Goal: Contribute content: Contribute content

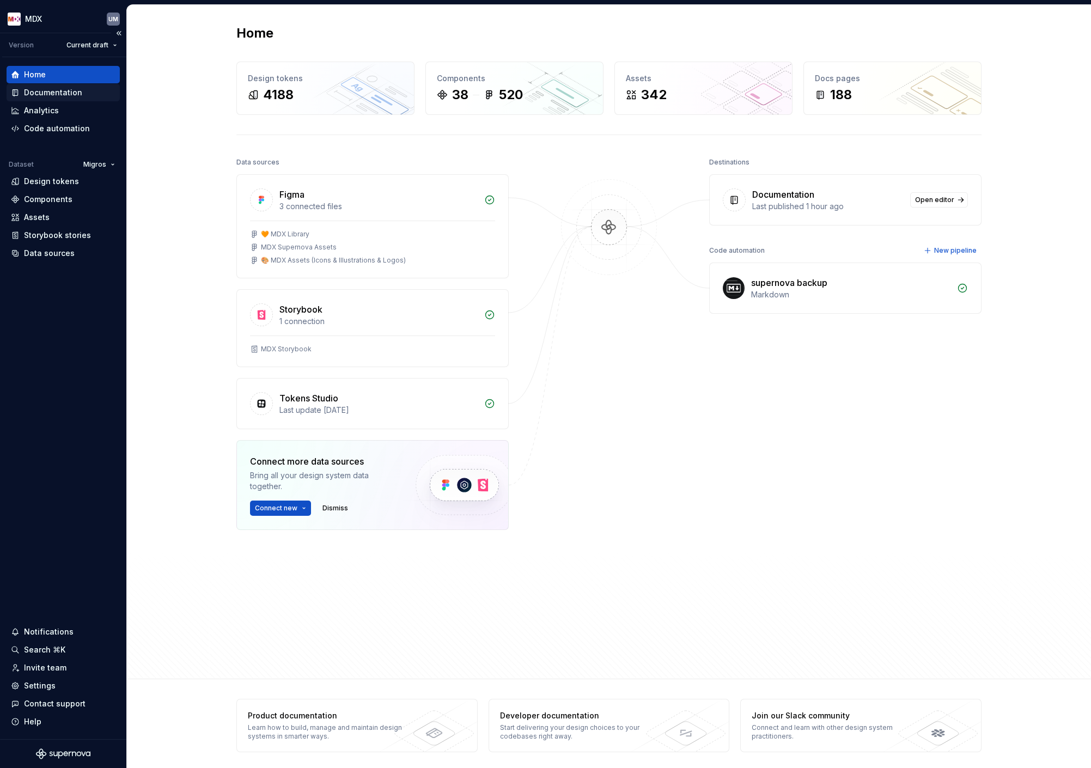
click at [75, 90] on div "Documentation" at bounding box center [53, 92] width 58 height 11
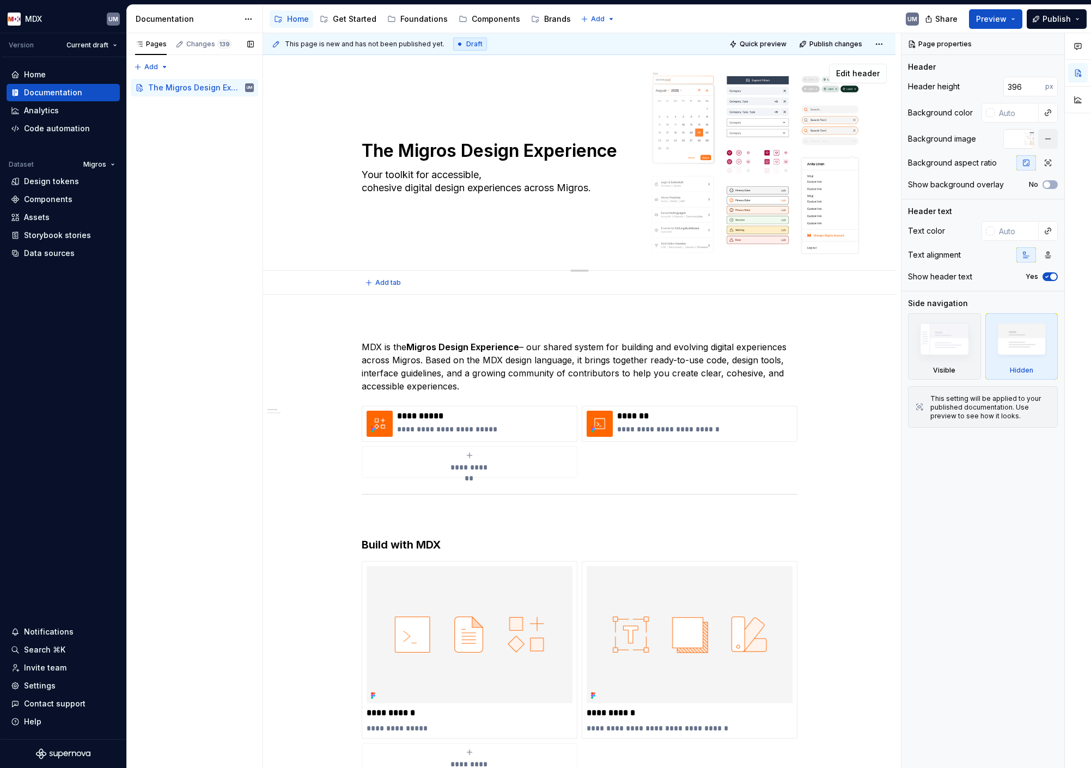
click at [699, 167] on textarea "Your toolkit for accessible, cohesive digital design experiences across Migros." at bounding box center [577, 181] width 436 height 30
click at [808, 130] on div "The Migros Design Experience Your toolkit for accessible, cohesive digital desi…" at bounding box center [579, 163] width 545 height 120
click at [1047, 143] on button "button" at bounding box center [1048, 139] width 20 height 20
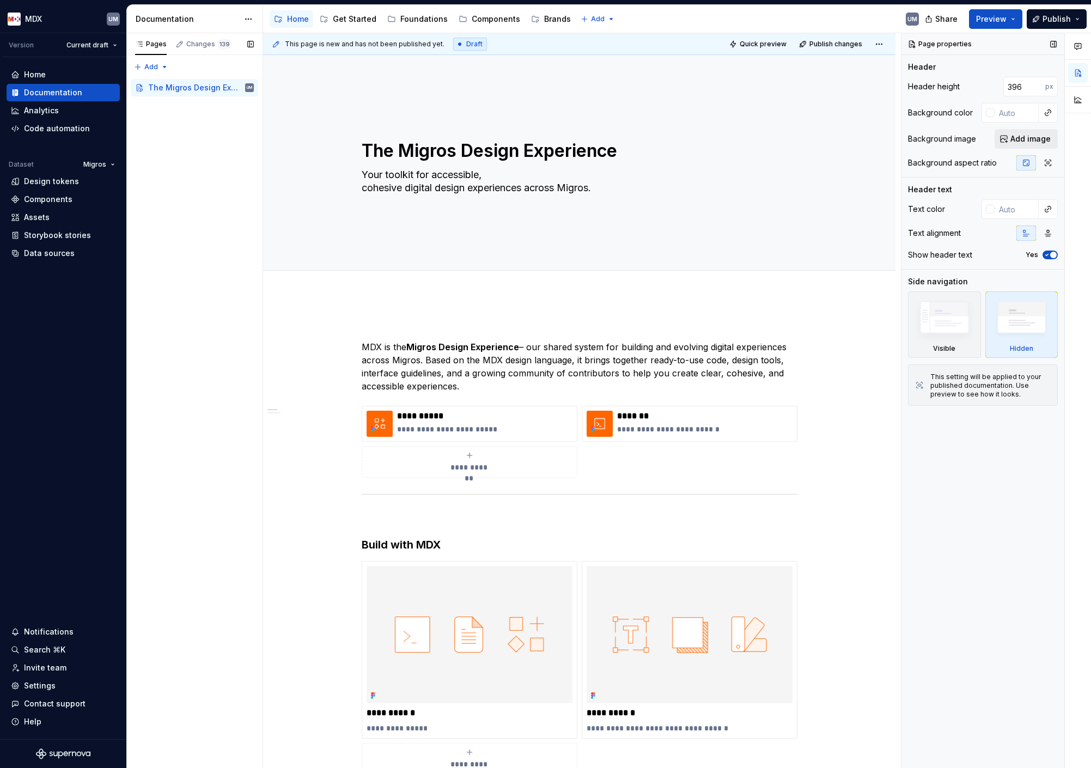
click at [1034, 141] on span "Add image" at bounding box center [1030, 138] width 40 height 11
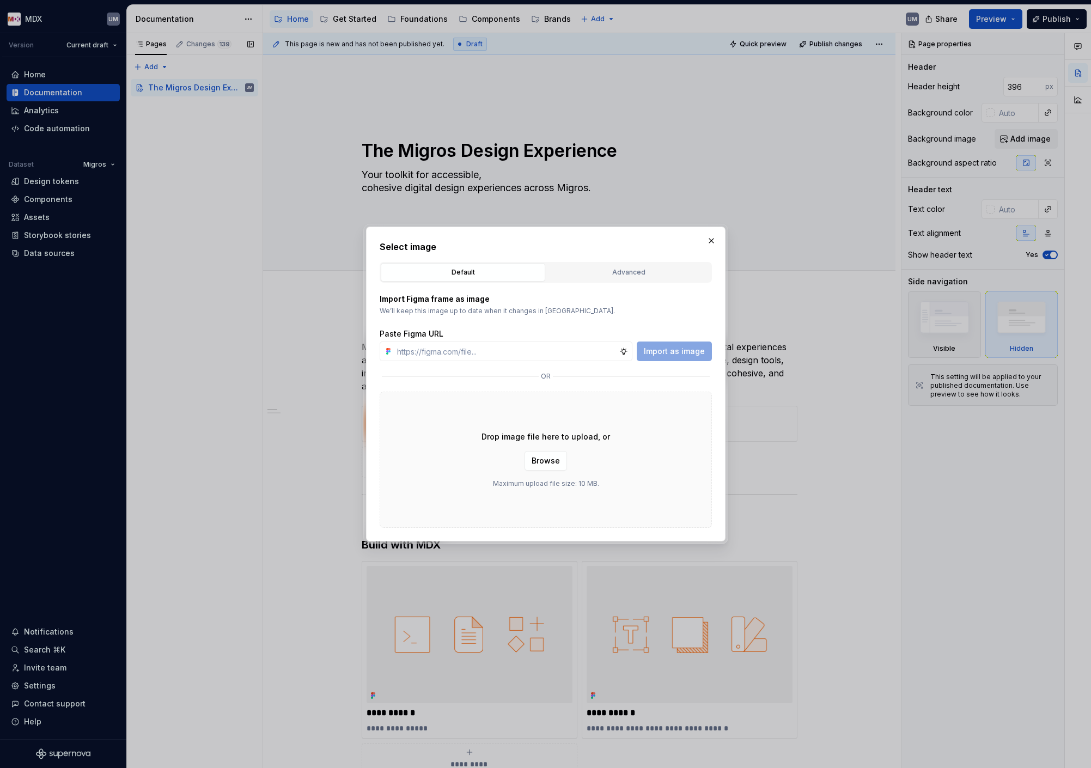
type textarea "*"
click at [618, 272] on div "Advanced" at bounding box center [628, 272] width 157 height 11
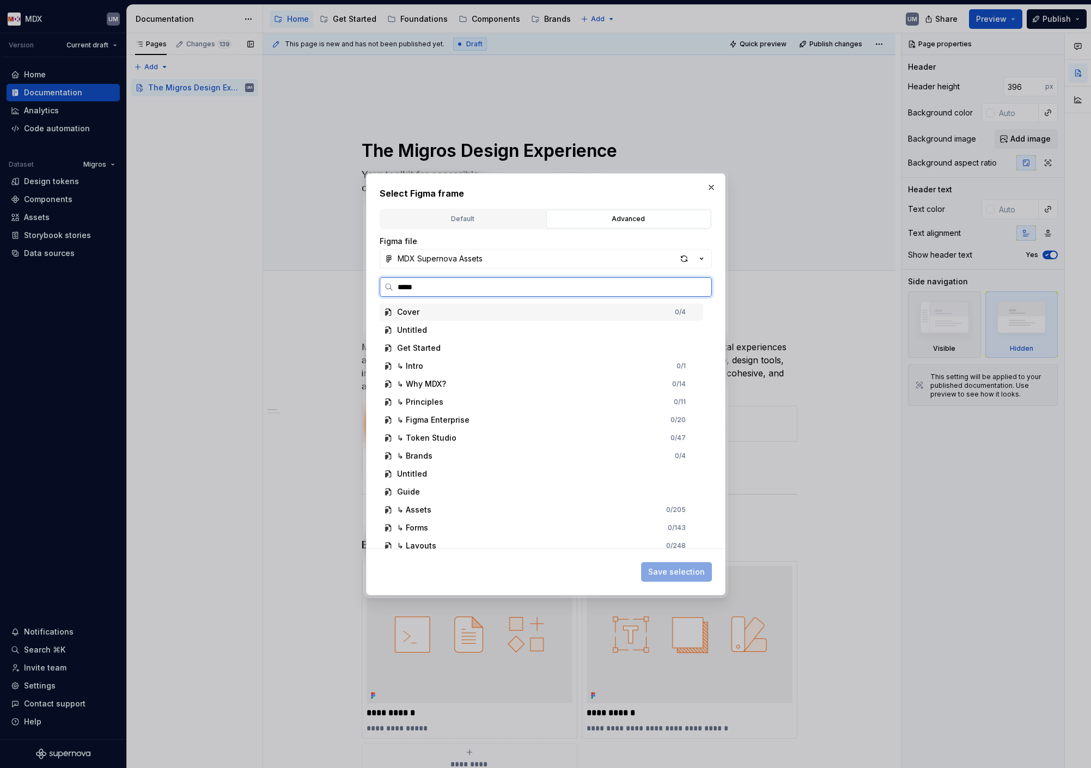
type input "******"
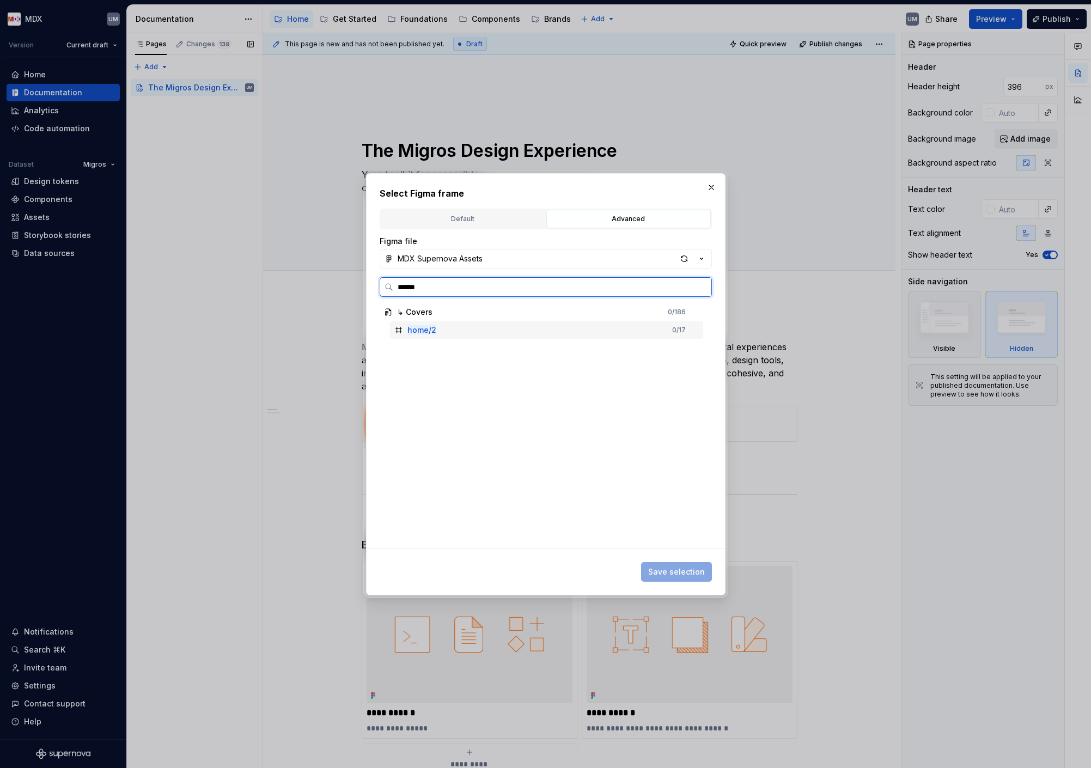
click at [438, 335] on div "home/2 0 / 17" at bounding box center [546, 329] width 313 height 17
click at [687, 568] on span "Save selection" at bounding box center [676, 571] width 57 height 11
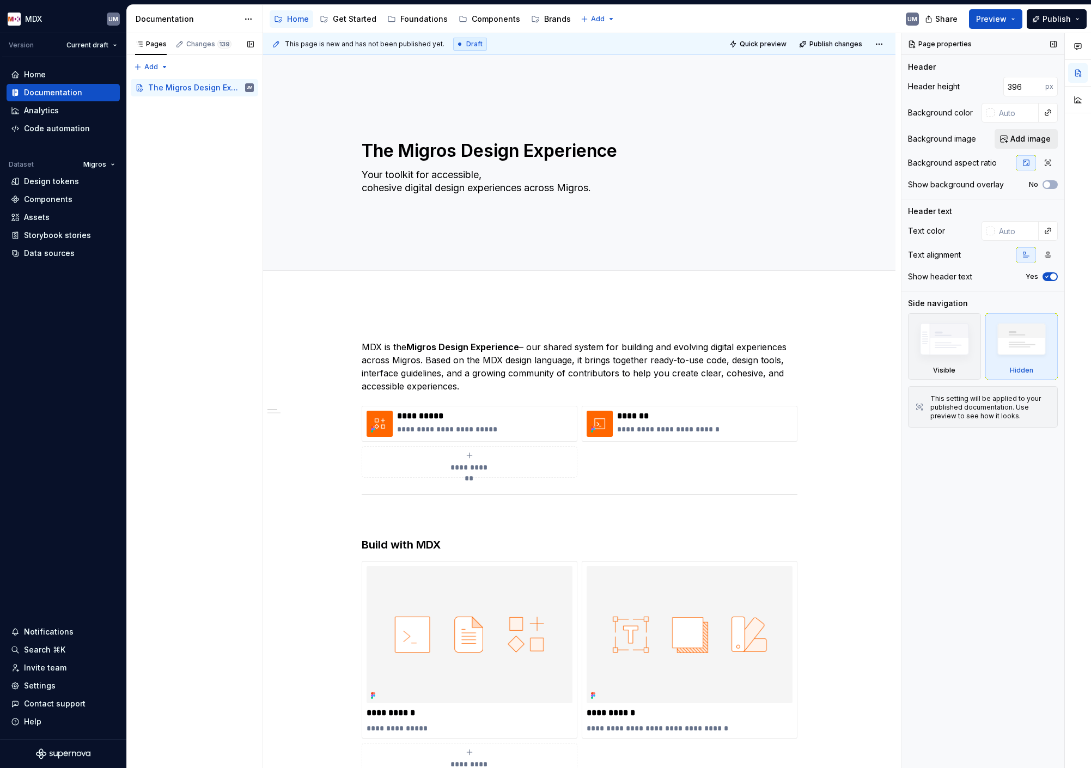
click at [1042, 137] on span "Add image" at bounding box center [1030, 138] width 40 height 11
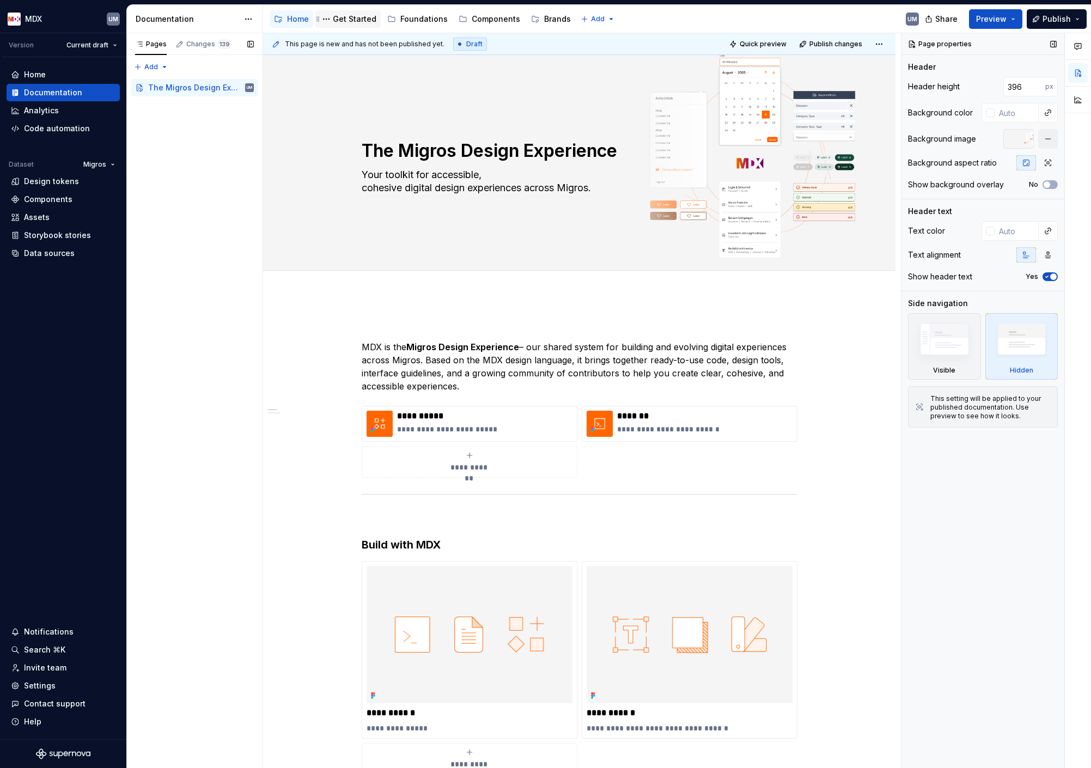
click at [363, 16] on div "Get Started" at bounding box center [355, 19] width 44 height 11
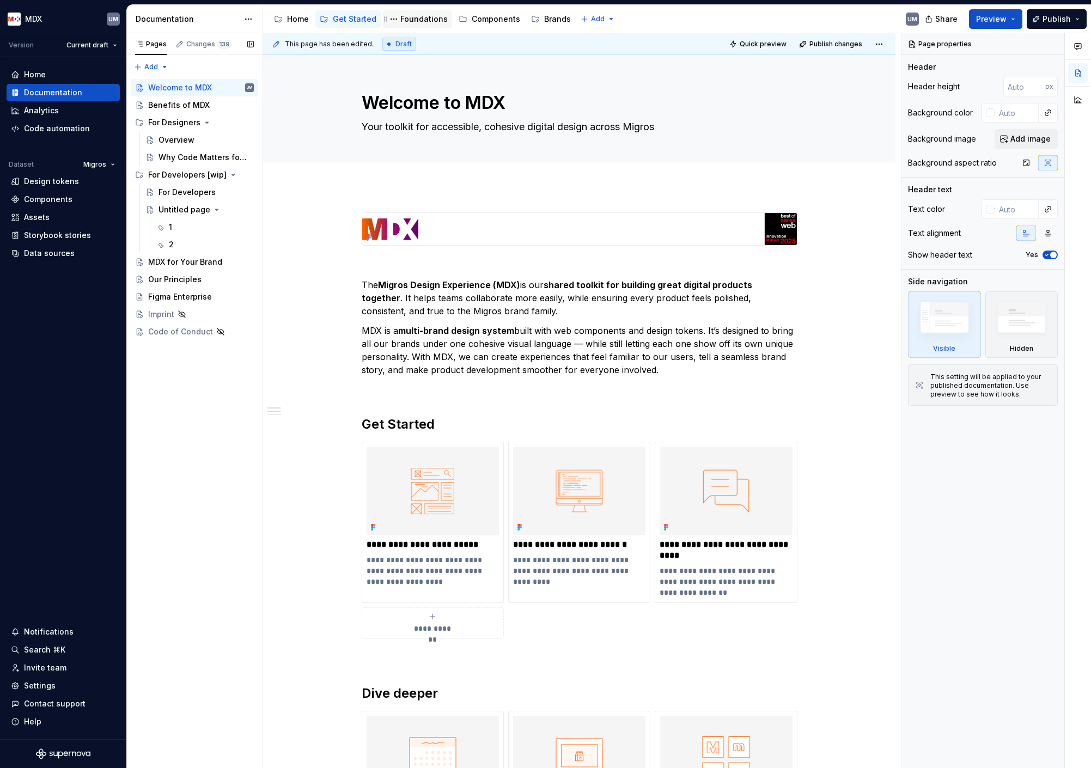
click at [412, 18] on div "Foundations" at bounding box center [423, 19] width 47 height 11
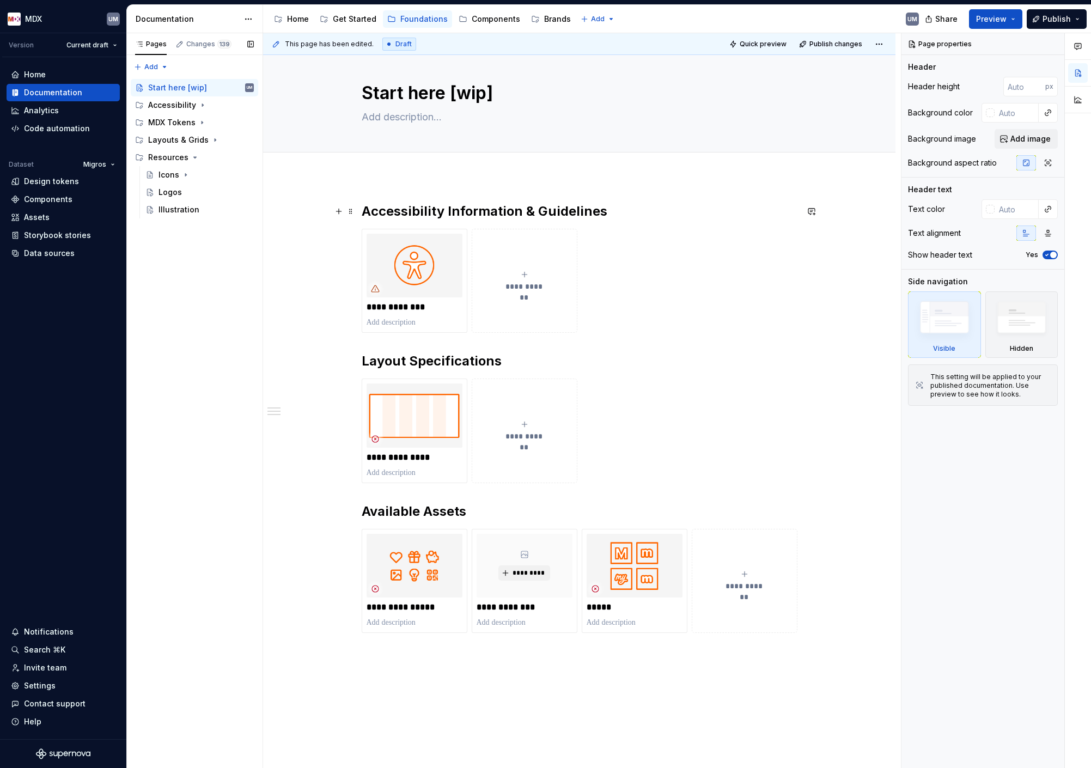
scroll to position [11, 0]
click at [521, 273] on div "**********" at bounding box center [525, 280] width 96 height 22
type textarea "*"
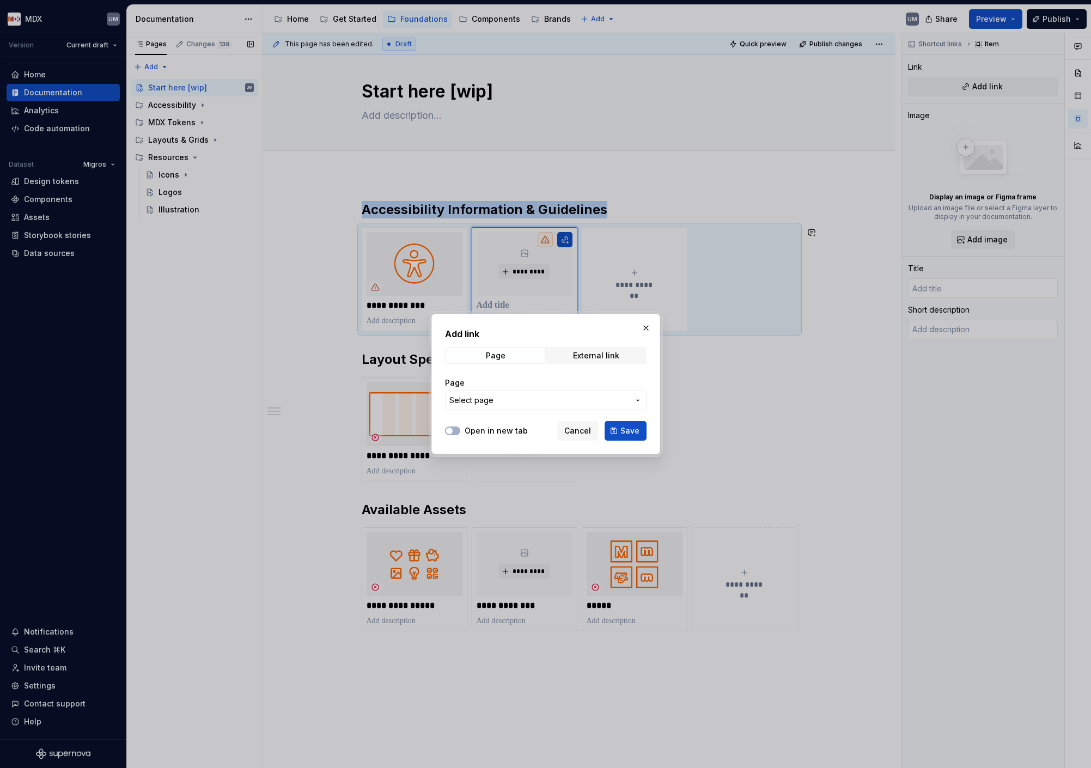
click at [494, 395] on span "Select page" at bounding box center [539, 400] width 180 height 11
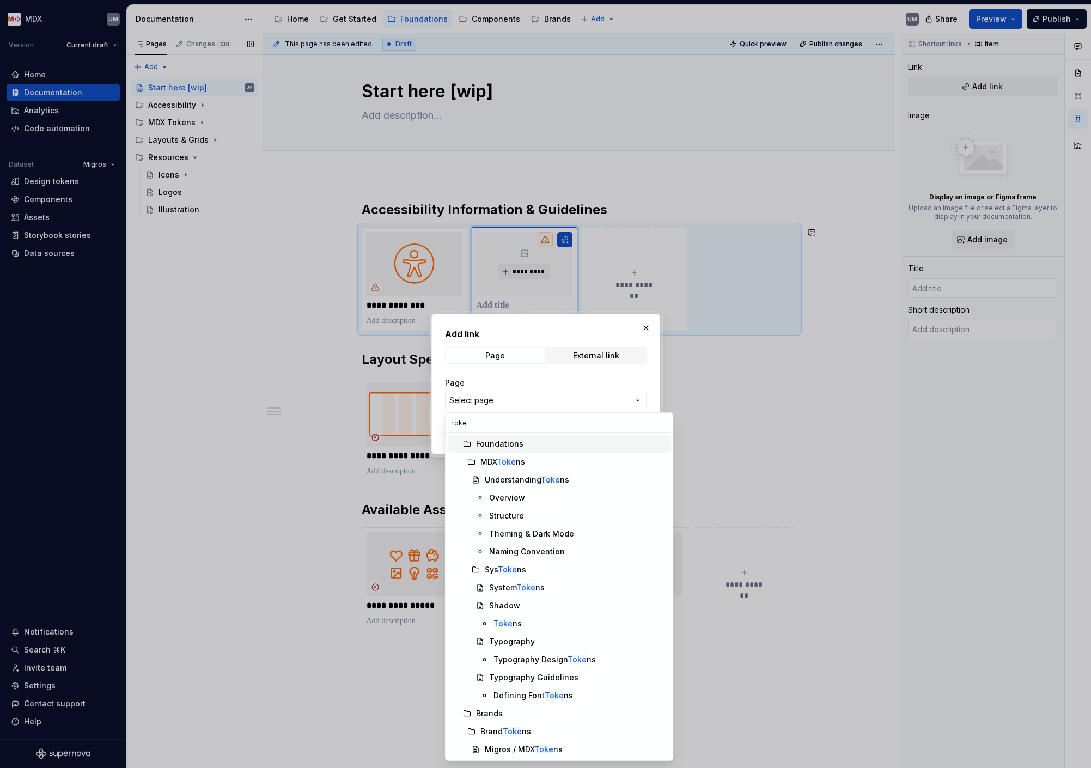
type input "toke"
click at [504, 458] on mark "Toke" at bounding box center [506, 461] width 19 height 9
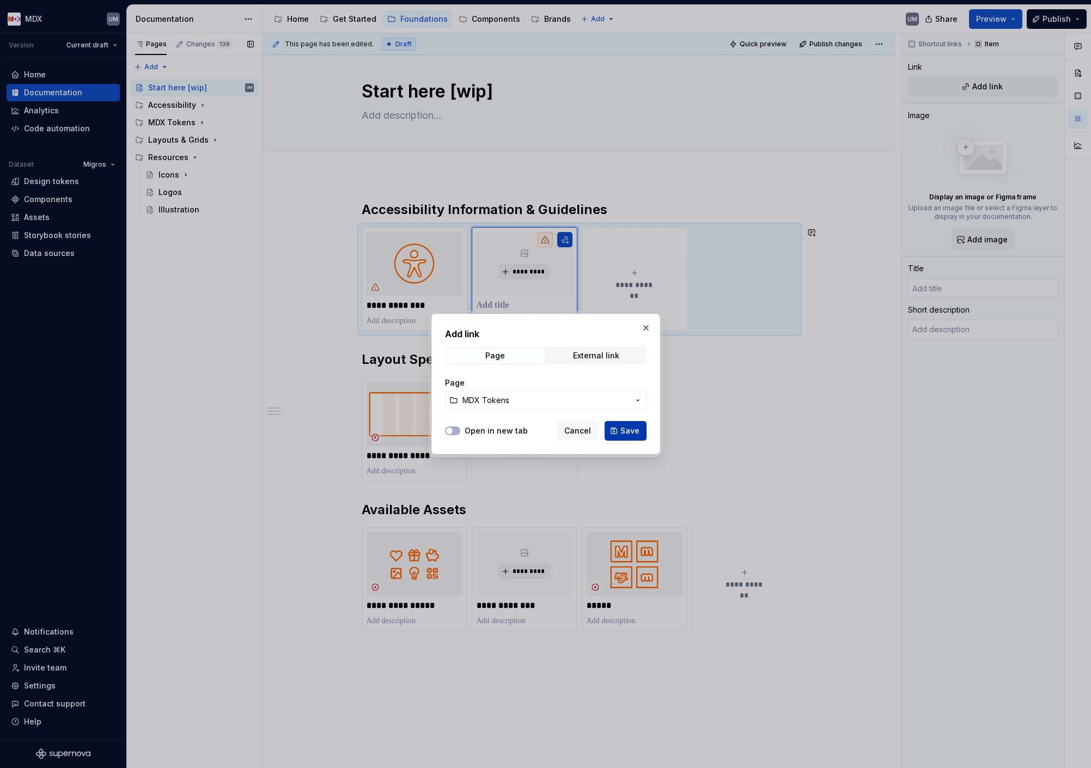
click at [615, 429] on button "Save" at bounding box center [626, 431] width 42 height 20
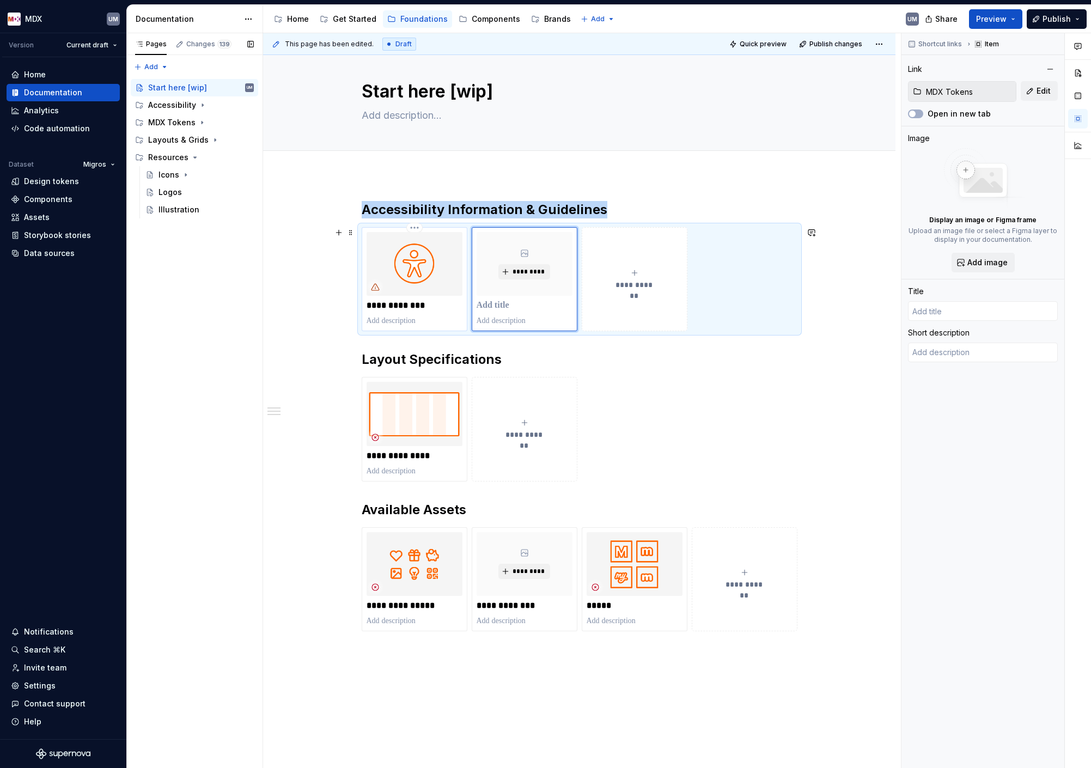
type textarea "*"
type input "Accessibility"
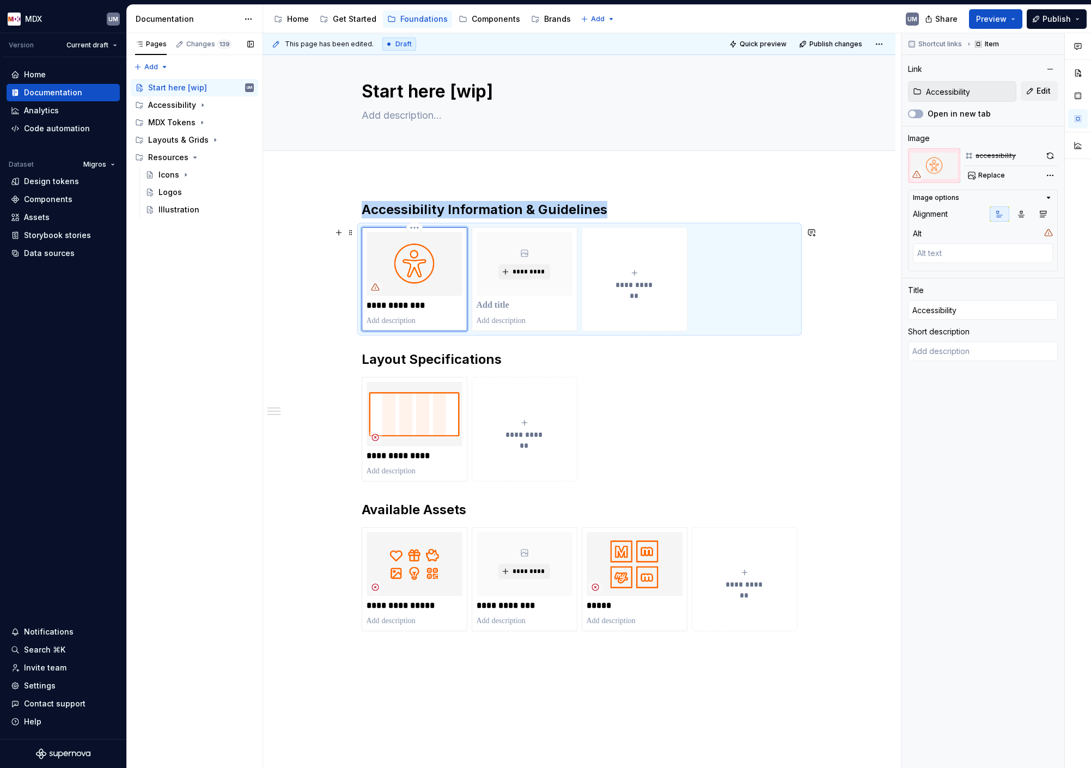
click at [449, 289] on img at bounding box center [415, 264] width 96 height 64
click at [633, 273] on icon "submit" at bounding box center [634, 273] width 9 height 9
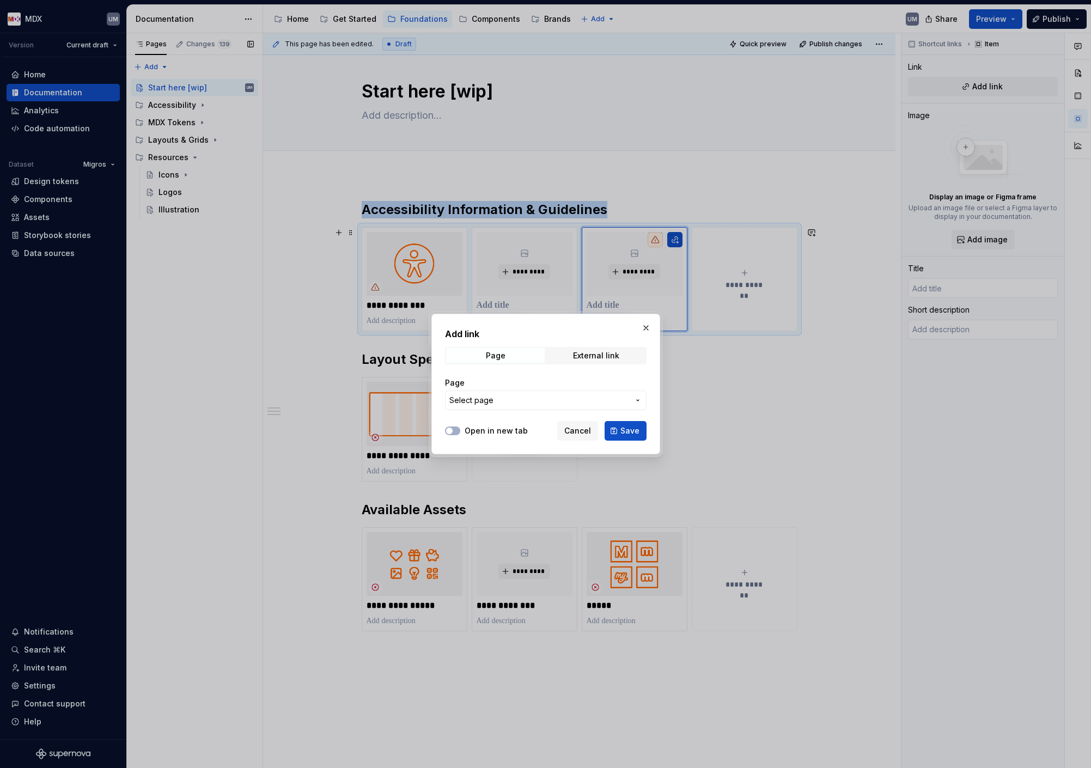
type textarea "*"
click at [527, 393] on button "Select page" at bounding box center [546, 401] width 202 height 20
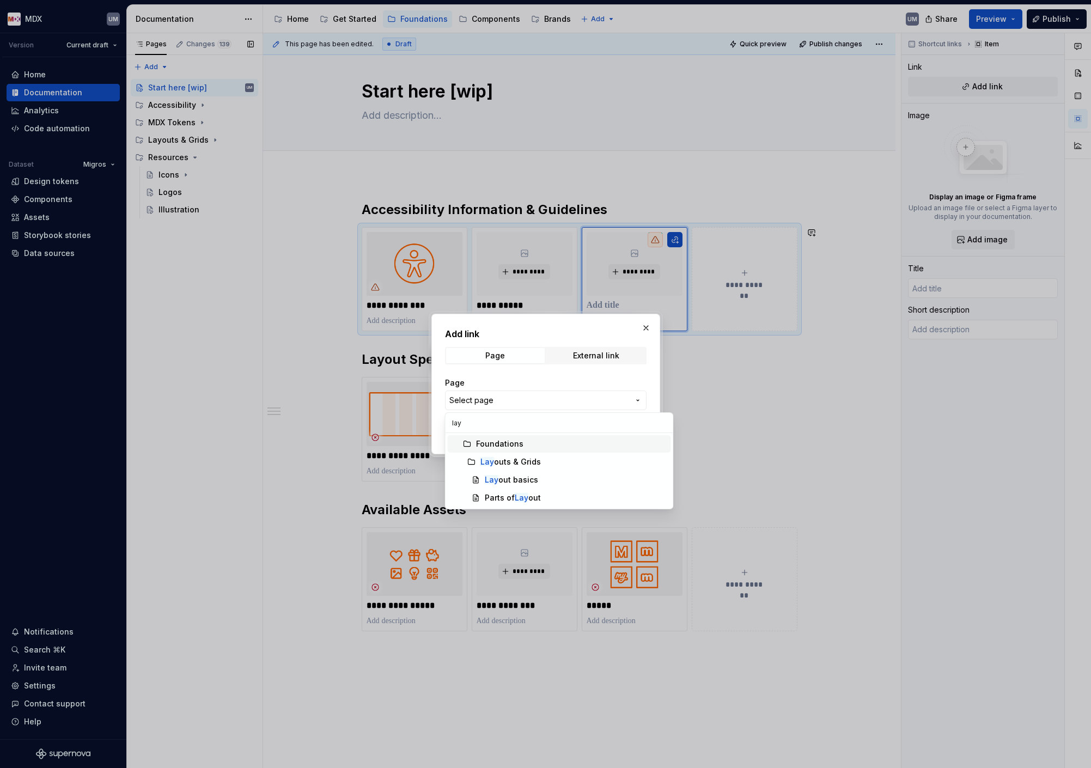
type input "layo"
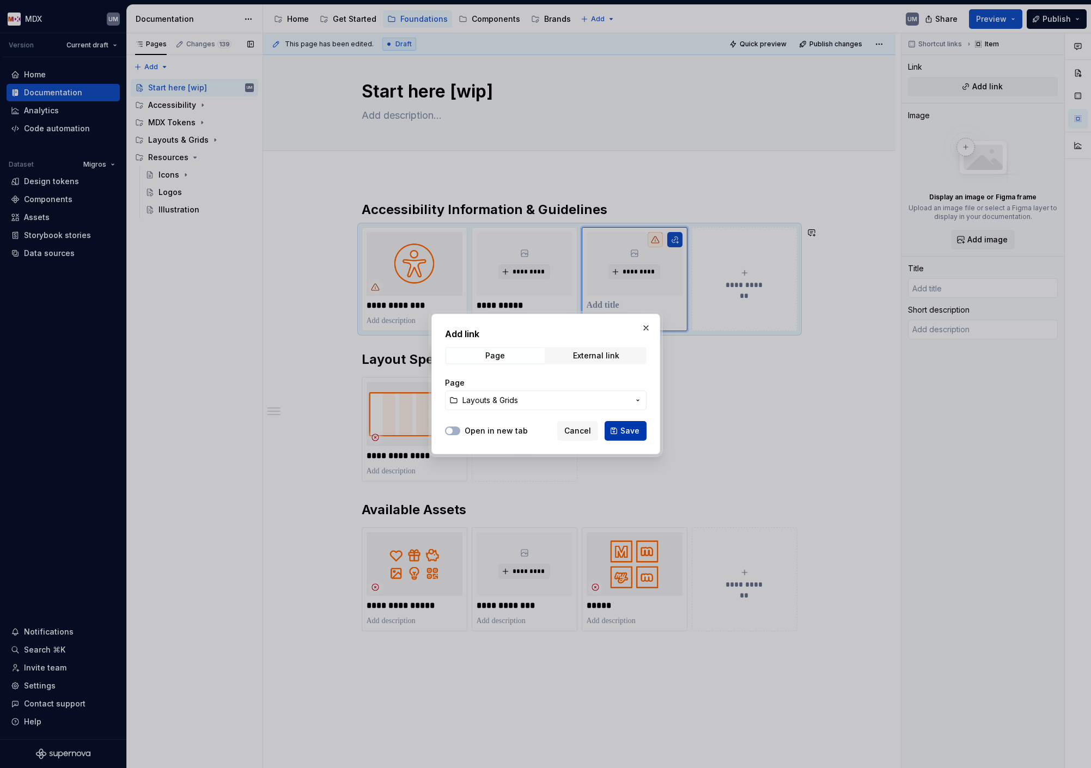
click at [627, 437] on button "Save" at bounding box center [626, 431] width 42 height 20
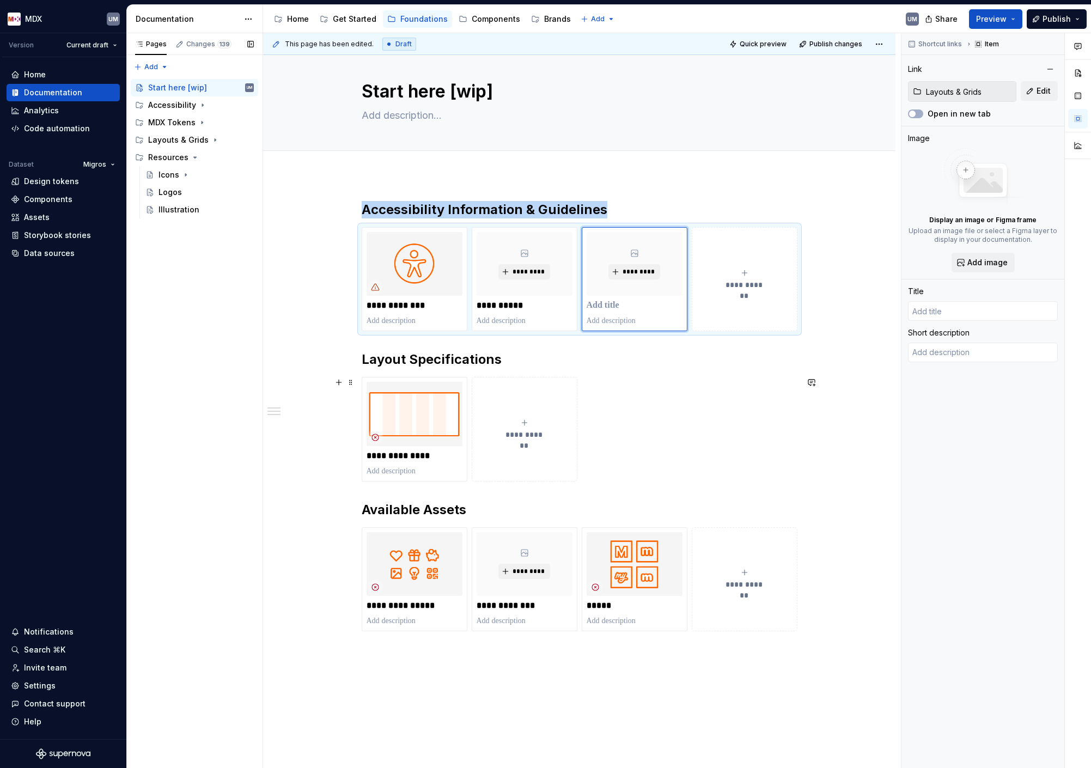
type textarea "*"
type input "Layouts & Grids"
click at [749, 285] on span "**********" at bounding box center [744, 284] width 47 height 11
type textarea "*"
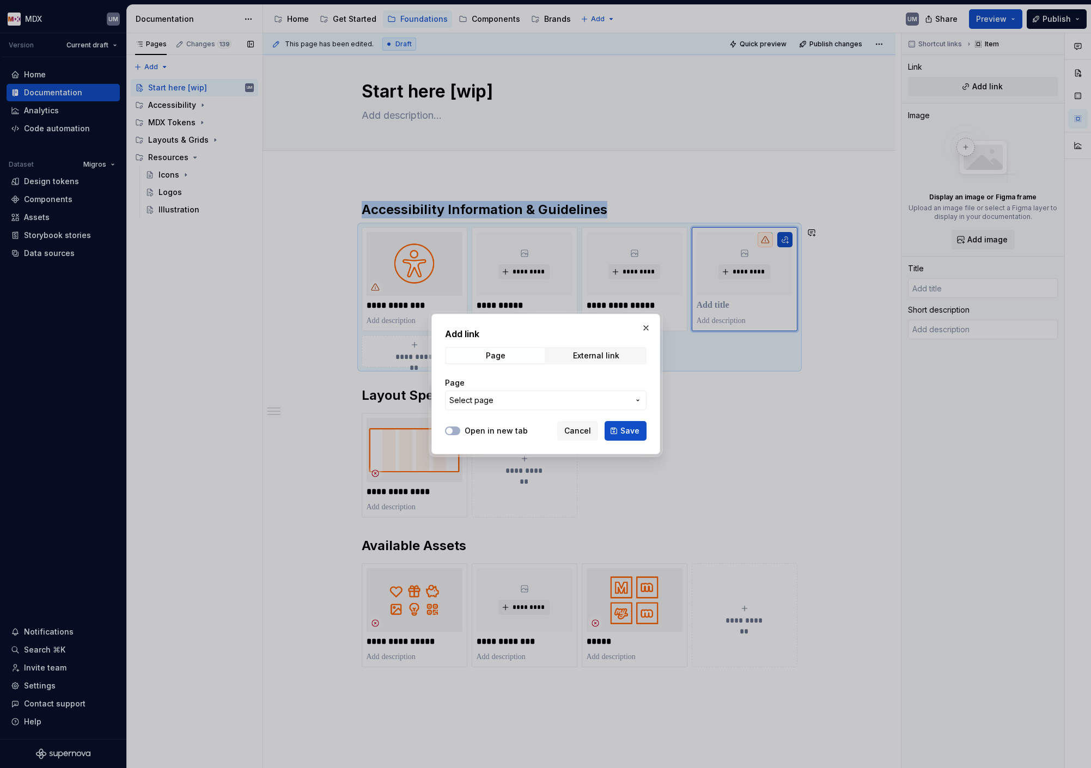
click at [500, 406] on button "Select page" at bounding box center [546, 401] width 202 height 20
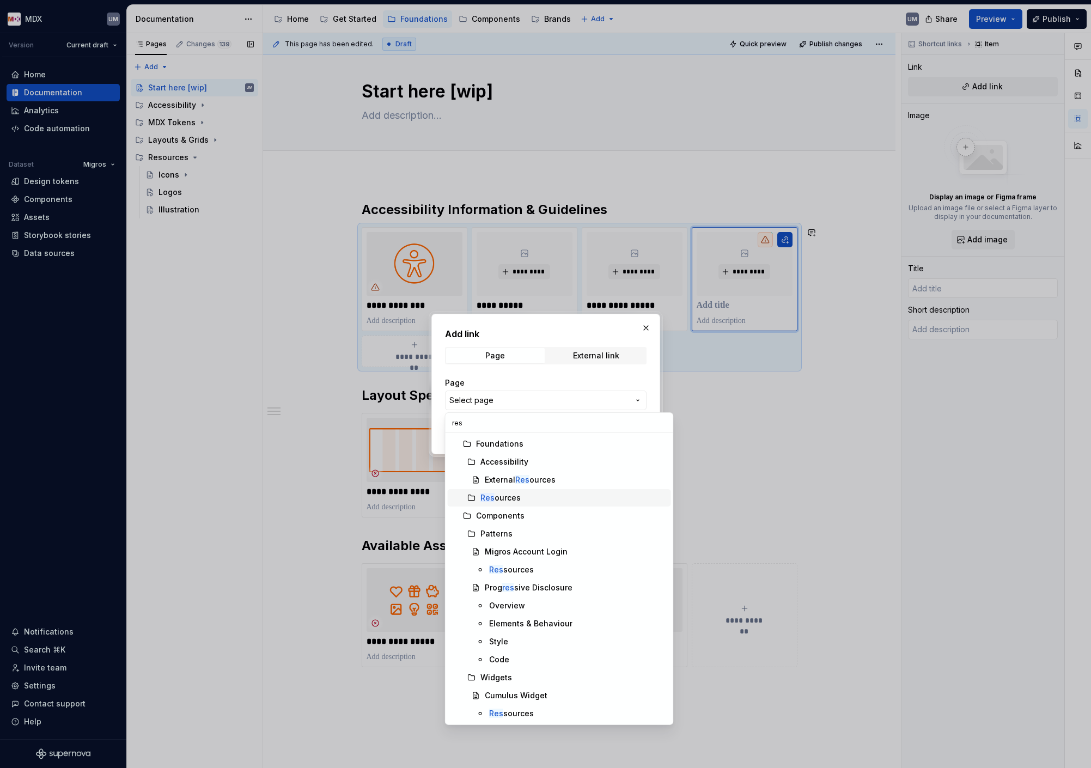
type input "res"
click at [526, 494] on div "Res ources" at bounding box center [573, 497] width 186 height 11
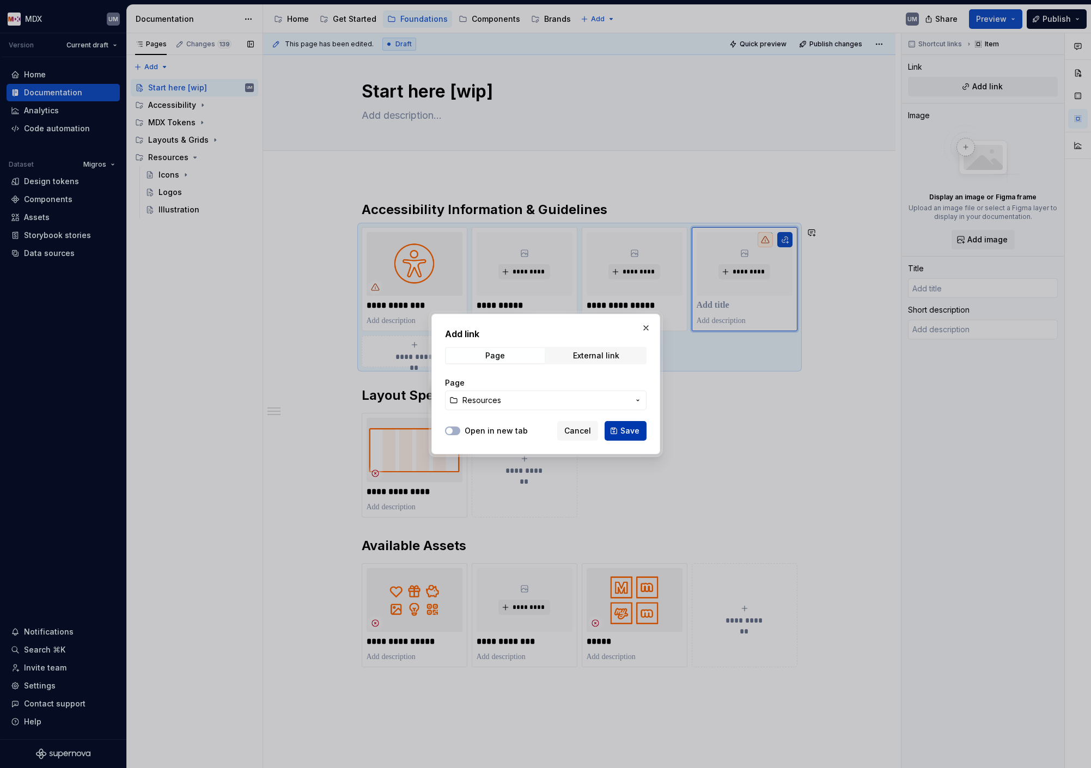
click at [623, 433] on span "Save" at bounding box center [629, 430] width 19 height 11
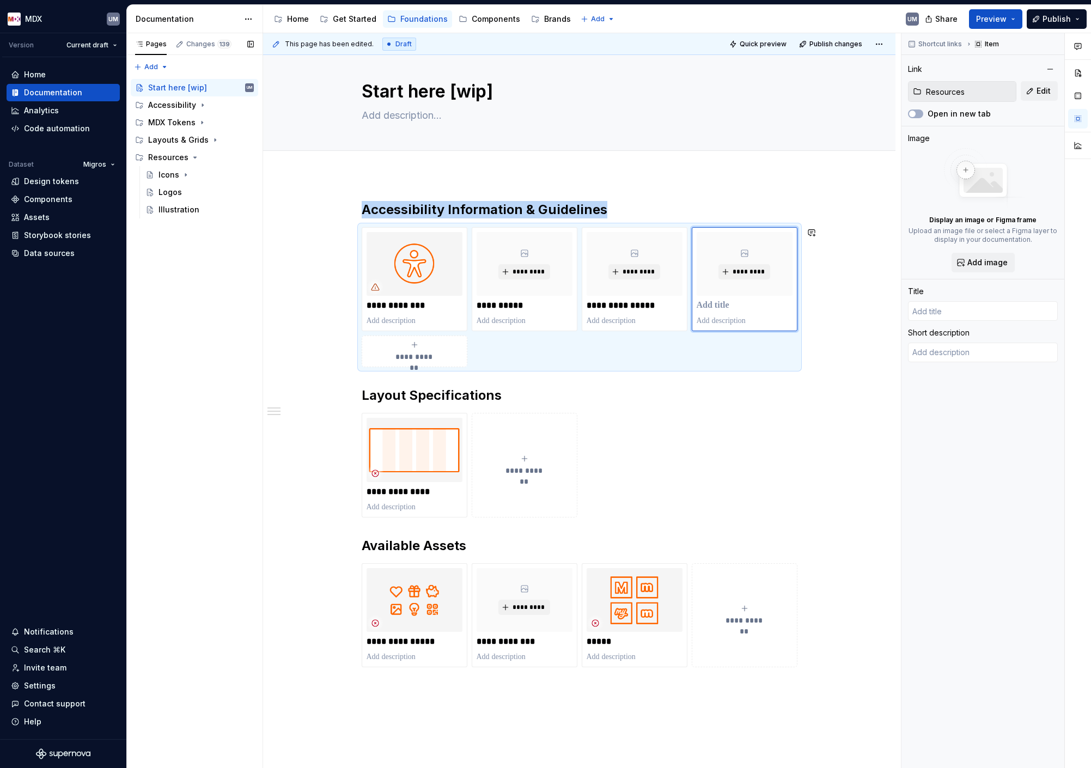
type textarea "*"
type input "Resources"
type textarea "*"
type input "MDX Tokens"
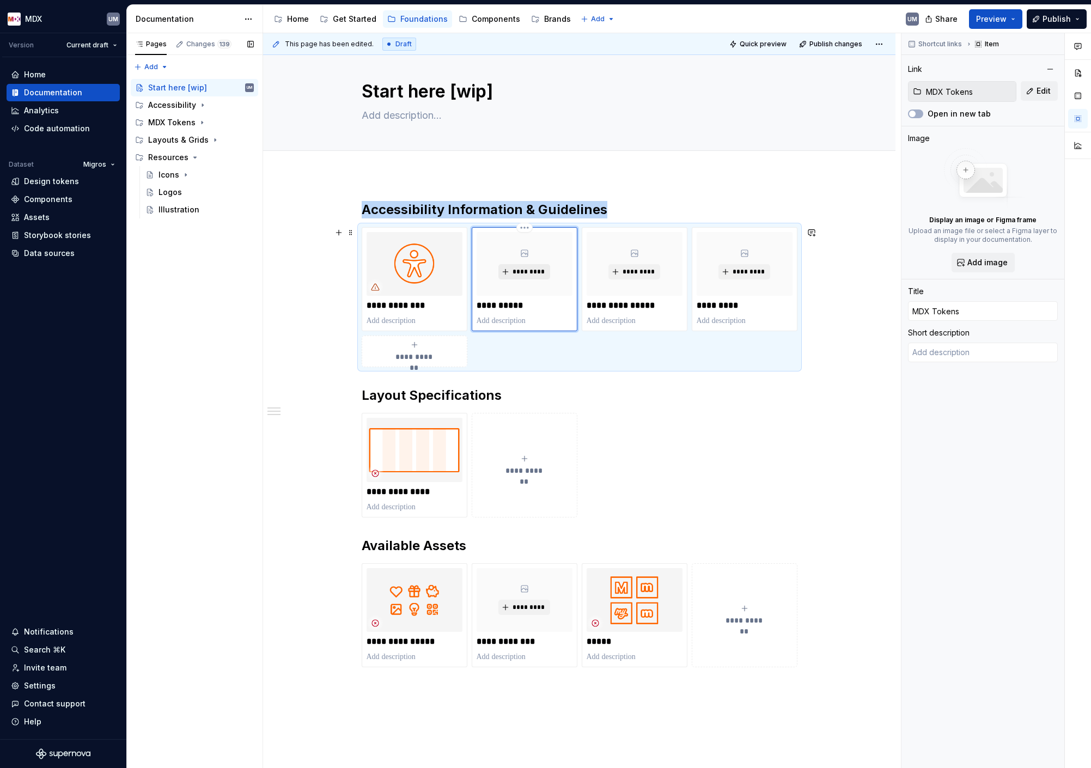
click at [515, 273] on span "*********" at bounding box center [528, 271] width 33 height 9
type textarea "*"
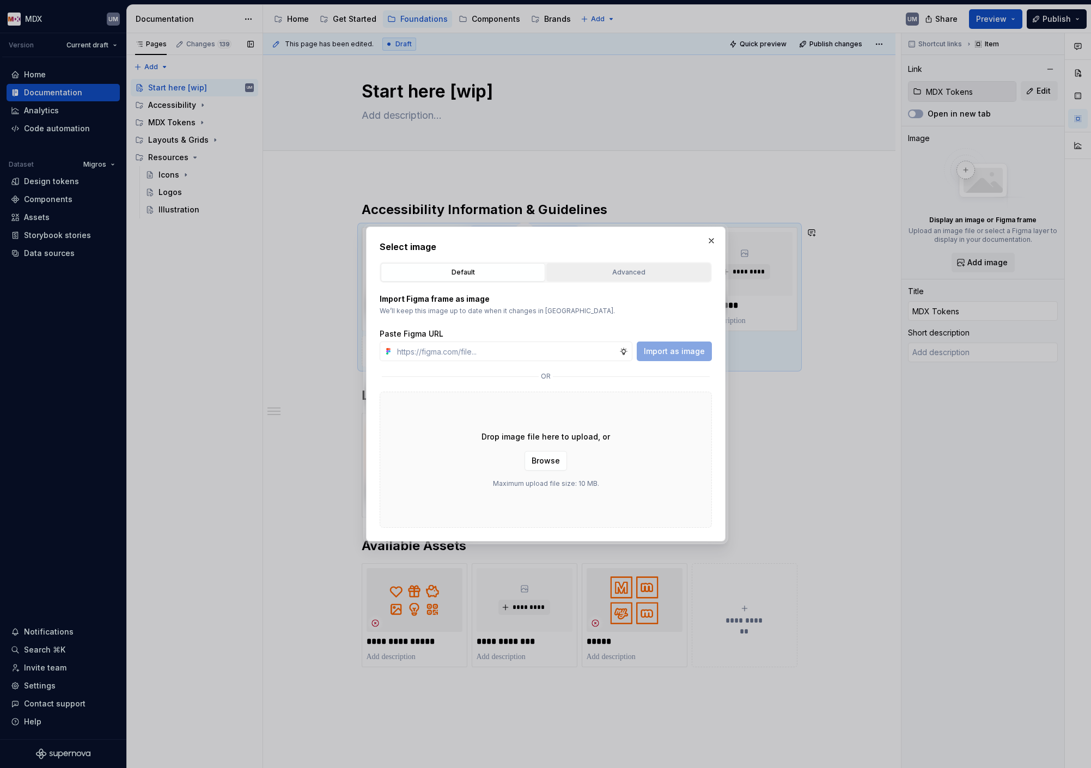
click at [625, 275] on div "Advanced" at bounding box center [628, 272] width 157 height 11
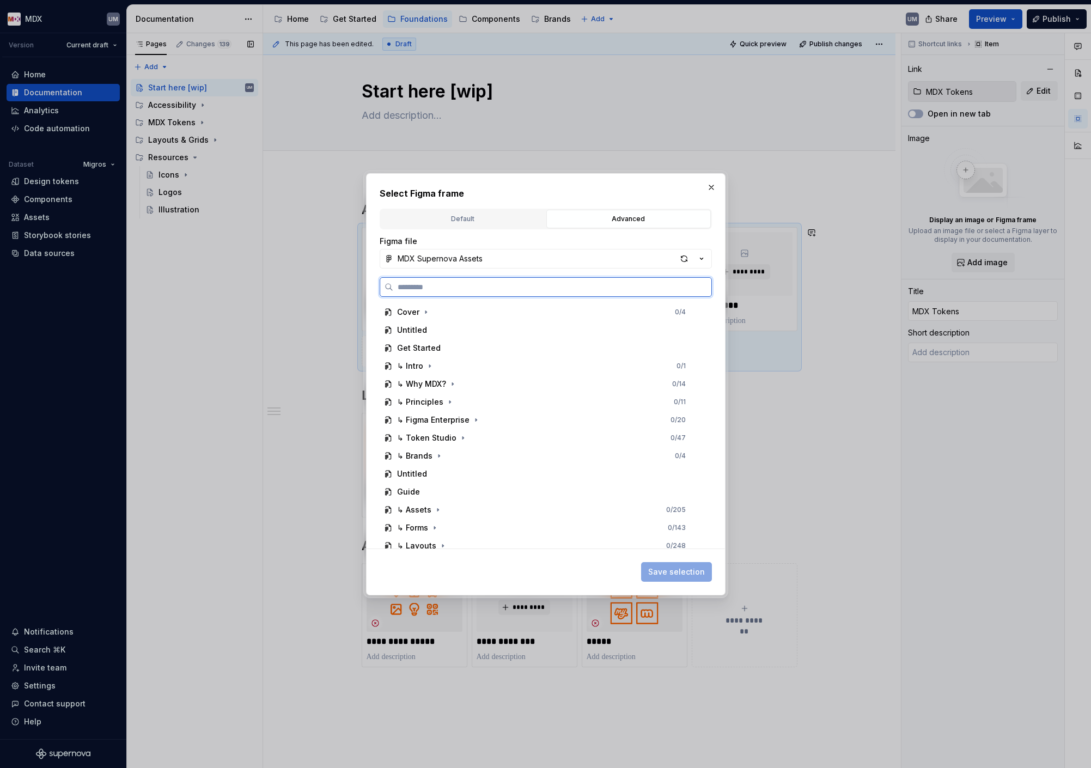
click at [513, 285] on input "search" at bounding box center [552, 287] width 318 height 11
type input "******"
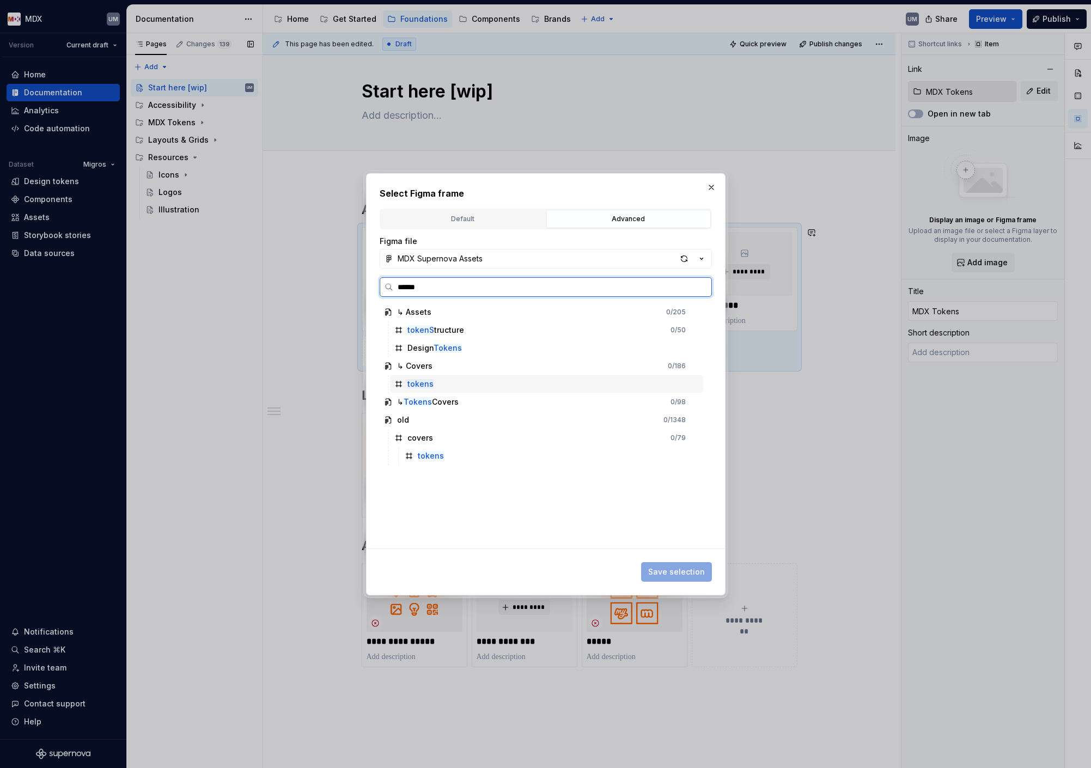
click at [434, 382] on div "tokens" at bounding box center [546, 383] width 313 height 17
click at [681, 572] on span "Save selection" at bounding box center [676, 571] width 57 height 11
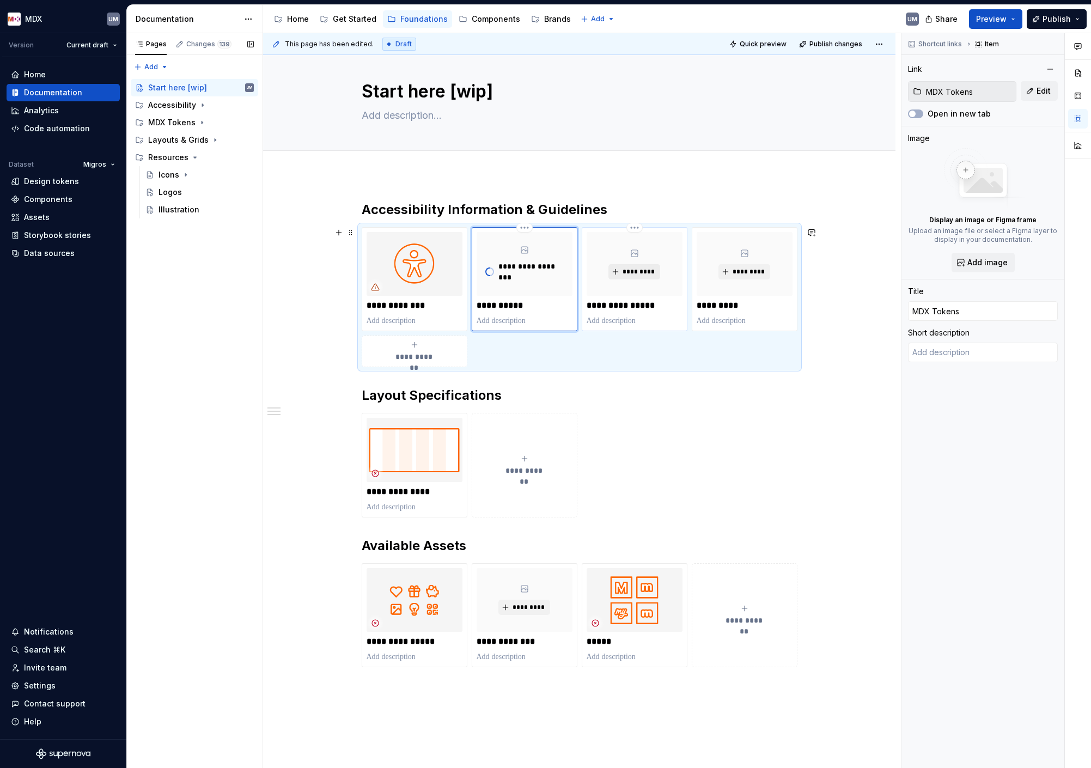
type textarea "*"
type input "Layouts & Grids"
click at [643, 267] on span "*********" at bounding box center [638, 271] width 33 height 9
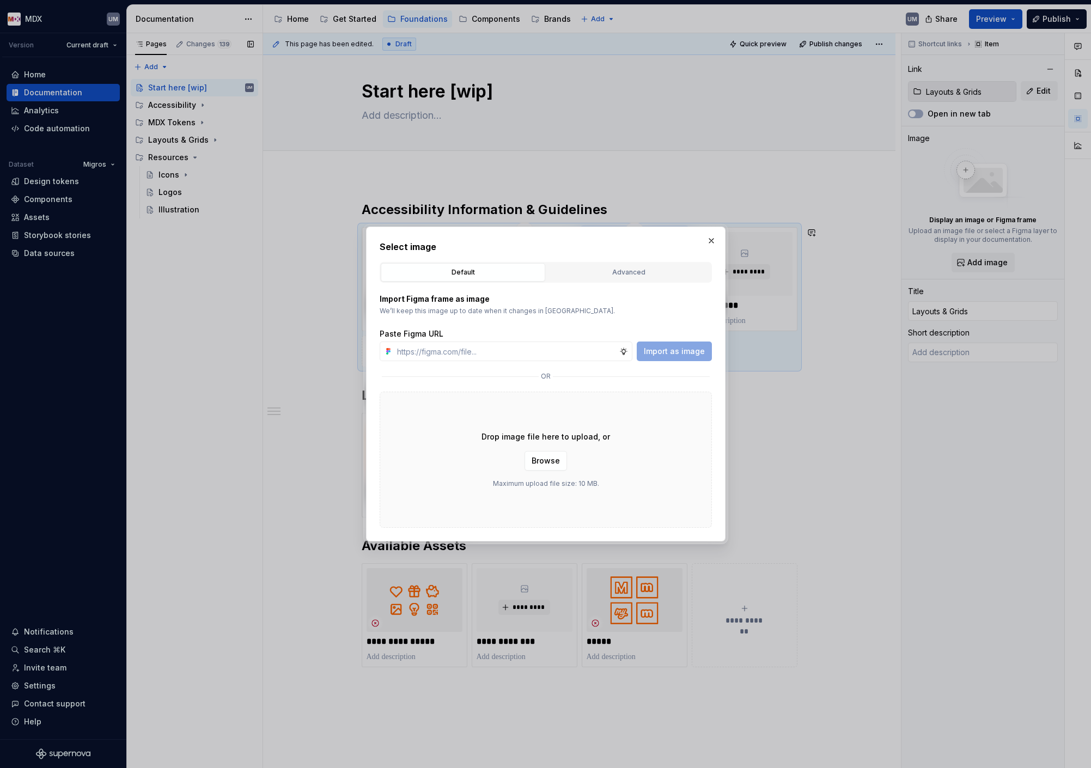
type textarea "*"
click at [636, 272] on div "Advanced" at bounding box center [628, 272] width 157 height 11
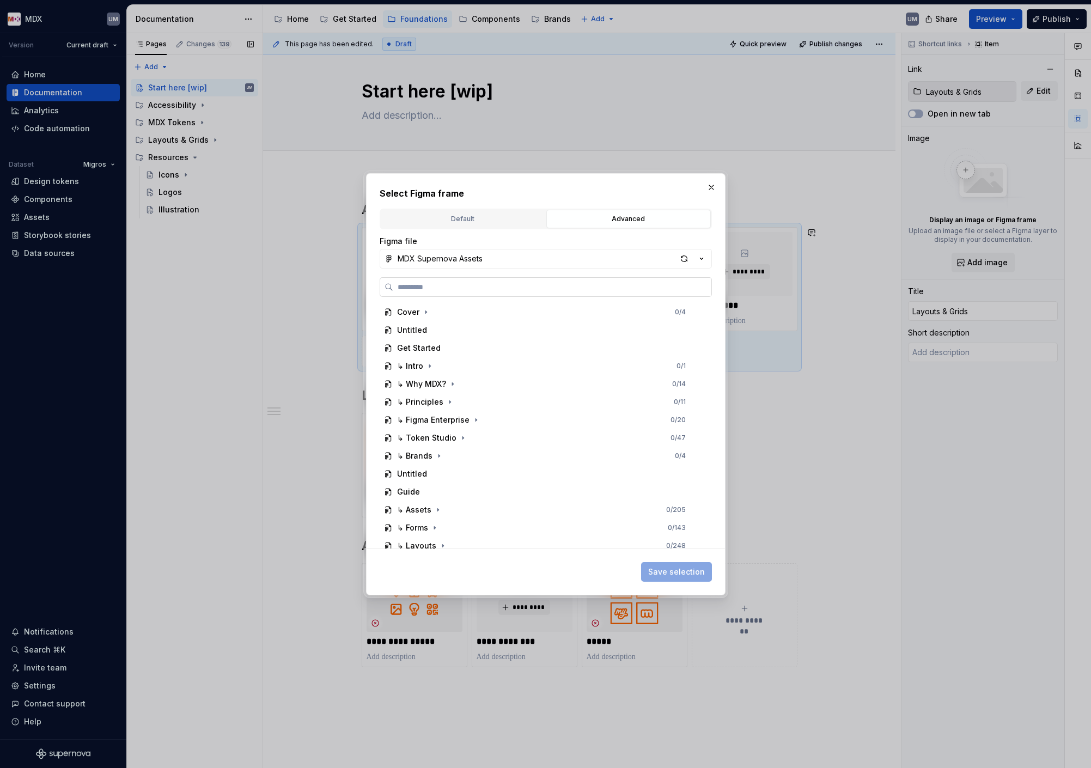
click at [533, 293] on label at bounding box center [546, 287] width 332 height 20
click at [533, 292] on input "search" at bounding box center [552, 287] width 318 height 11
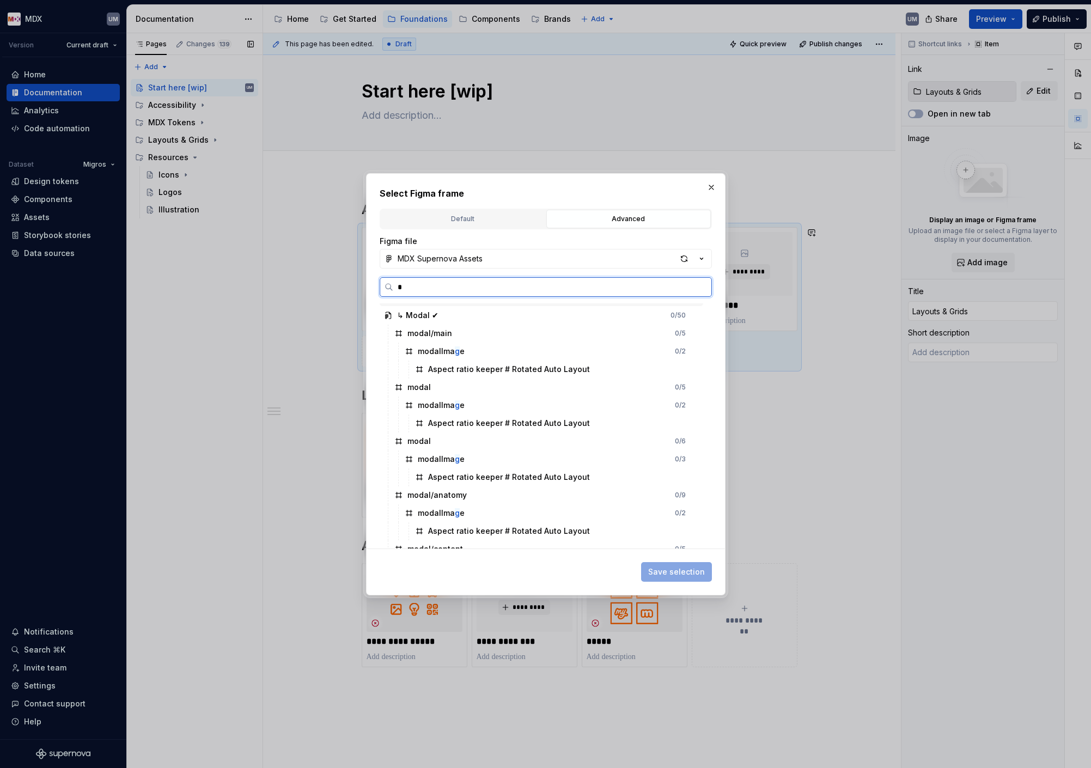
scroll to position [0, 0]
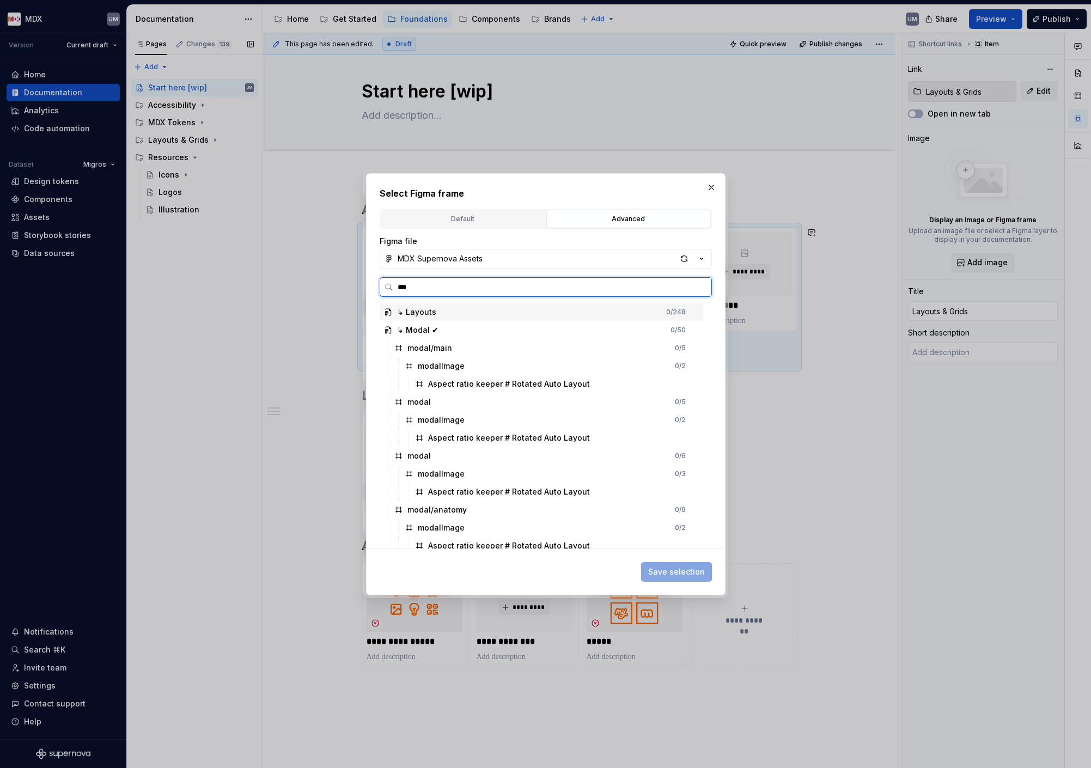
type input "****"
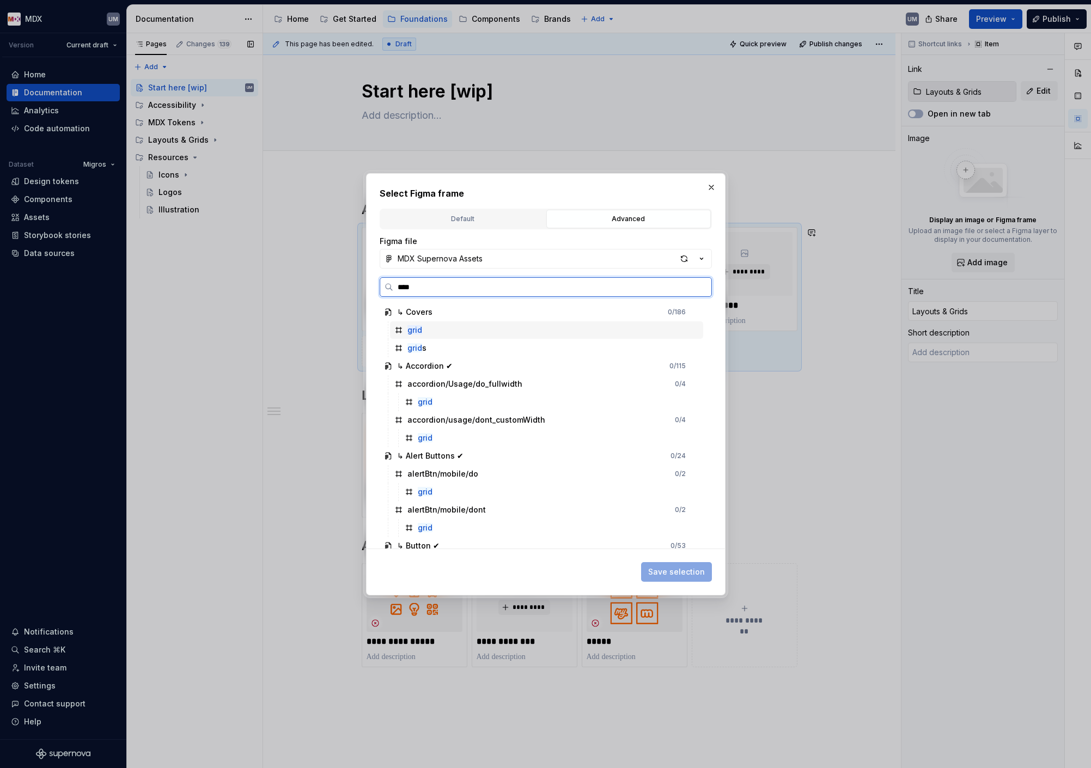
click at [443, 332] on div "grid" at bounding box center [546, 329] width 313 height 17
click at [665, 569] on span "Save selection" at bounding box center [676, 571] width 57 height 11
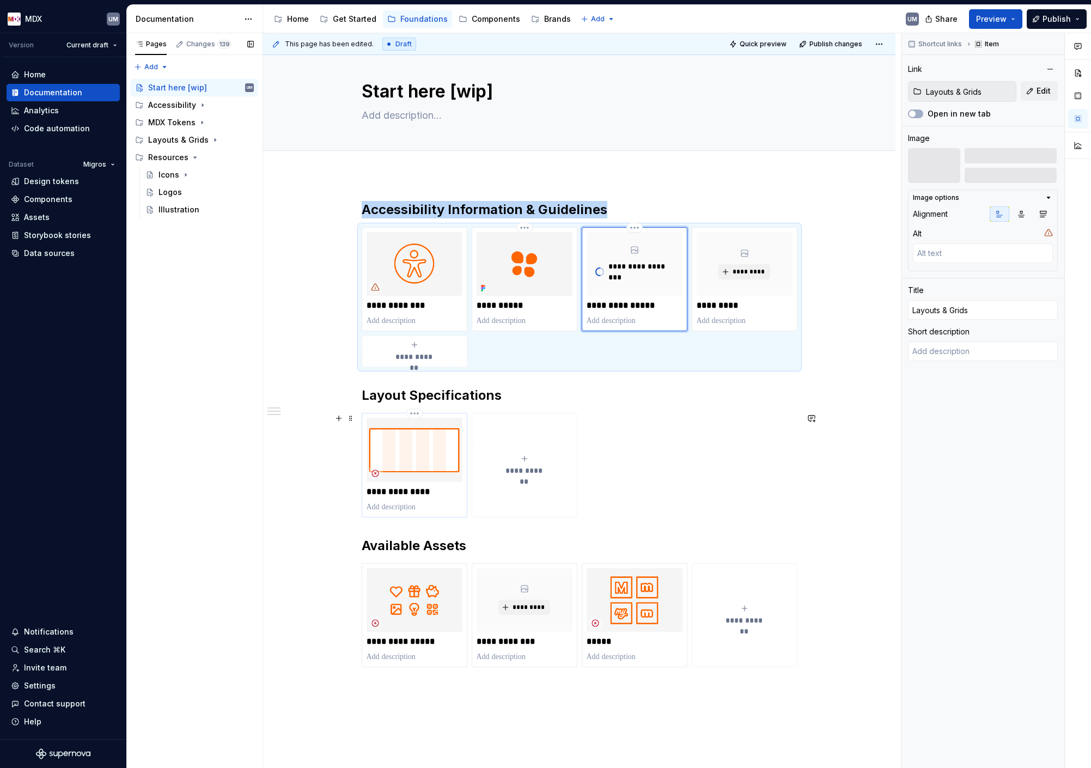
type textarea "*"
type input "Layout"
type input "Layout & Grids"
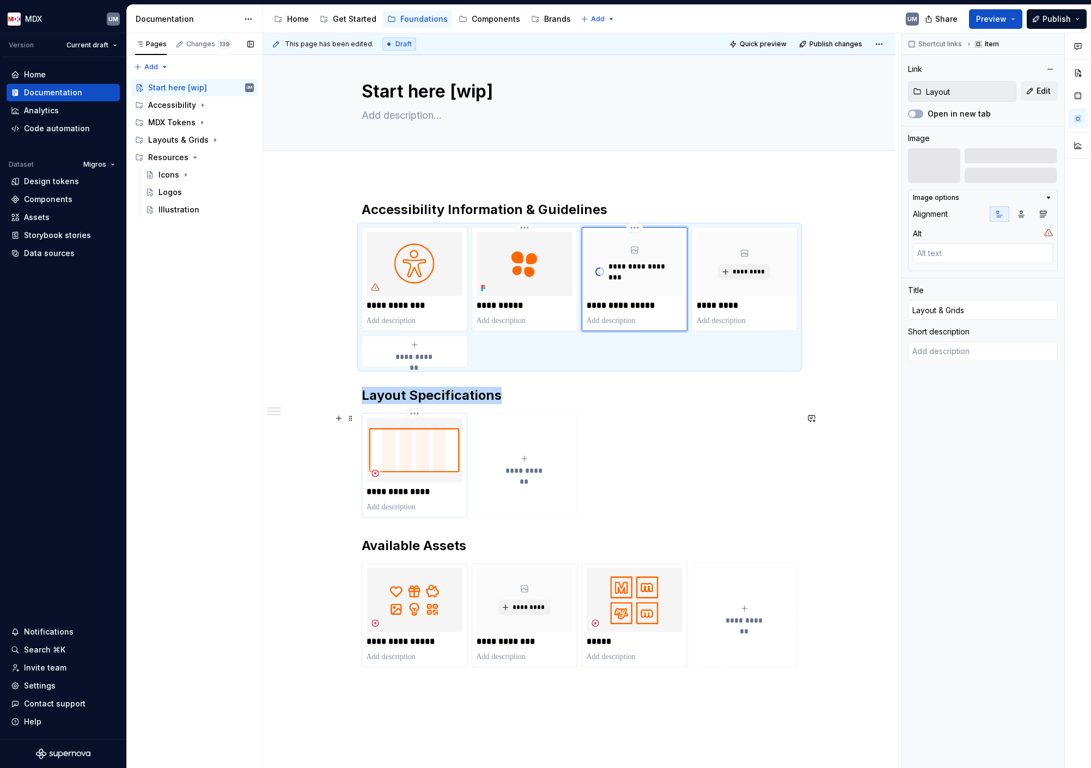
click at [407, 443] on img at bounding box center [415, 450] width 96 height 64
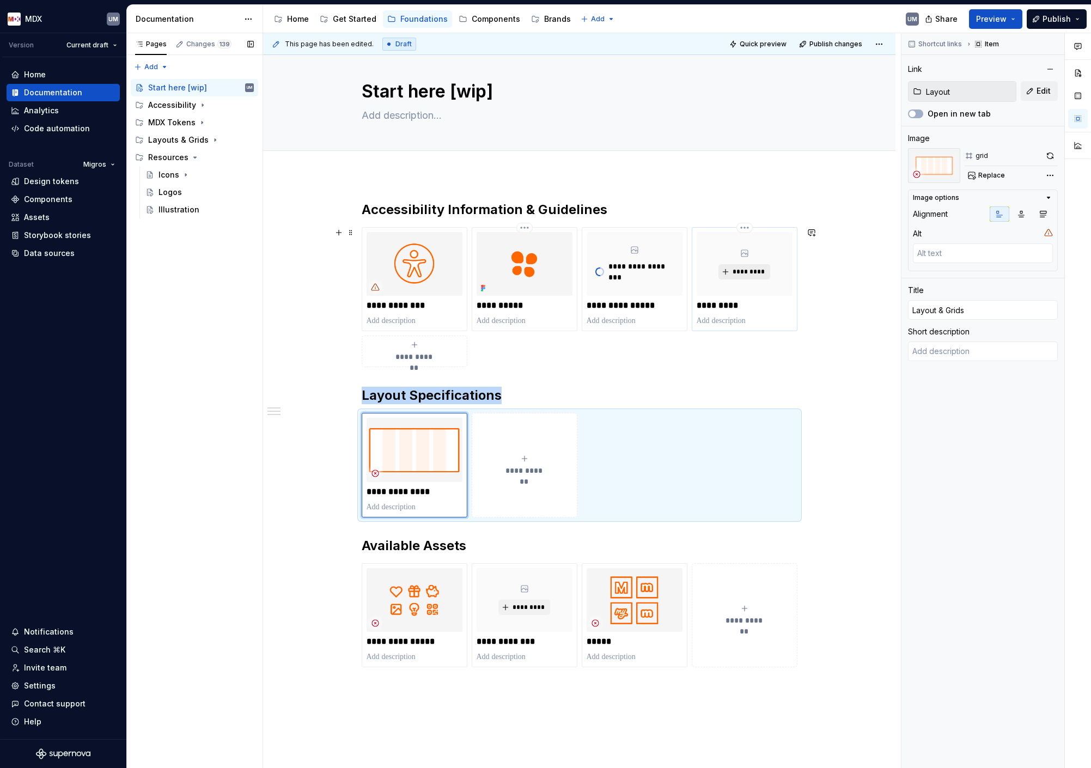
type textarea "*"
type input "Resources"
click at [733, 271] on button "*********" at bounding box center [744, 271] width 52 height 15
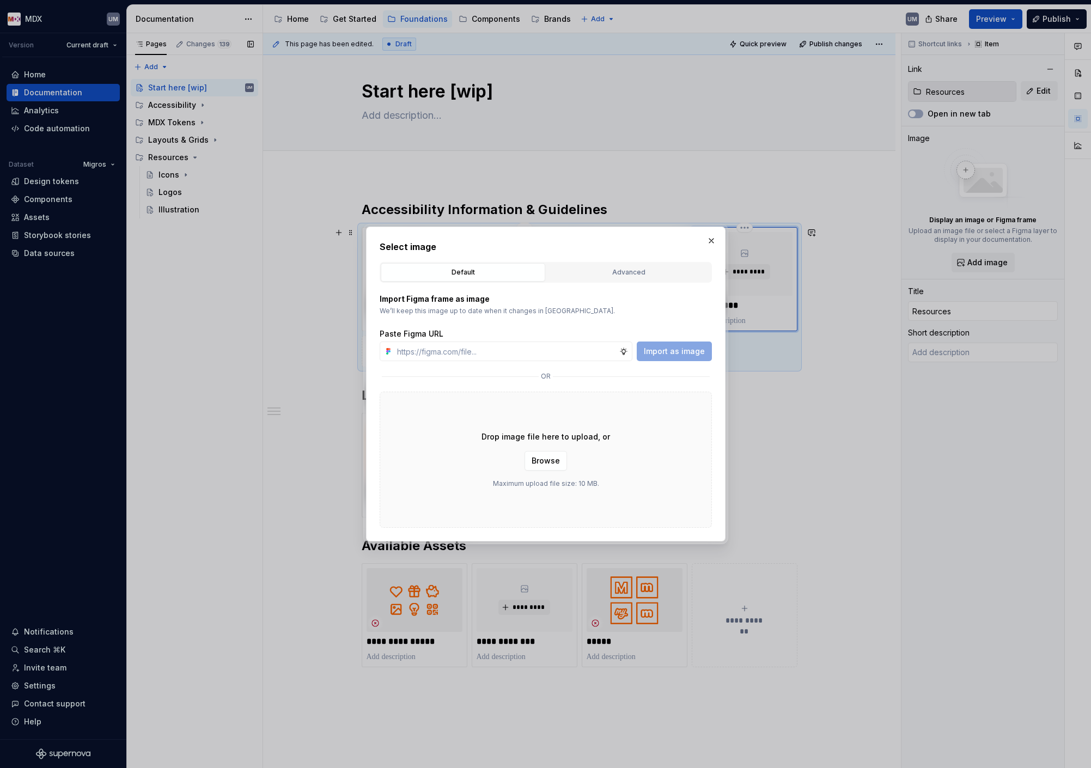
type textarea "*"
click at [629, 269] on div "Advanced" at bounding box center [628, 272] width 157 height 11
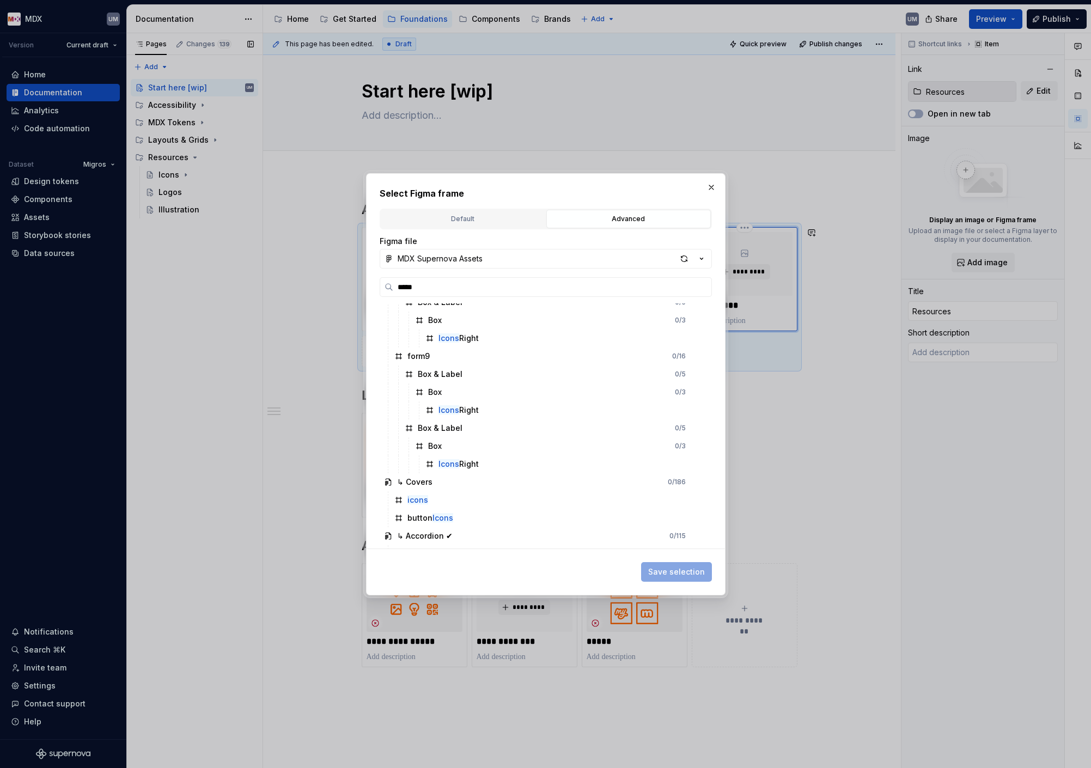
type input "****"
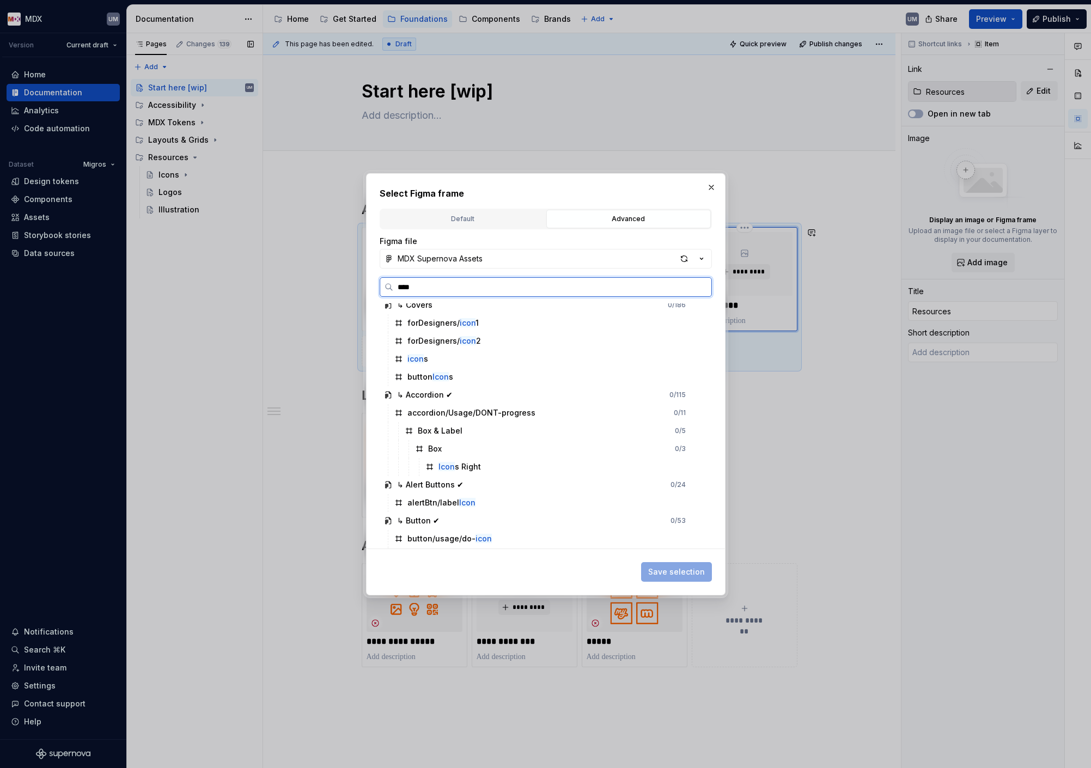
scroll to position [1608, 0]
click at [435, 351] on div "icon s" at bounding box center [546, 357] width 313 height 17
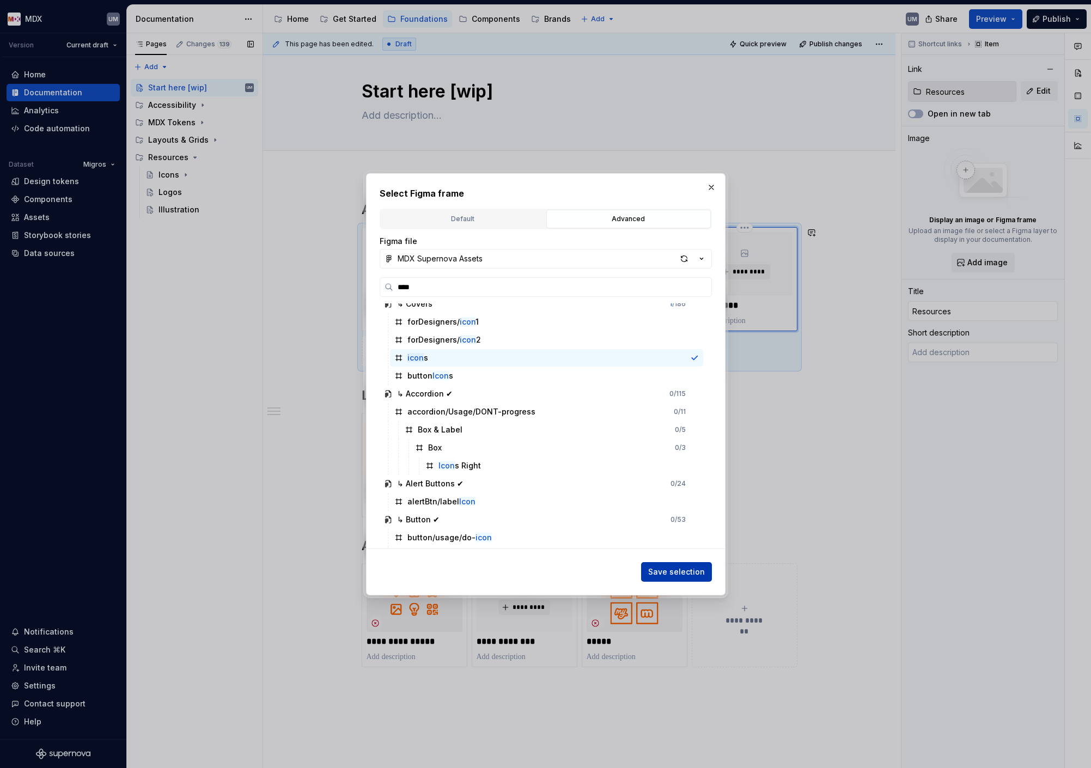
click at [667, 575] on span "Save selection" at bounding box center [676, 571] width 57 height 11
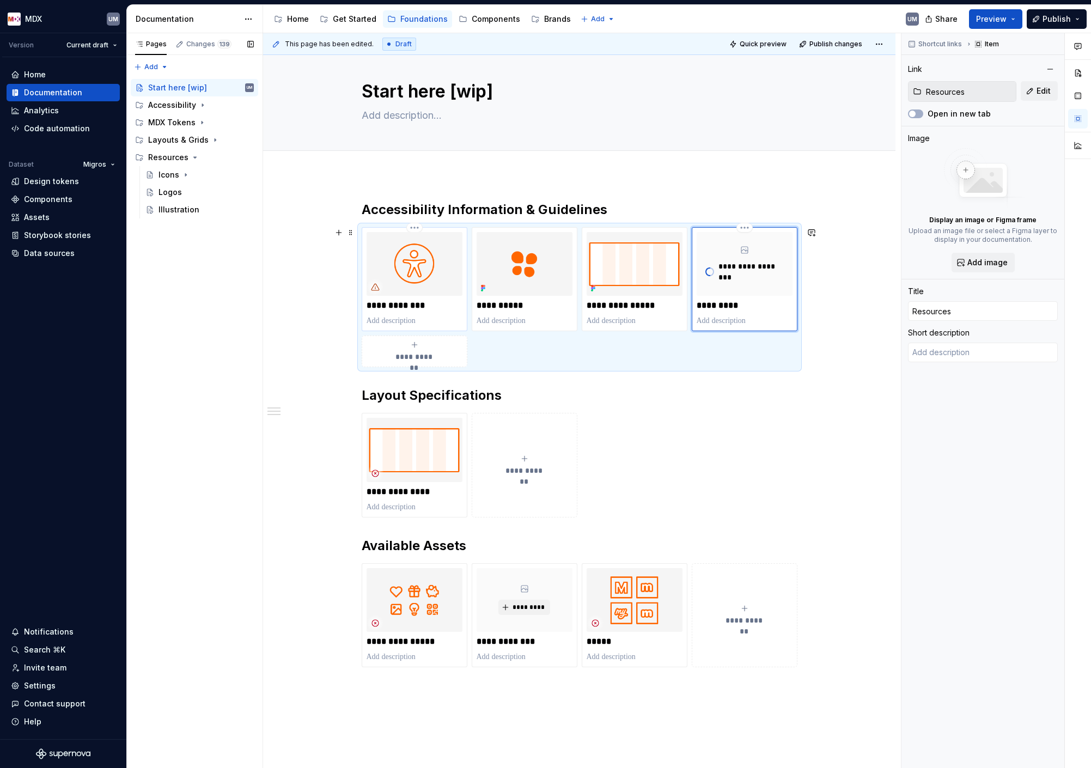
type textarea "*"
type input "Accessibility"
click at [427, 253] on img at bounding box center [415, 264] width 96 height 64
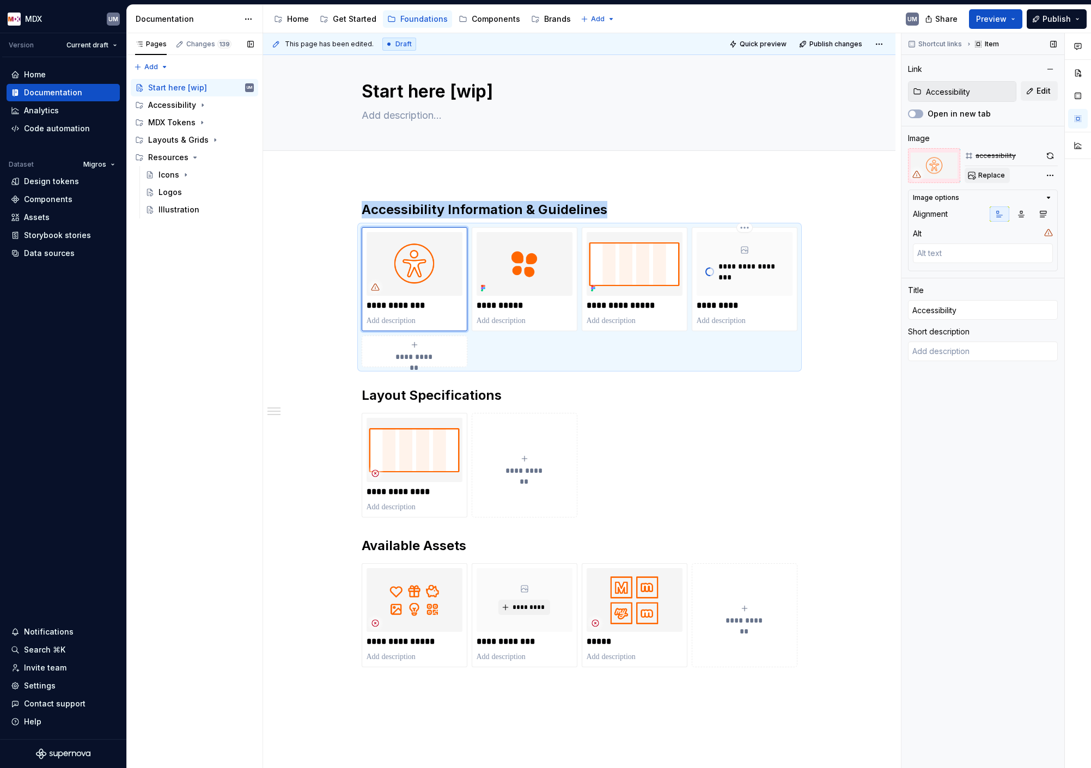
click at [993, 170] on button "Replace" at bounding box center [987, 175] width 45 height 15
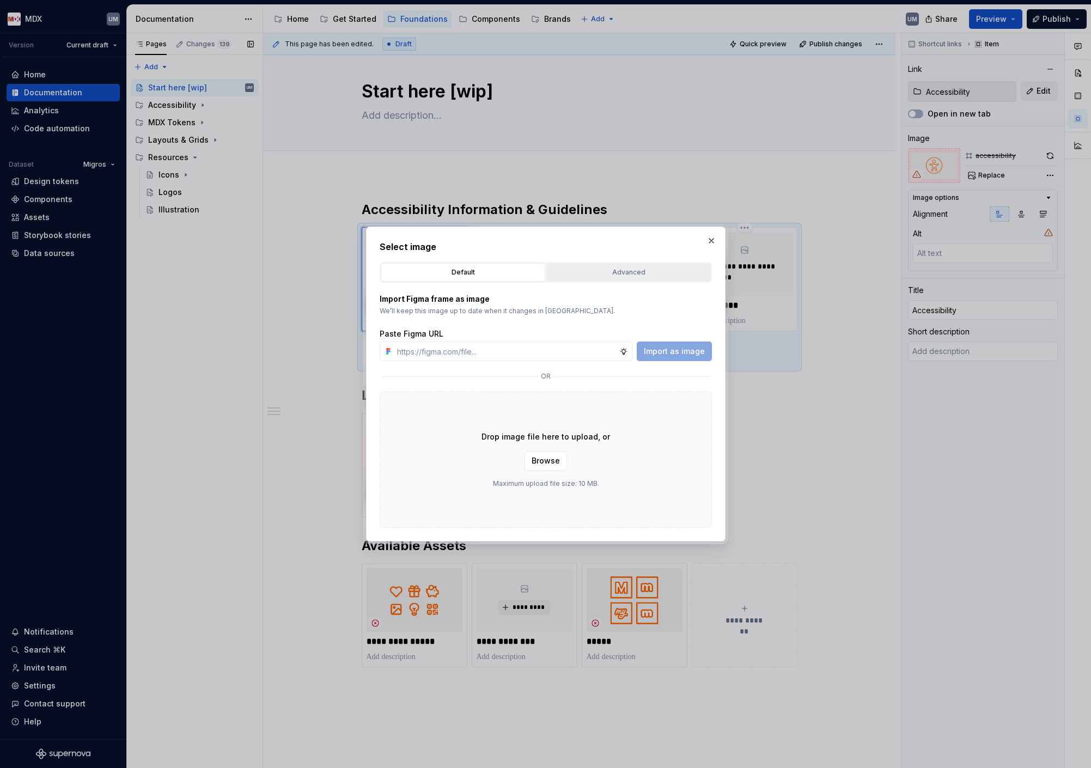
click at [604, 280] on button "Advanced" at bounding box center [628, 272] width 164 height 19
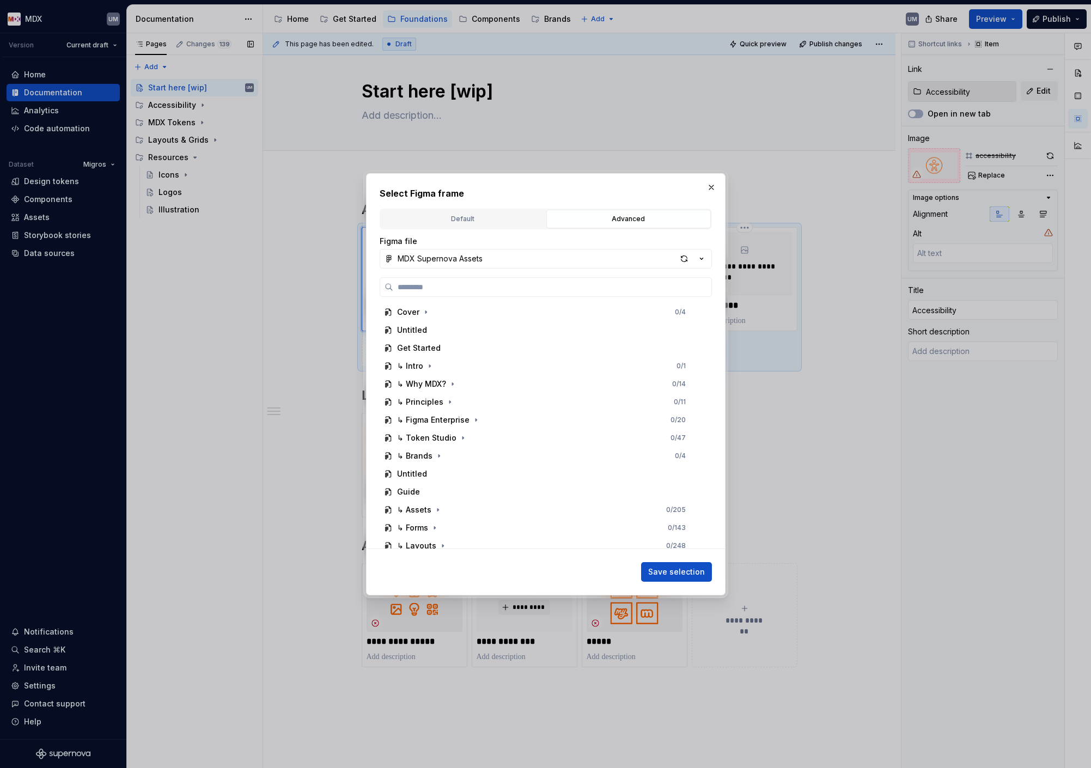
type textarea "*"
click at [530, 298] on div "Cover 0 / 4 Untitled Get Started ↳ Intro 0 / 1 ↳ Why MDX? 0 / 14 ↳ Principles 0…" at bounding box center [546, 412] width 332 height 271
click at [530, 291] on input "search" at bounding box center [552, 287] width 318 height 11
type input "******"
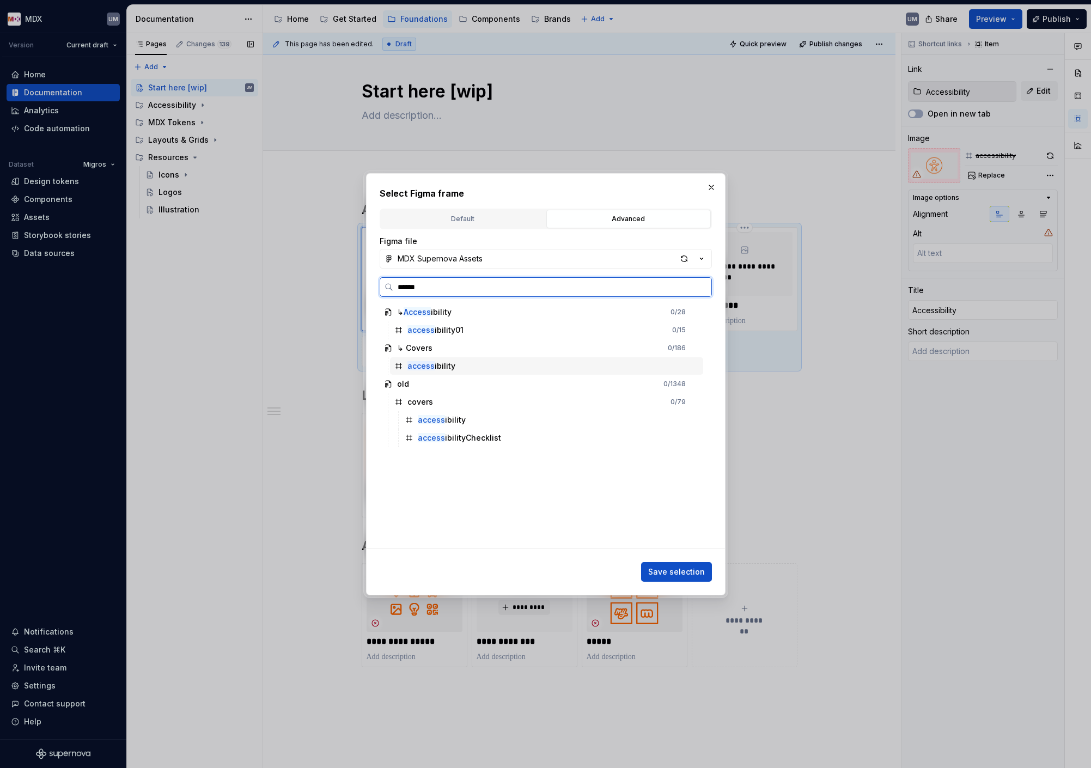
click at [436, 364] on div "access ibility" at bounding box center [431, 366] width 48 height 11
click at [688, 571] on span "Save selection" at bounding box center [676, 571] width 57 height 11
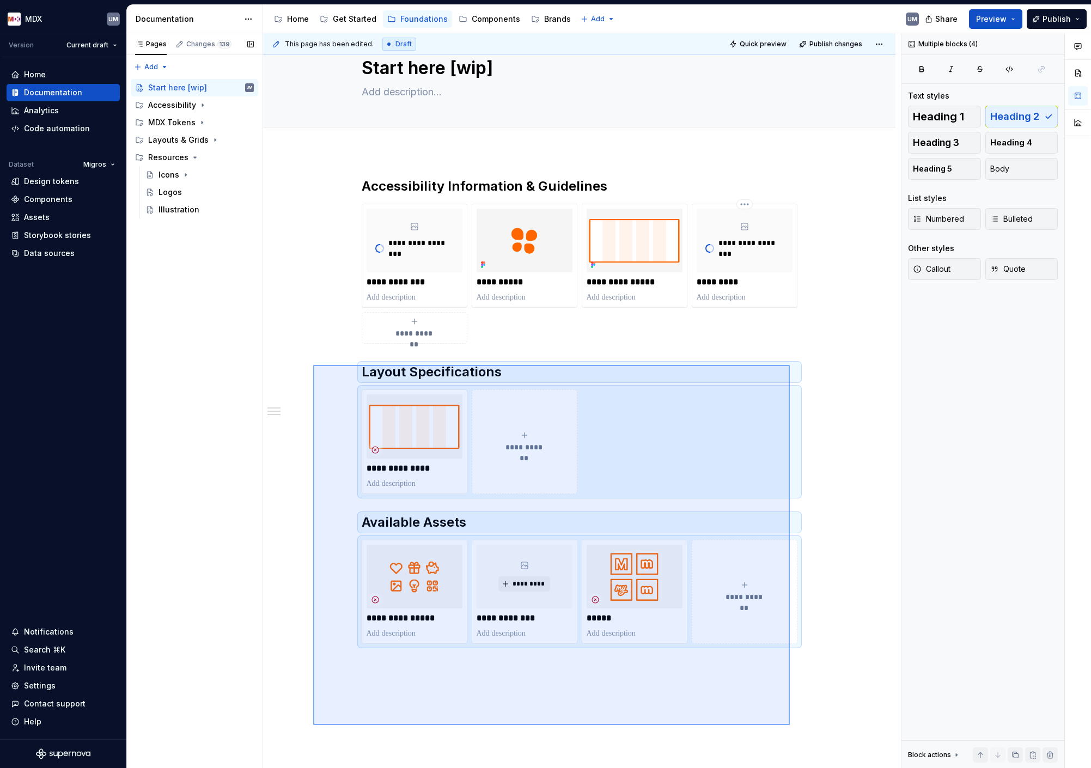
drag, startPoint x: 313, startPoint y: 385, endPoint x: 792, endPoint y: 725, distance: 587.1
click at [792, 725] on div "**********" at bounding box center [582, 400] width 638 height 735
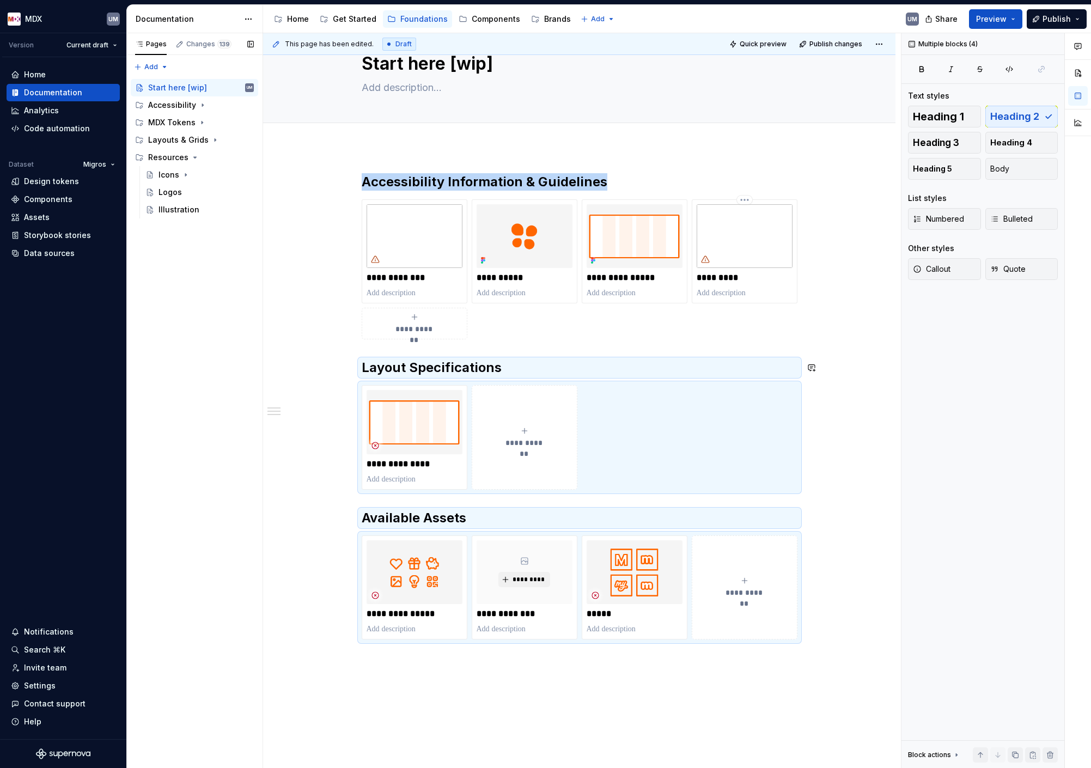
scroll to position [0, 0]
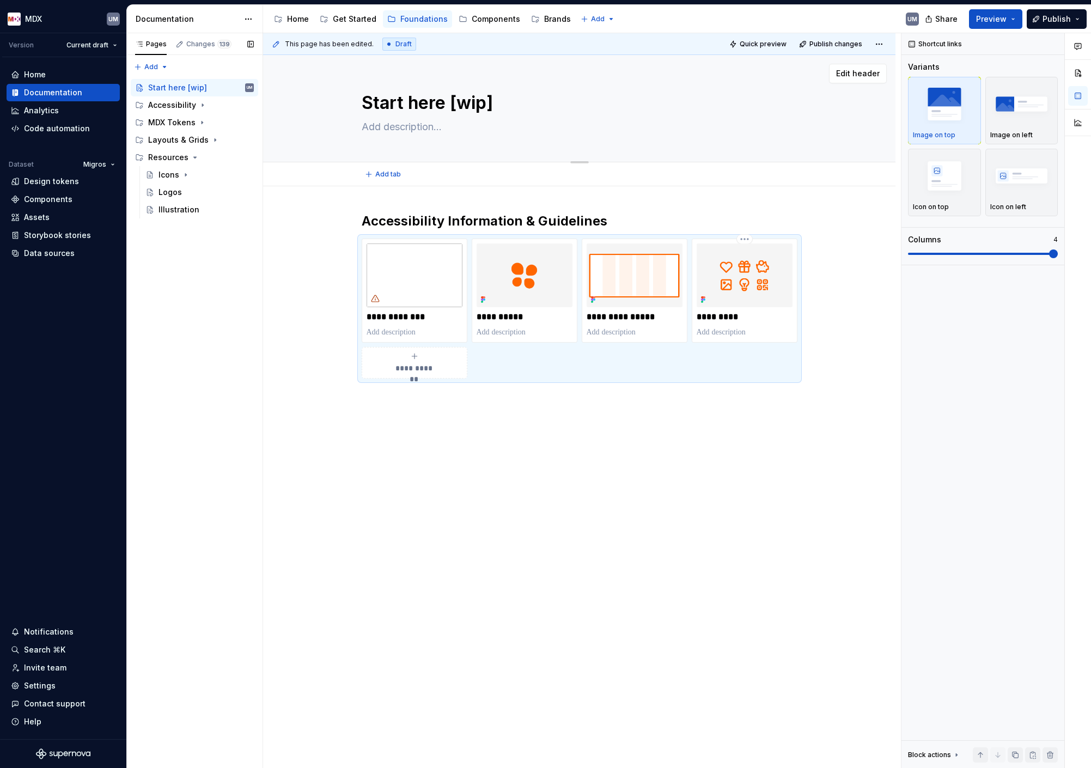
drag, startPoint x: 448, startPoint y: 103, endPoint x: 538, endPoint y: 103, distance: 89.3
click at [539, 103] on textarea "Start here [wip]" at bounding box center [577, 103] width 436 height 26
type textarea "*"
type textarea "Untitled page"
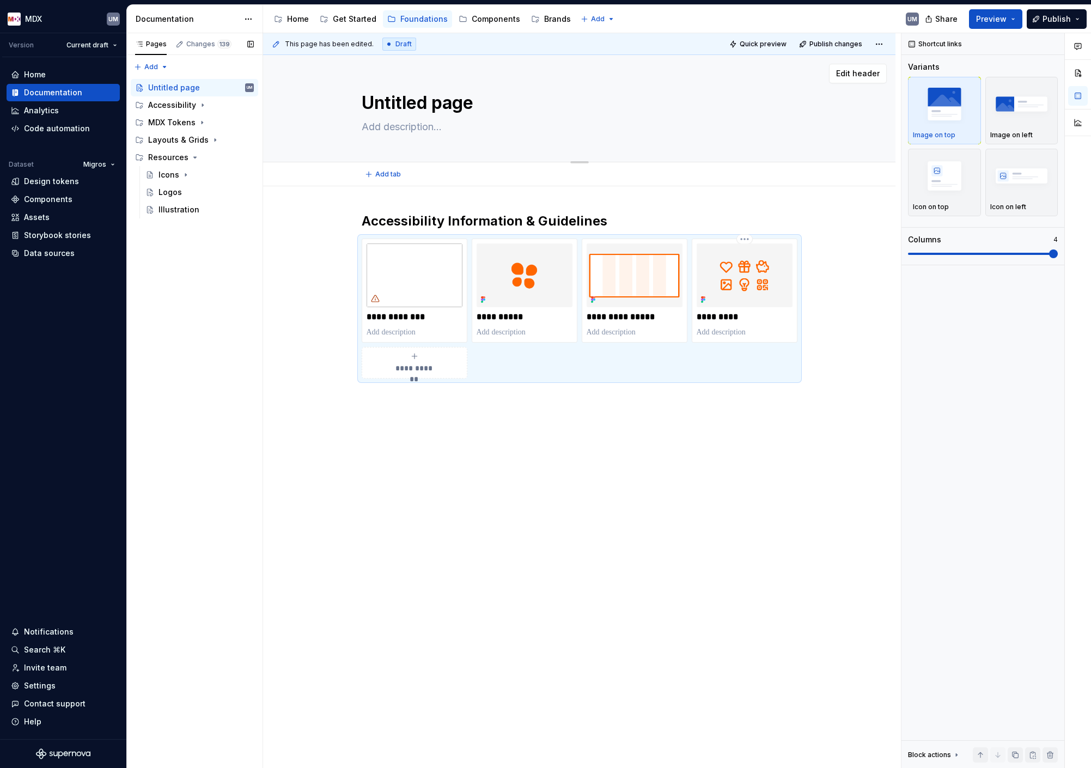
type textarea "*"
type textarea "Untitled pageStart here [wip]"
click at [496, 102] on textarea "Untitled pageStart here [wip]" at bounding box center [577, 103] width 436 height 26
type textarea "*"
type textarea "S"
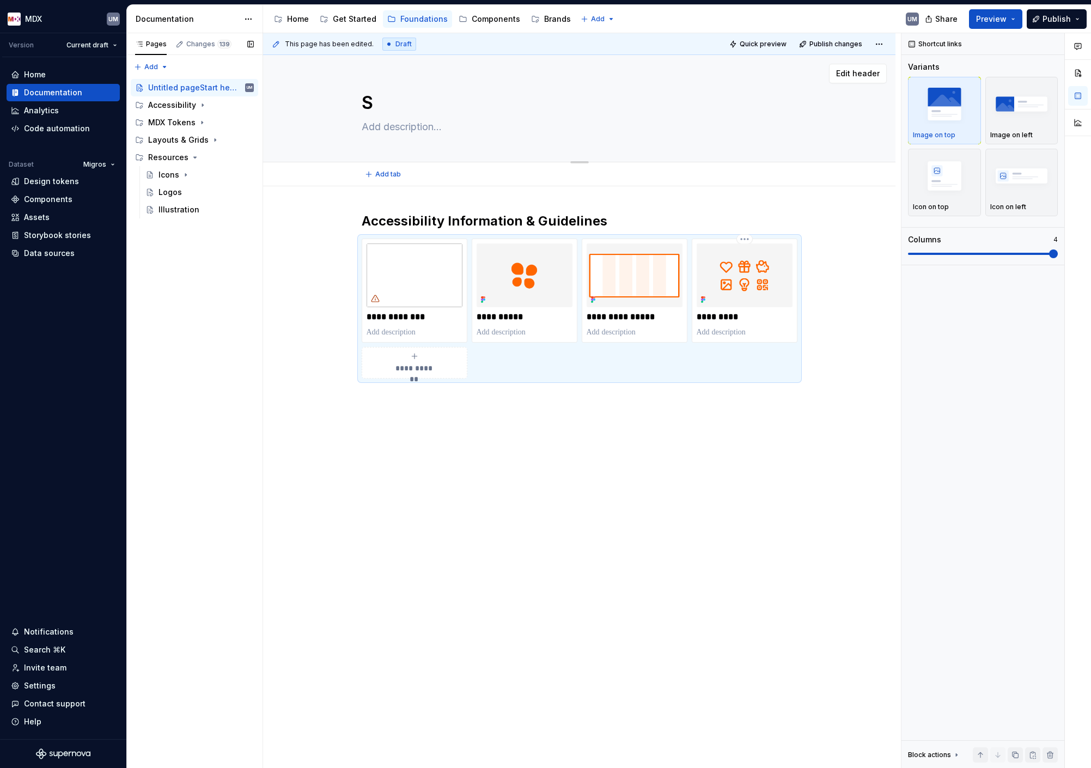
type textarea "*"
type textarea "St"
type textarea "*"
type textarea "Sta"
type textarea "*"
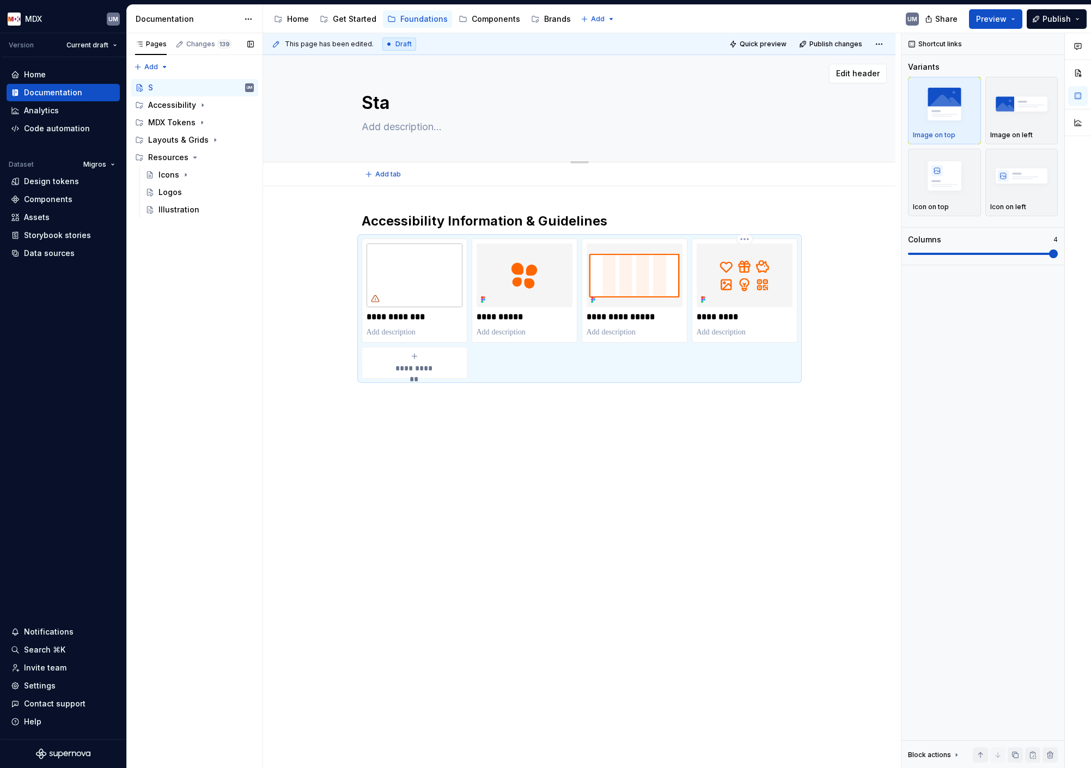
type textarea "Star"
type textarea "*"
type textarea "Start"
type textarea "*"
type textarea "Start"
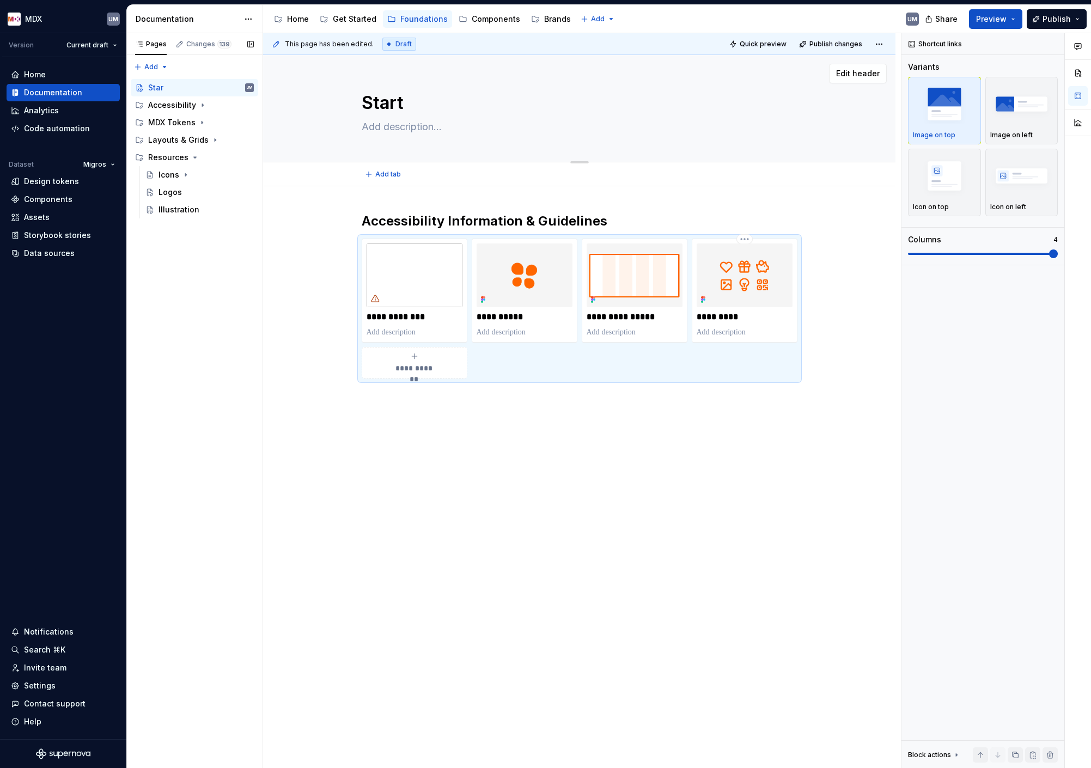
type textarea "*"
type textarea "Start H"
type textarea "*"
type textarea "Start He"
type textarea "*"
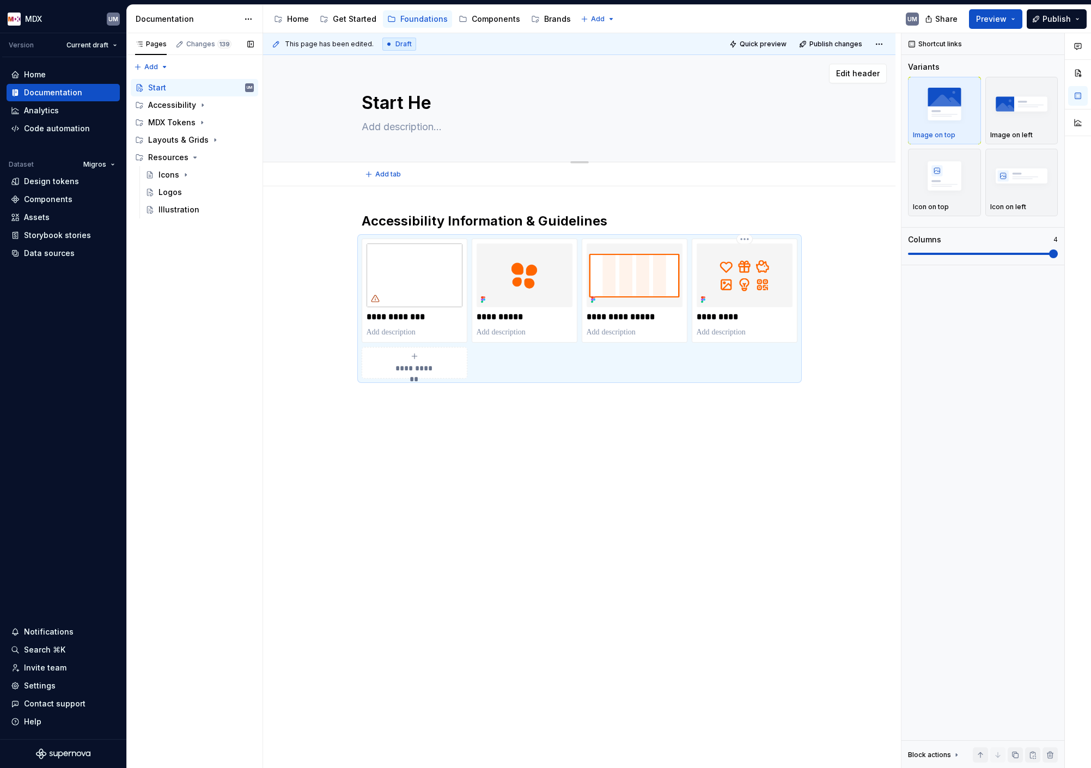
type textarea "Start Her"
type textarea "*"
type textarea "Start Here"
type textarea "*"
type textarea "Start Here"
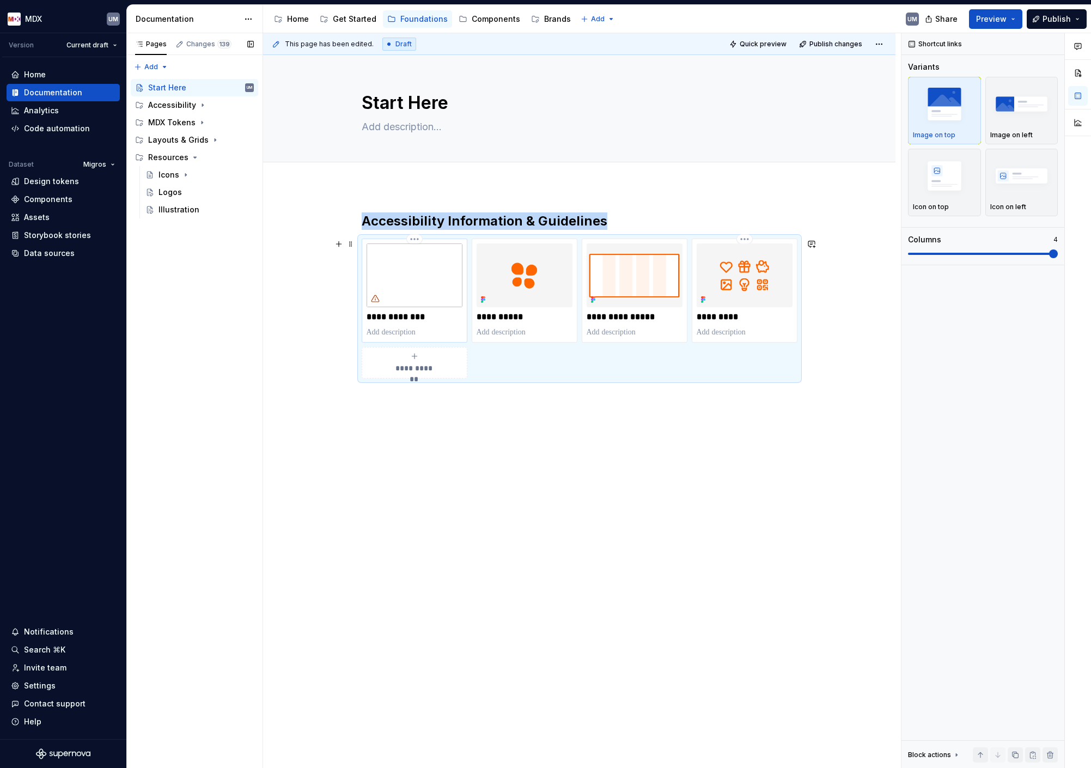
click at [399, 293] on img at bounding box center [415, 275] width 96 height 64
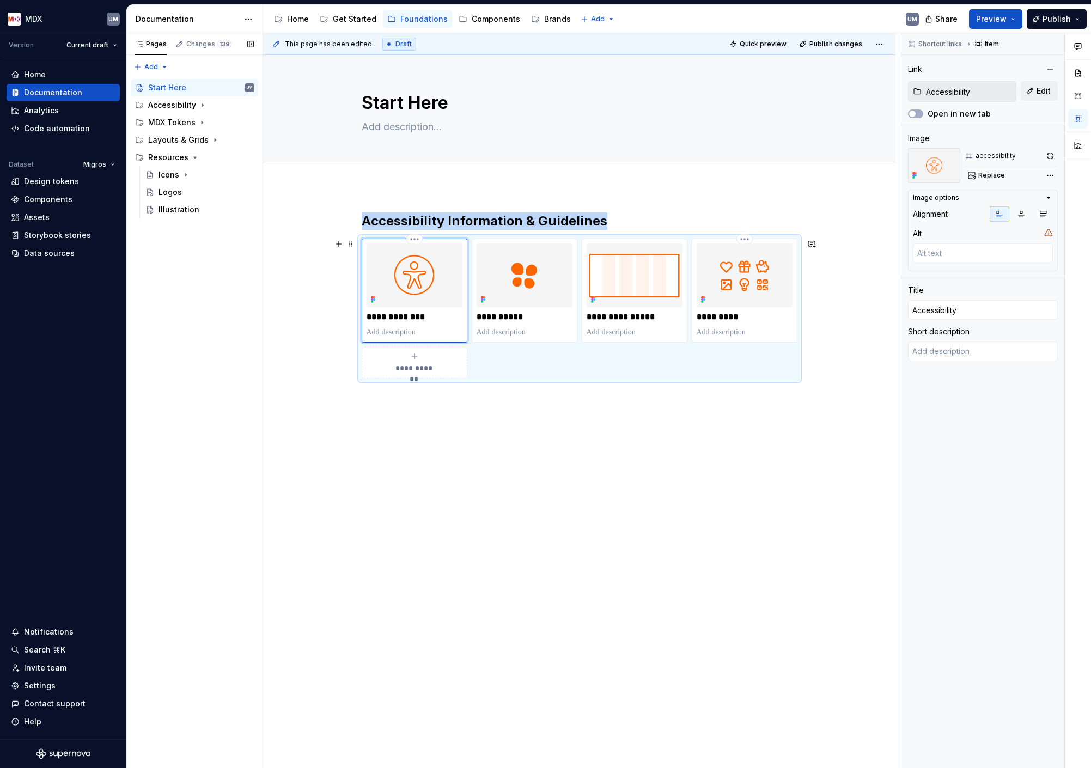
type textarea "*"
click at [387, 437] on div "**********" at bounding box center [582, 400] width 638 height 735
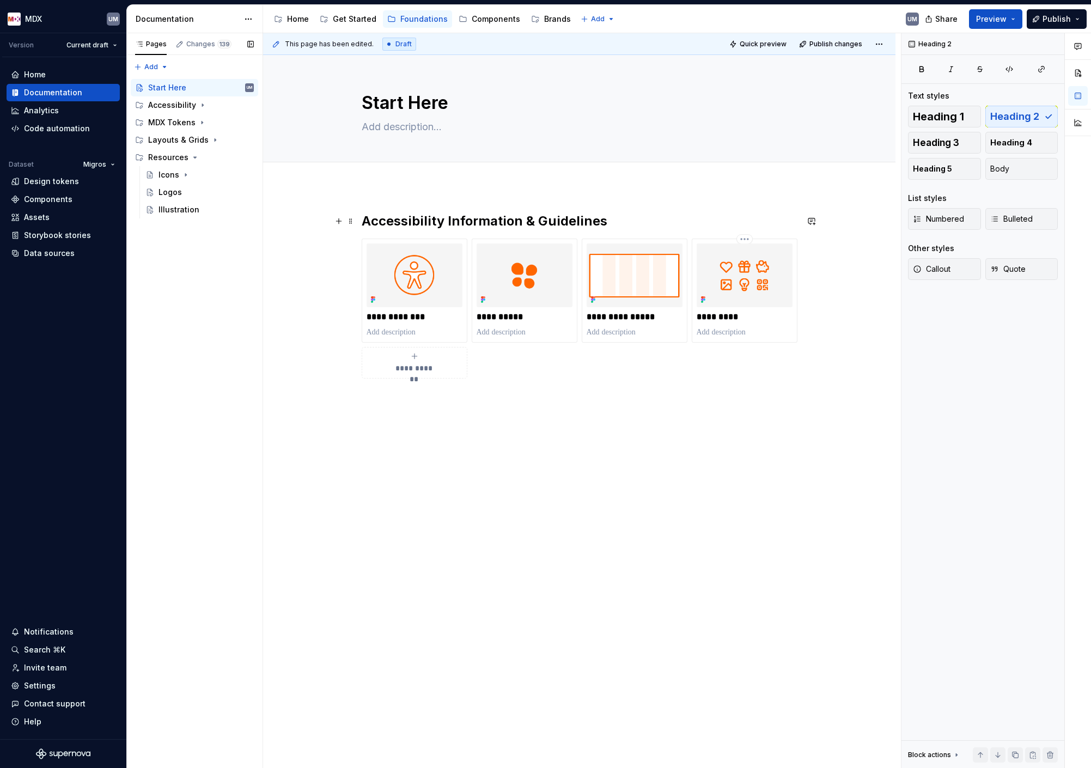
click at [464, 222] on h2 "Accessibility Information & Guidelines" at bounding box center [580, 220] width 436 height 17
click at [494, 22] on div "Components" at bounding box center [496, 19] width 48 height 11
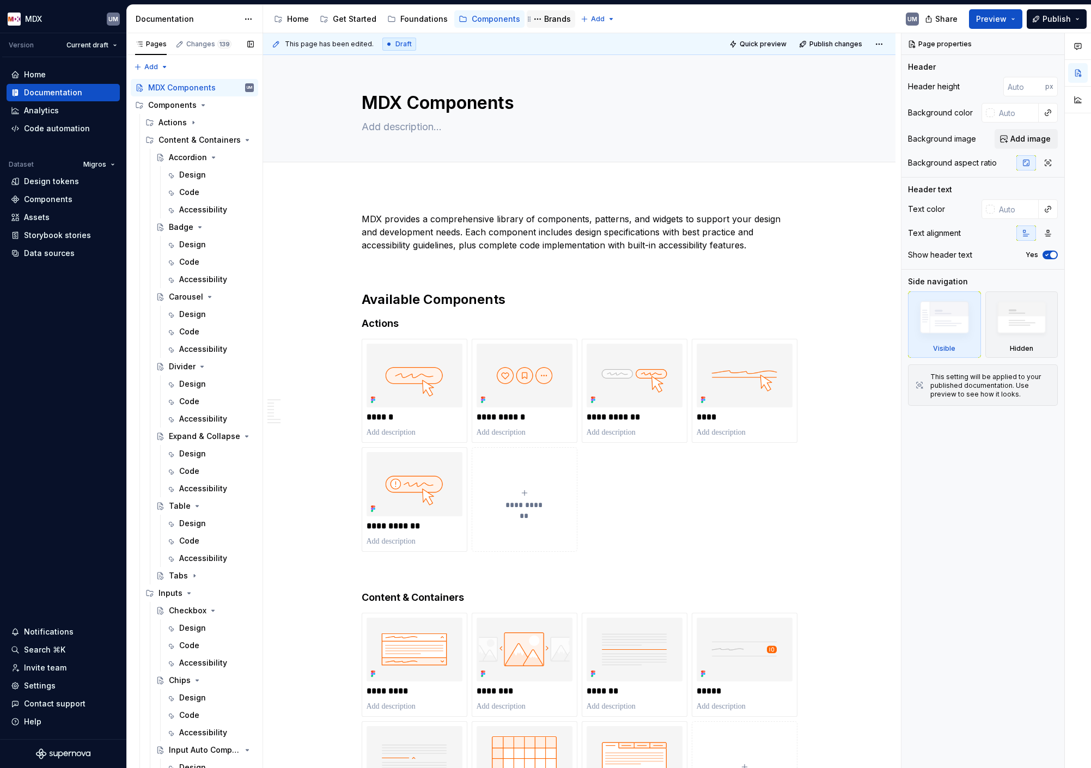
click at [547, 22] on div "Brands" at bounding box center [557, 19] width 27 height 11
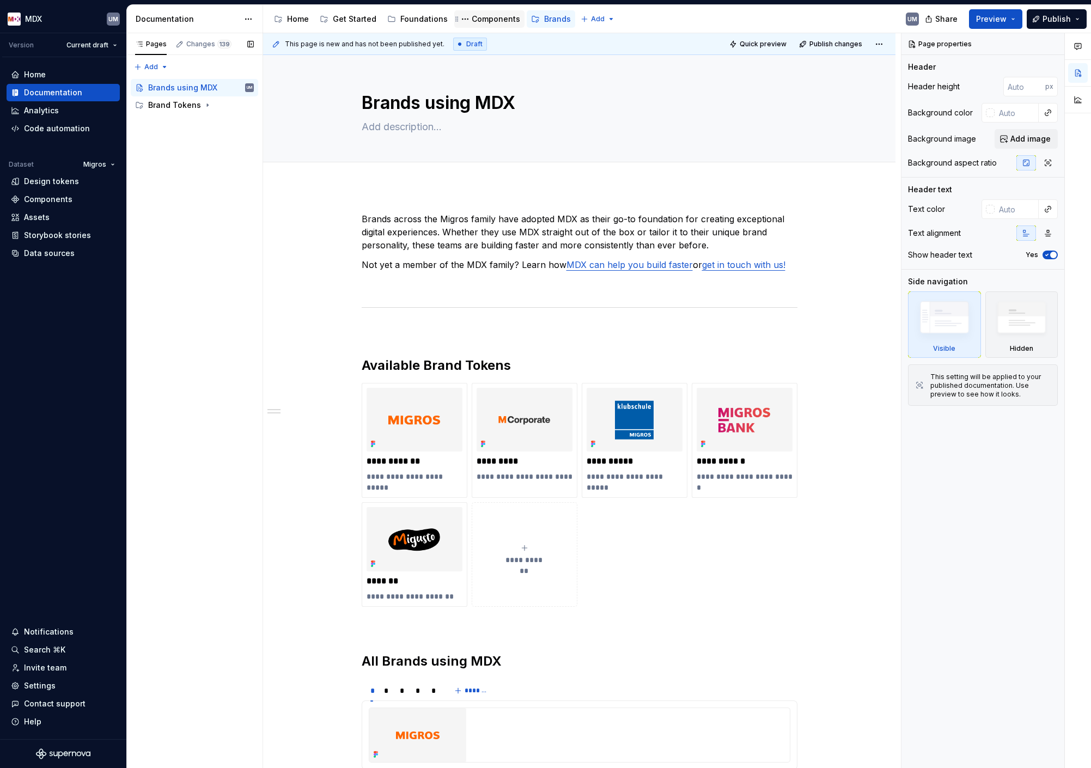
click at [498, 21] on div "Components" at bounding box center [496, 19] width 48 height 11
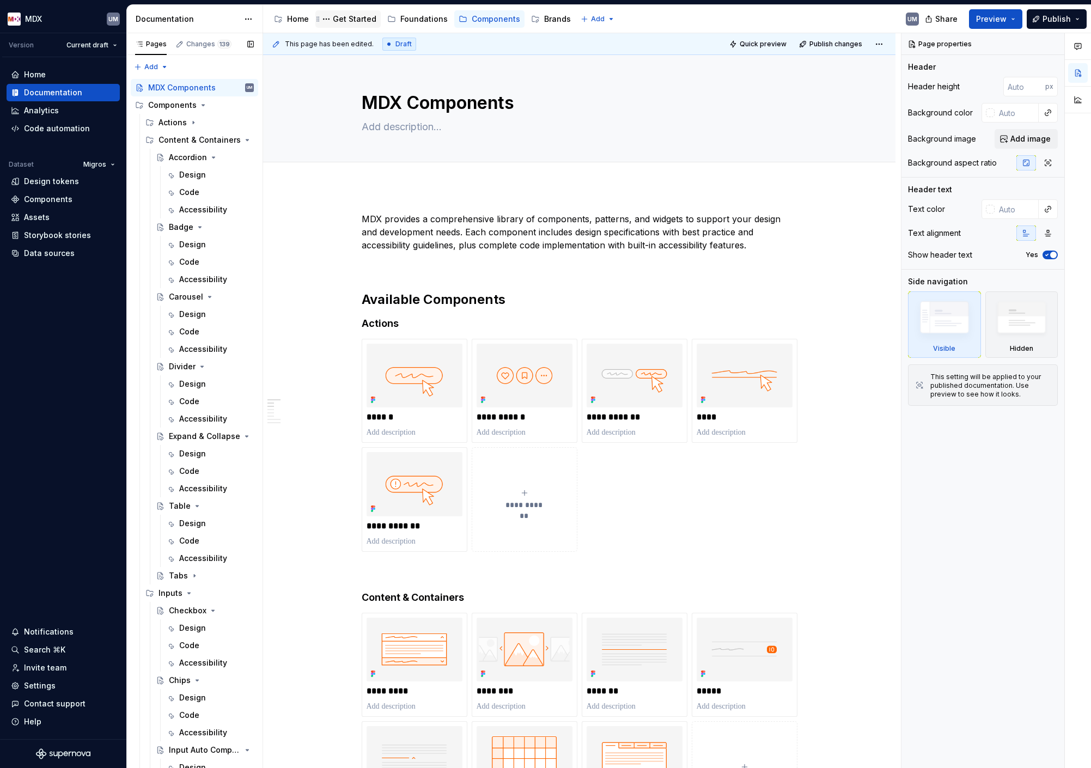
click at [357, 25] on div "Get Started" at bounding box center [348, 19] width 57 height 13
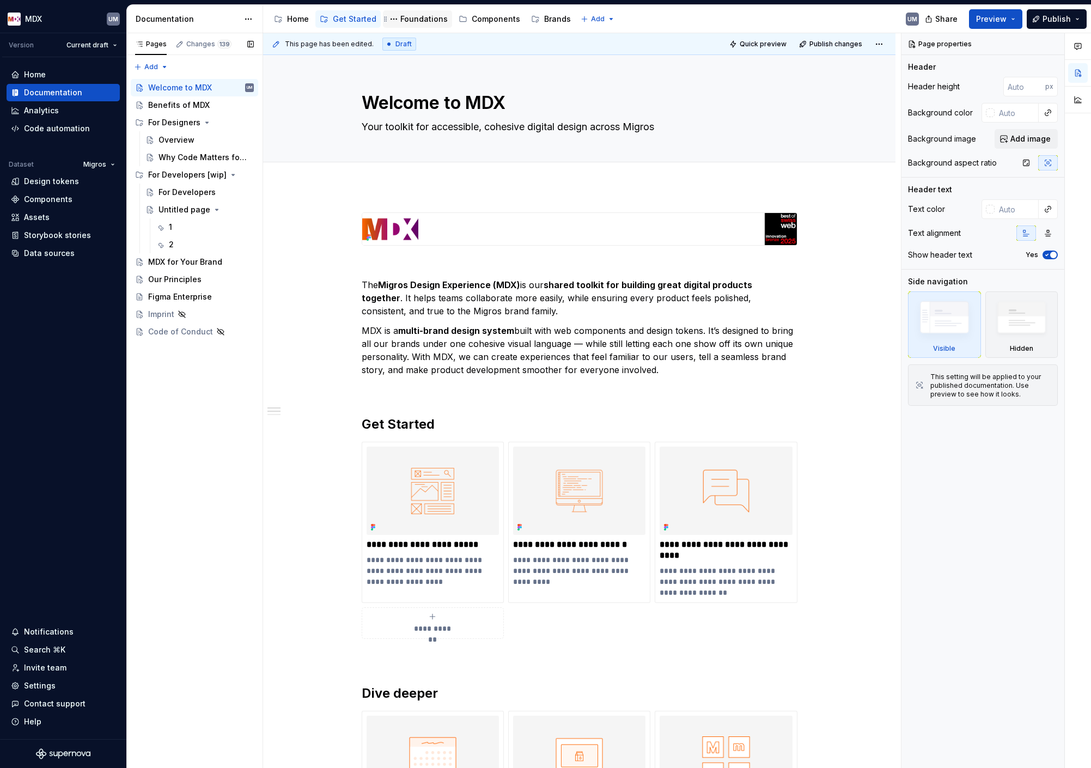
click at [416, 18] on div "Foundations" at bounding box center [423, 19] width 47 height 11
click at [419, 18] on div "Foundations" at bounding box center [423, 19] width 47 height 11
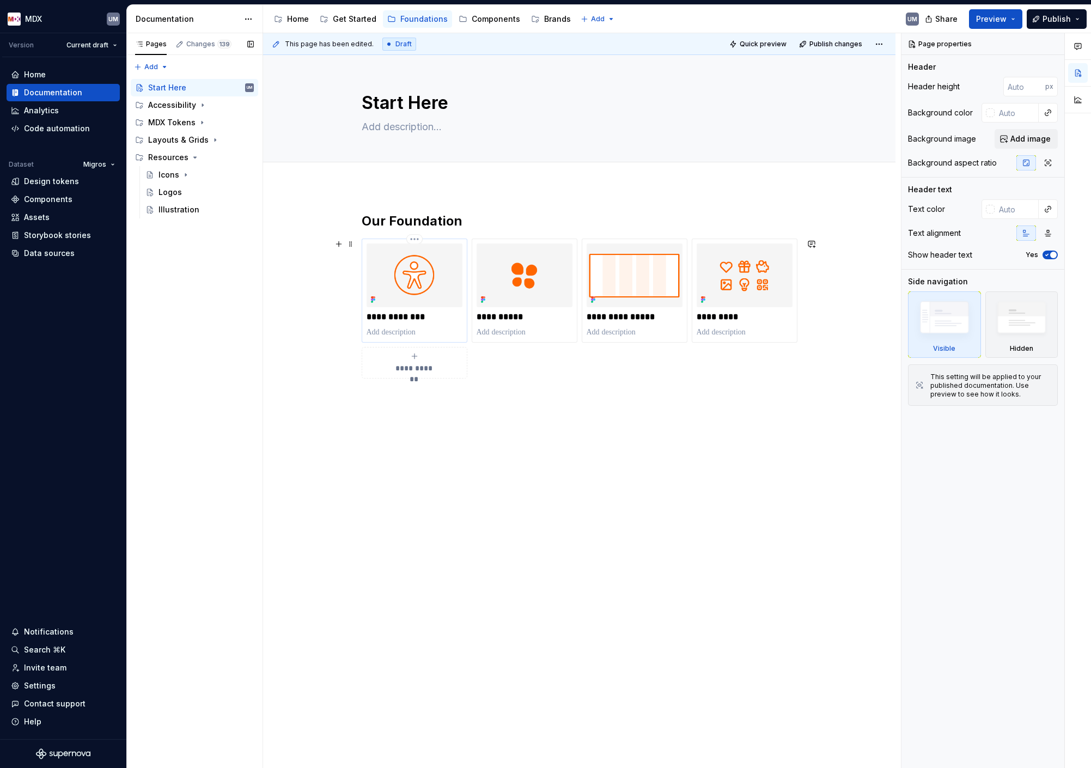
click at [432, 276] on img at bounding box center [415, 275] width 96 height 64
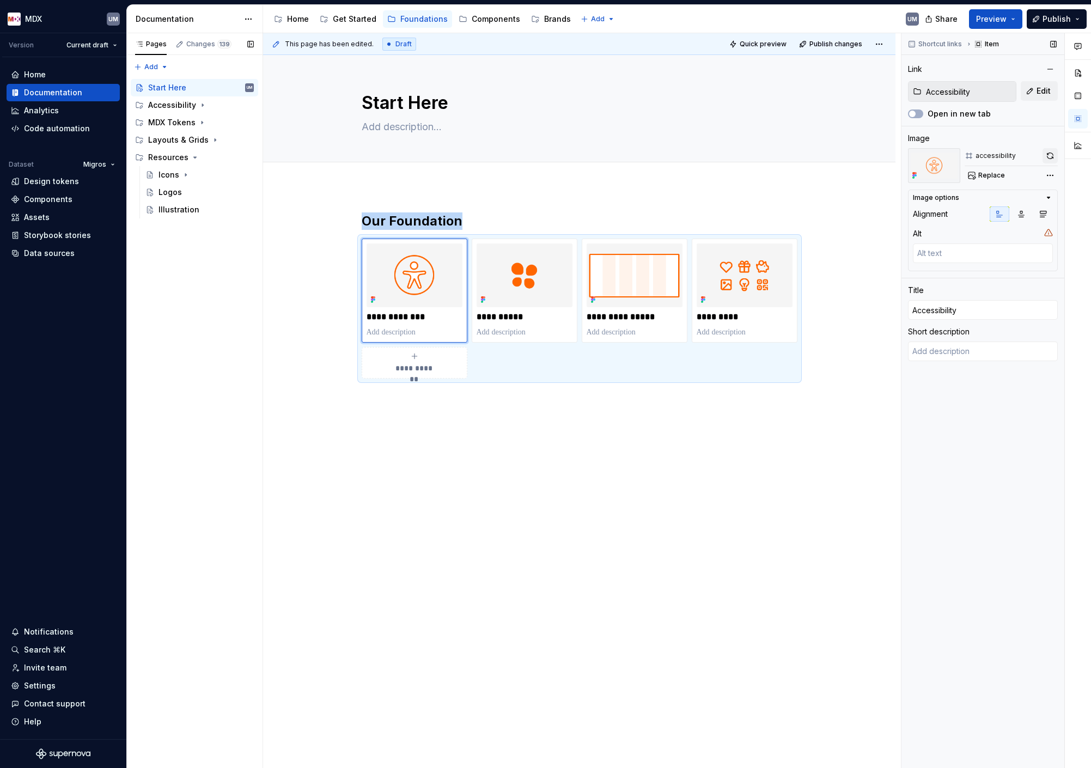
click at [1048, 156] on button "button" at bounding box center [1049, 155] width 15 height 15
type textarea "*"
type input "Layouts & Grids"
click at [625, 273] on img at bounding box center [635, 275] width 96 height 64
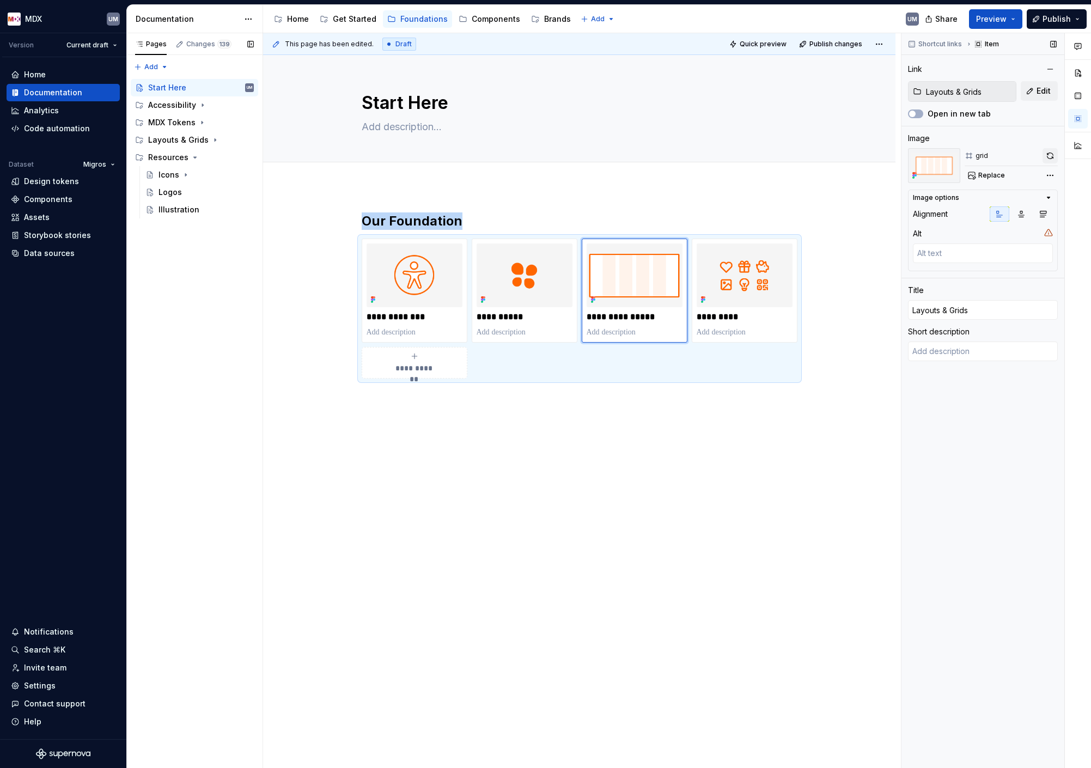
click at [1044, 156] on button "button" at bounding box center [1049, 155] width 15 height 15
type textarea "*"
type input "Resources"
click at [754, 268] on img at bounding box center [745, 275] width 96 height 64
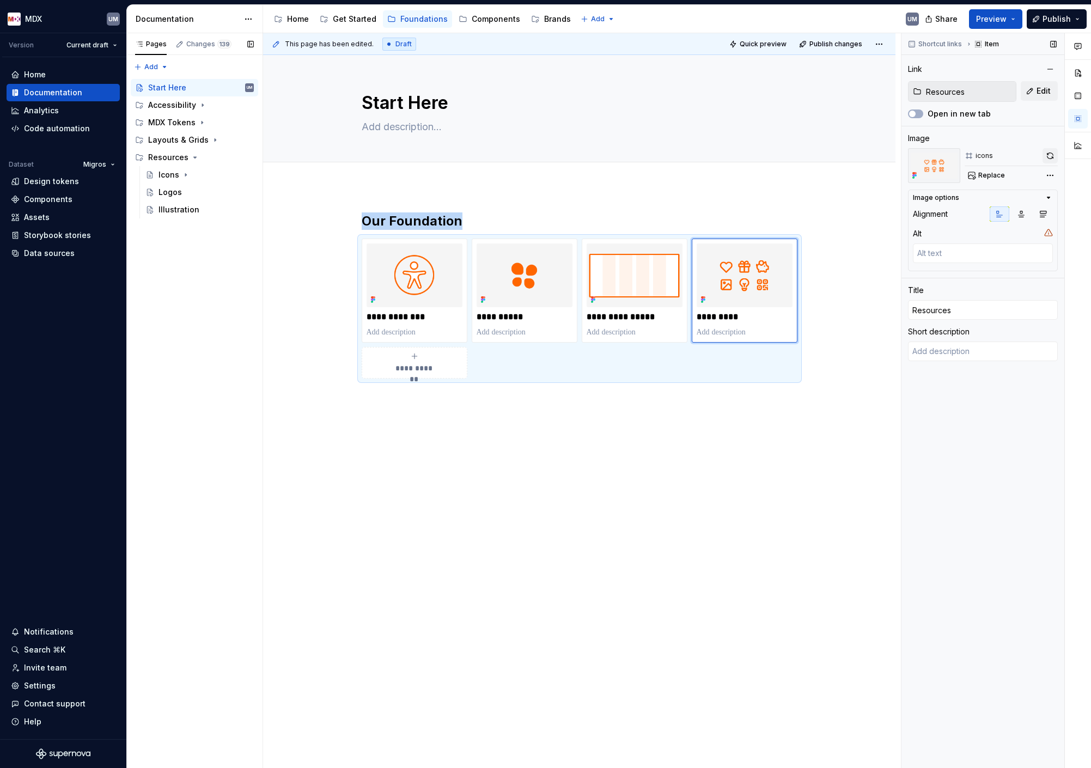
click at [1052, 152] on button "button" at bounding box center [1049, 155] width 15 height 15
click at [181, 124] on div "MDX Tokens" at bounding box center [171, 122] width 47 height 11
click at [181, 142] on div "Start Here" at bounding box center [177, 140] width 38 height 11
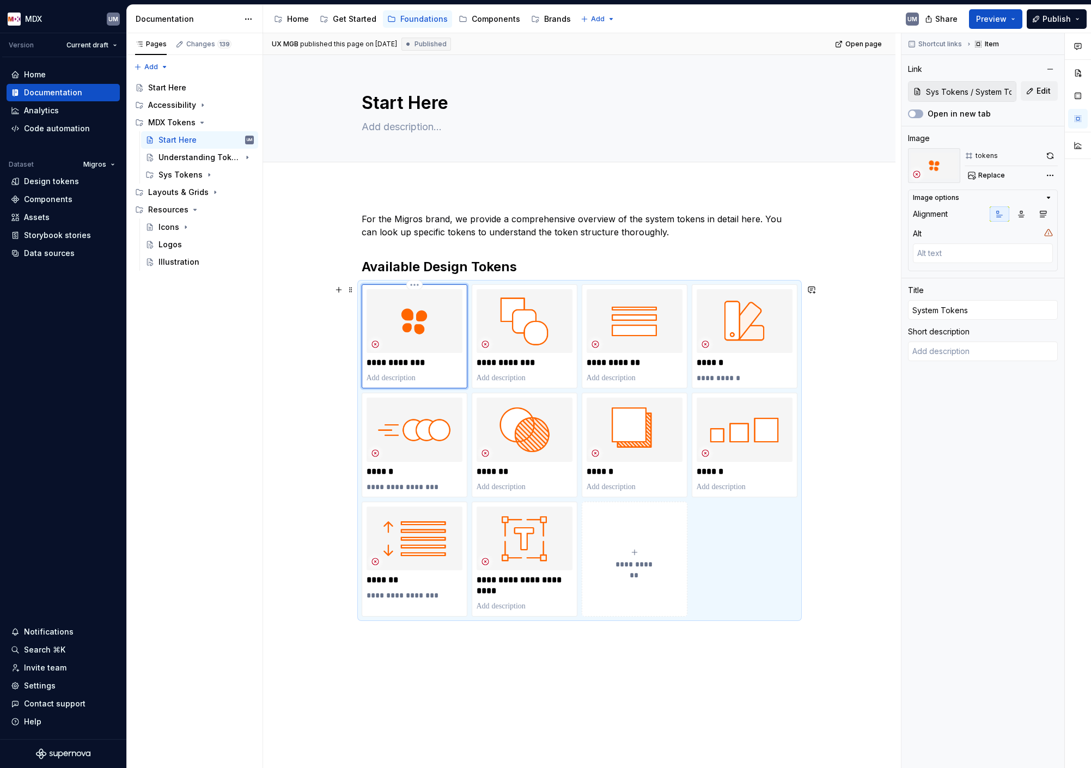
click at [419, 344] on img at bounding box center [415, 321] width 96 height 64
click at [990, 171] on span "Replace" at bounding box center [991, 175] width 27 height 9
type textarea "*"
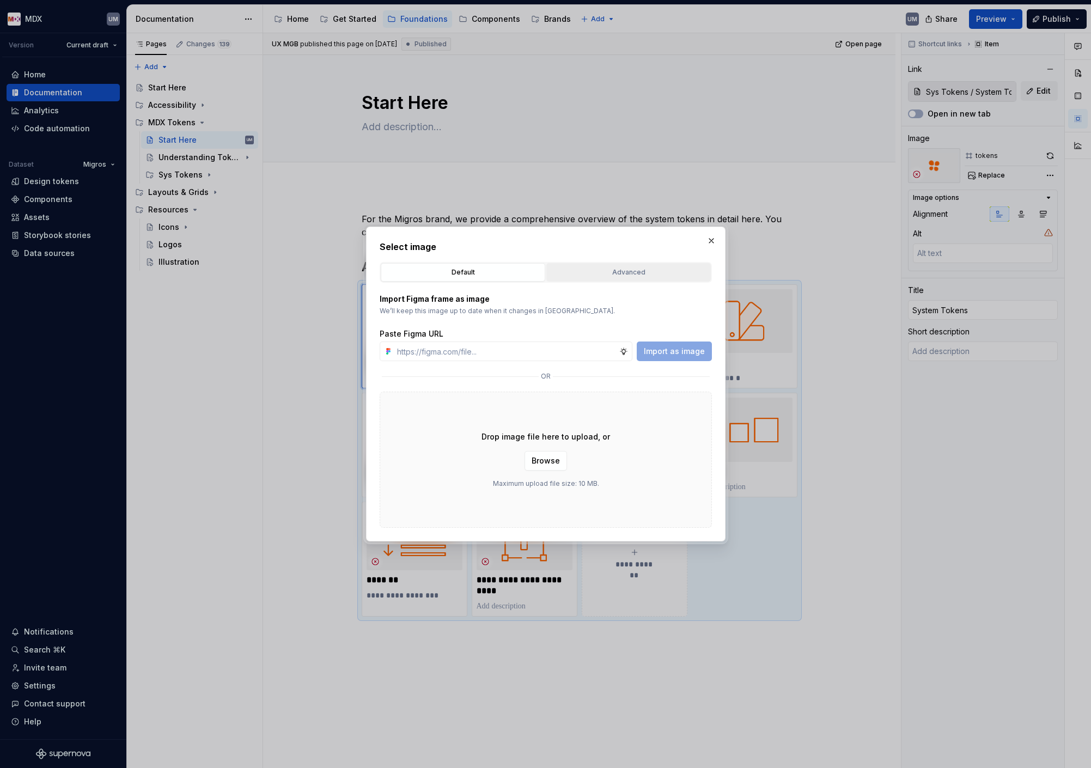
click at [622, 277] on div "Advanced" at bounding box center [628, 272] width 157 height 11
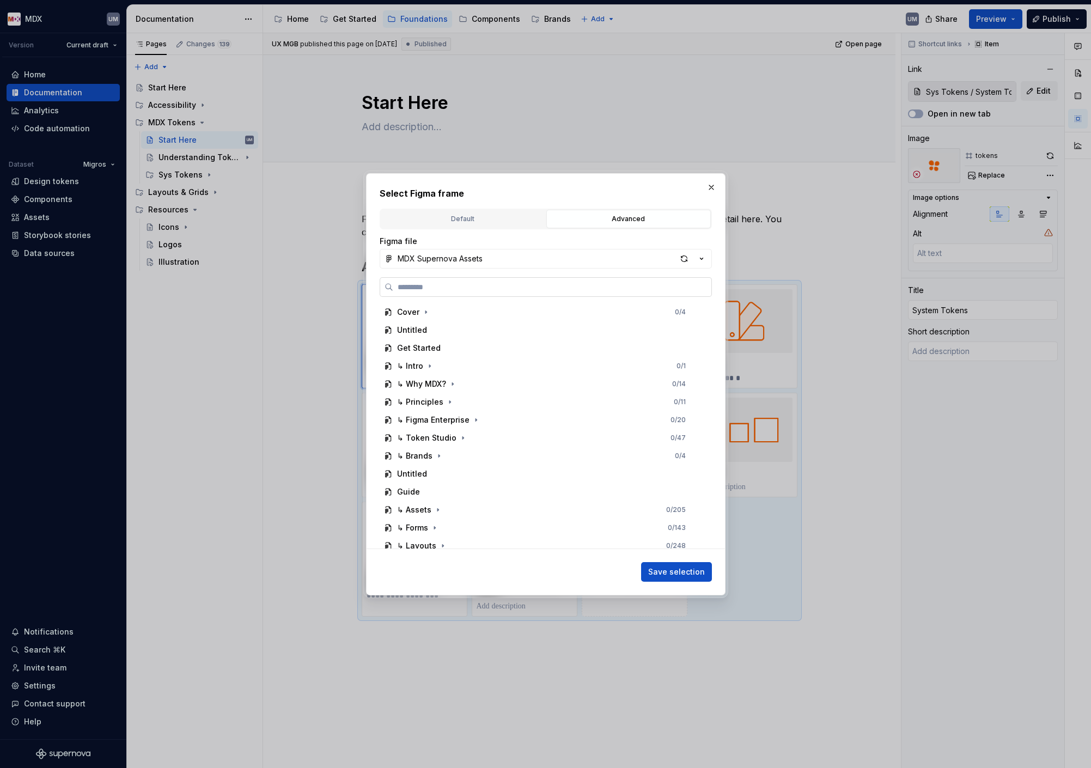
click at [533, 292] on label at bounding box center [546, 287] width 332 height 20
click at [533, 292] on input "search" at bounding box center [552, 287] width 318 height 11
type input "*"
type textarea "*"
type input "******"
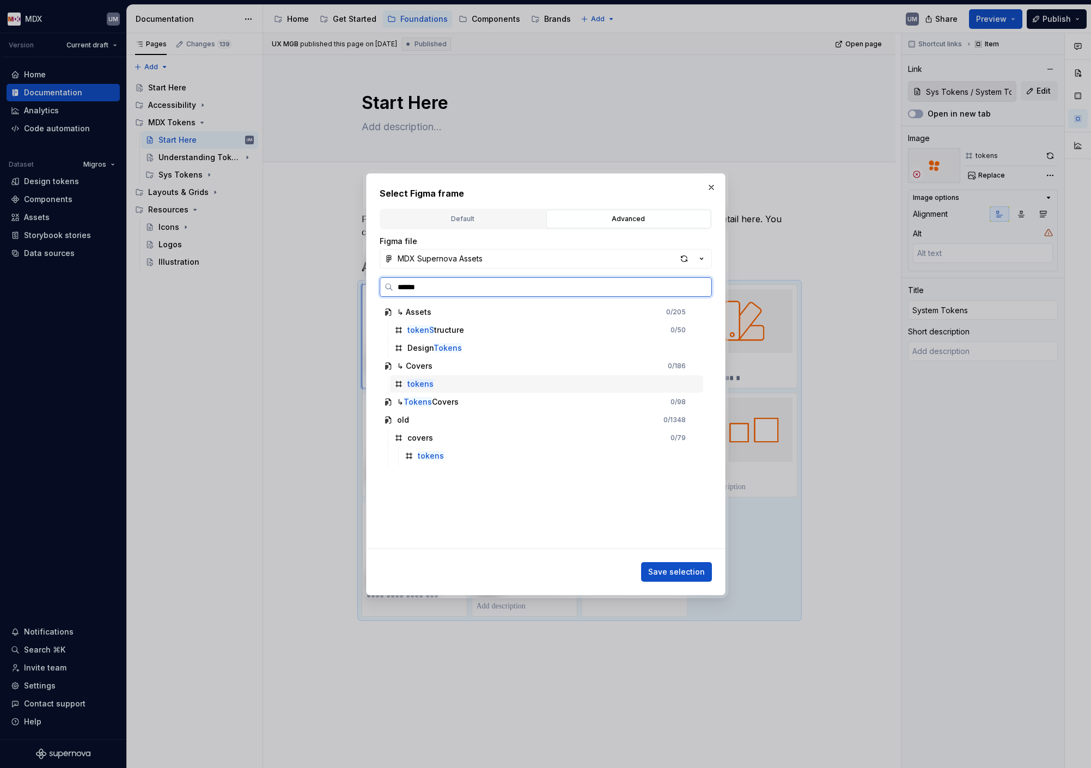
click at [434, 383] on div "tokens" at bounding box center [546, 383] width 313 height 17
click at [678, 575] on span "Save selection" at bounding box center [676, 571] width 57 height 11
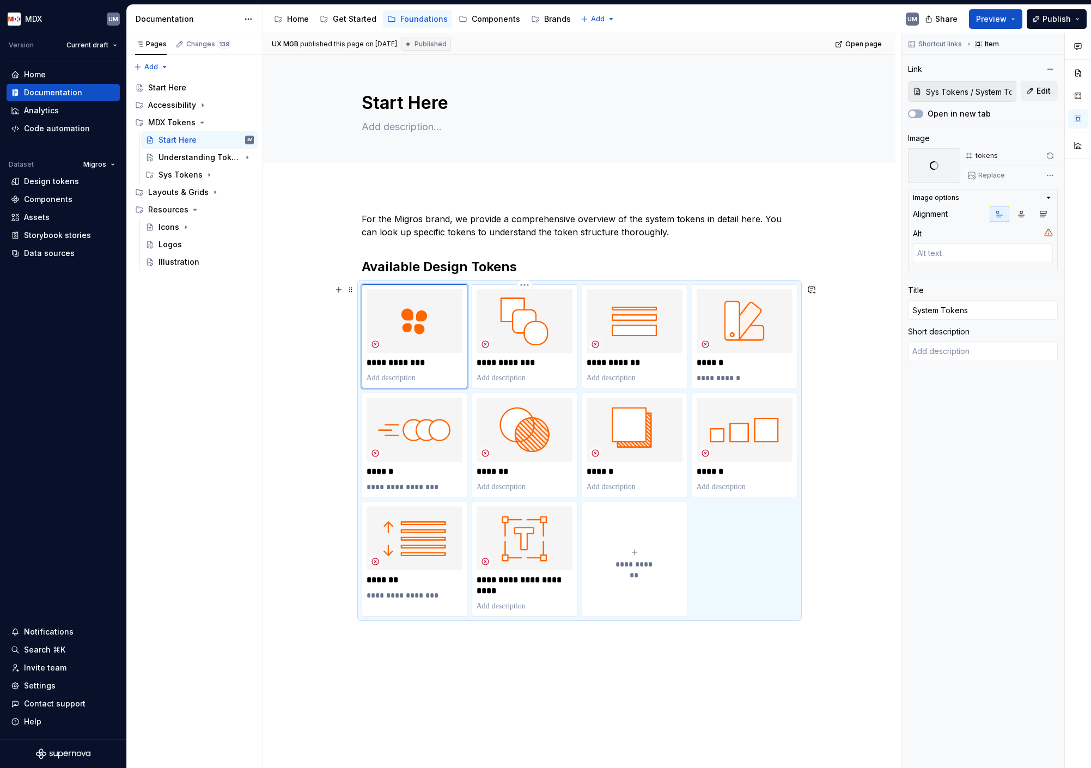
type textarea "*"
type input "Sys Tokens / Border radius"
type input "Border radius"
click at [550, 343] on img at bounding box center [525, 321] width 96 height 64
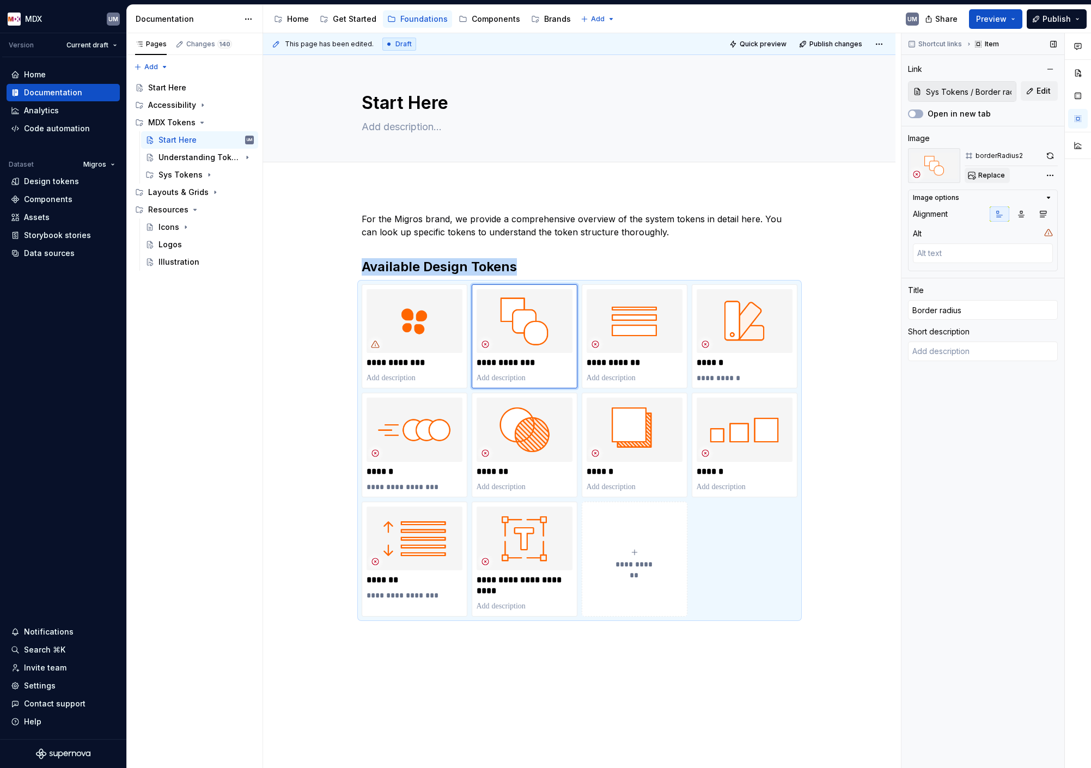
click at [991, 175] on span "Replace" at bounding box center [991, 175] width 27 height 9
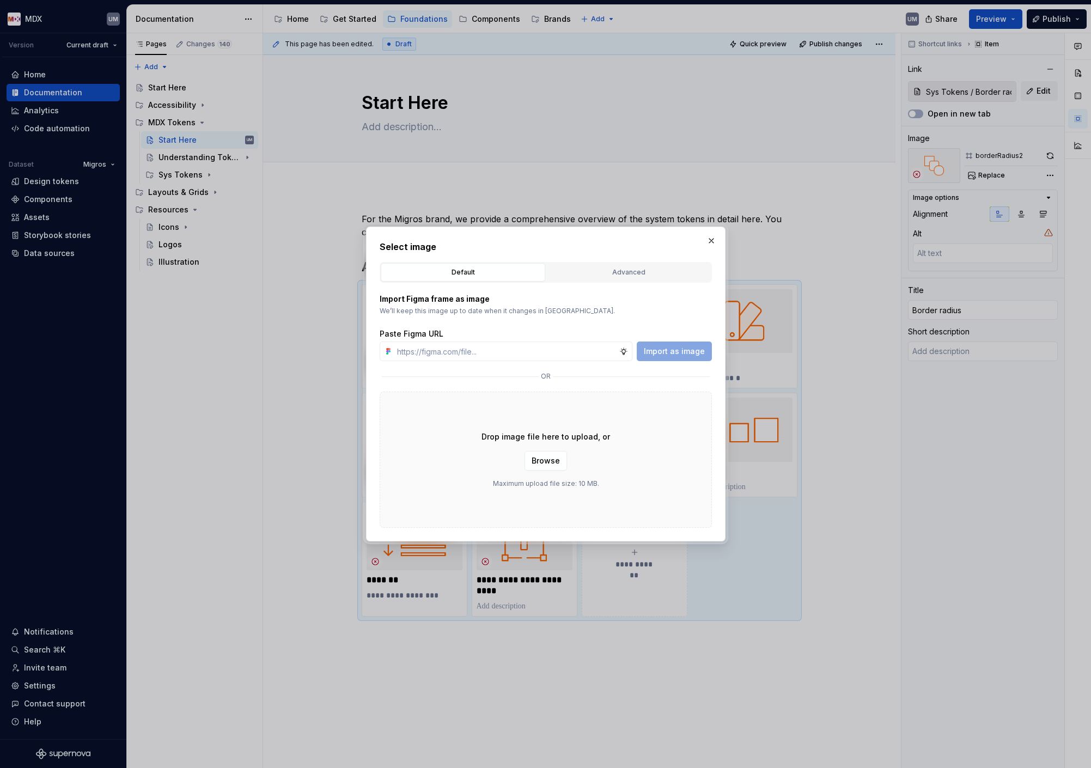
type textarea "*"
click at [615, 270] on div "Advanced" at bounding box center [628, 272] width 157 height 11
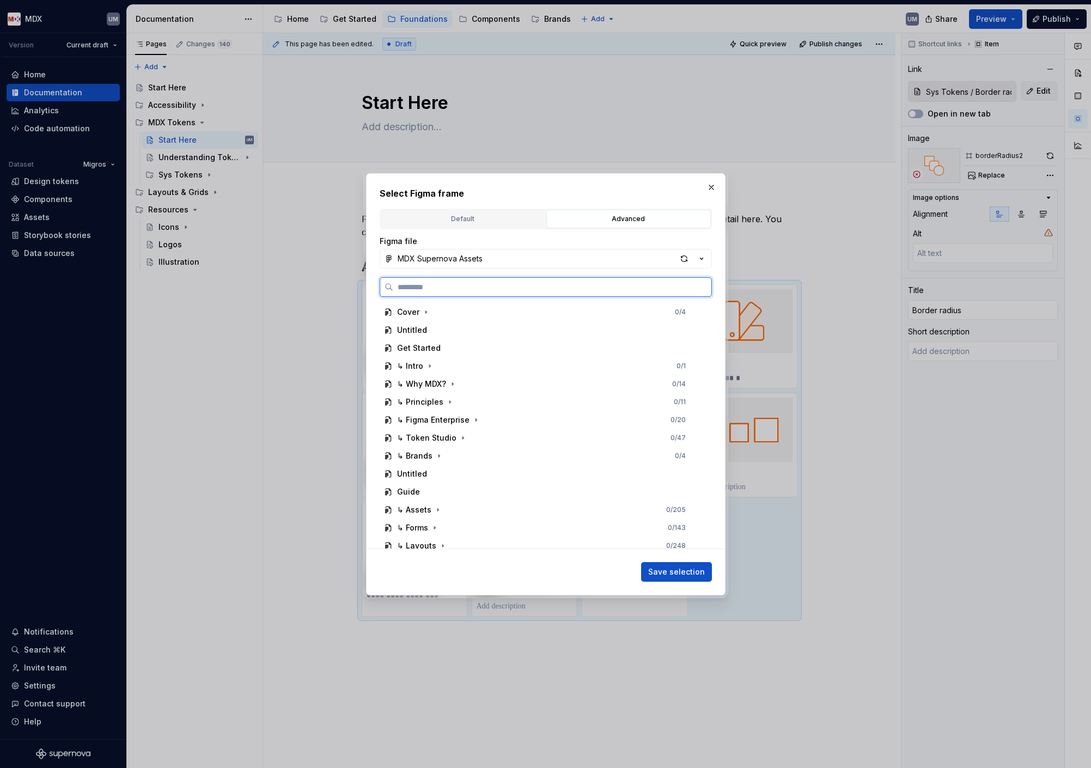
click at [519, 284] on input "search" at bounding box center [552, 287] width 318 height 11
type input "*********"
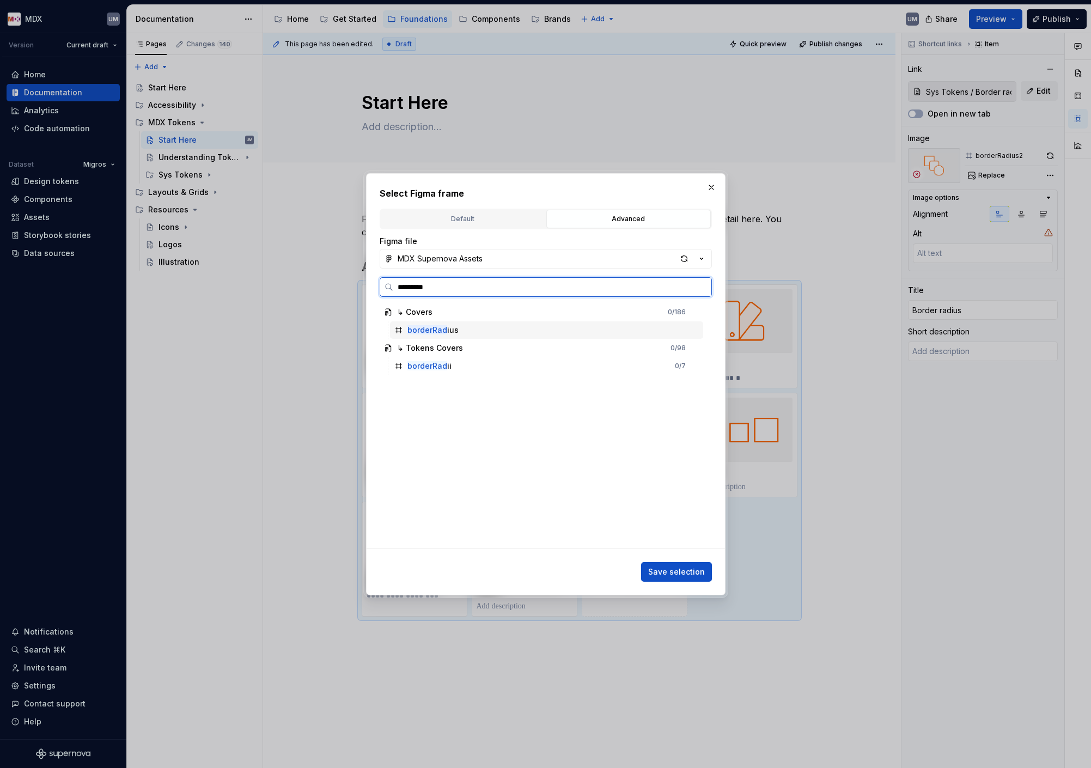
click at [434, 332] on mark "borderRad" at bounding box center [427, 329] width 40 height 9
click at [666, 569] on span "Save selection" at bounding box center [676, 571] width 57 height 11
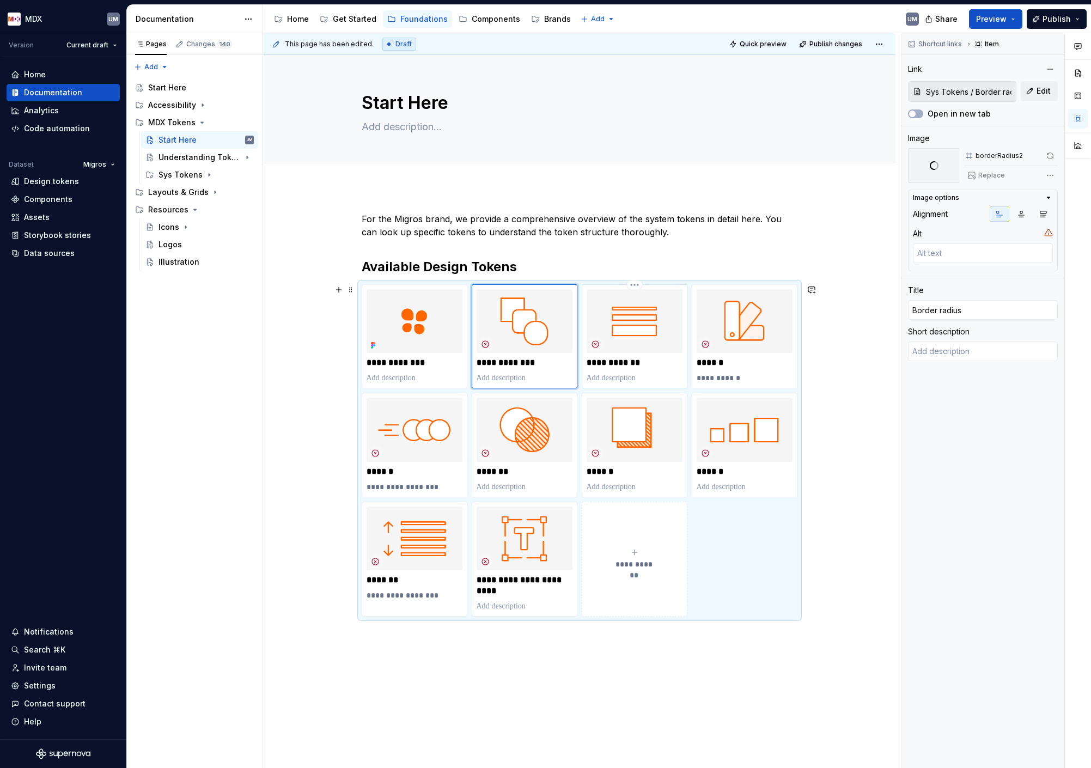
type textarea "*"
type input "Sys Tokens / Border width"
type input "Border width"
click at [656, 343] on img at bounding box center [635, 321] width 96 height 64
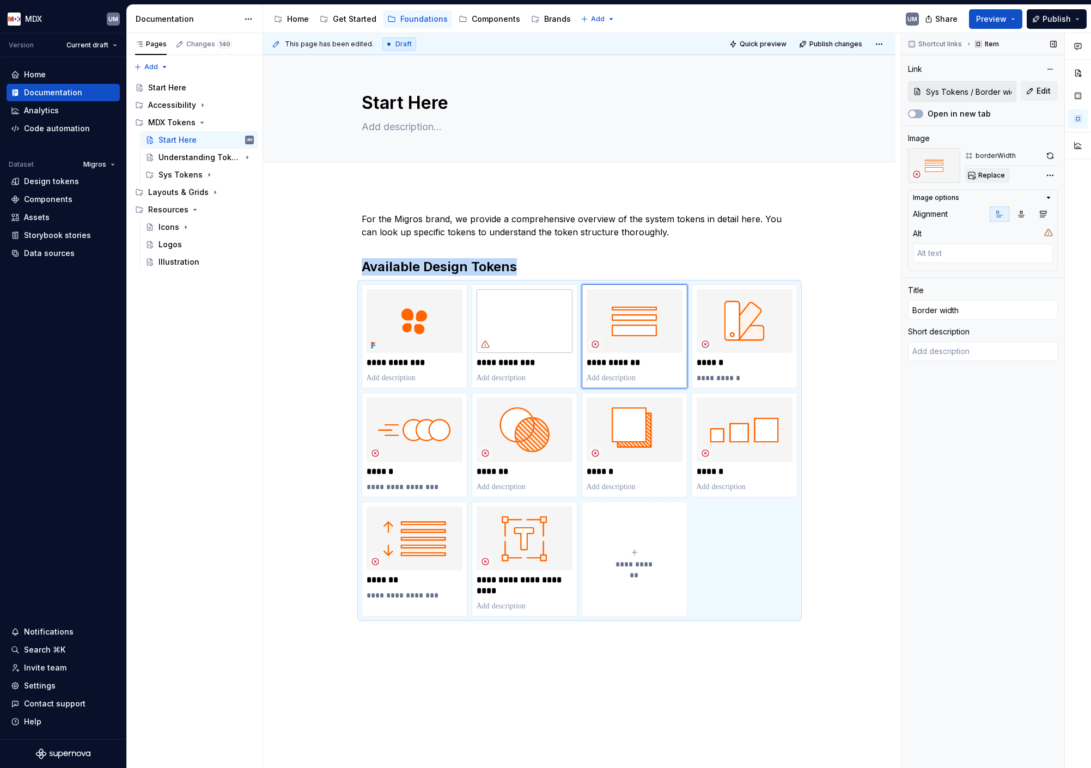
click at [993, 176] on span "Replace" at bounding box center [991, 175] width 27 height 9
type textarea "*"
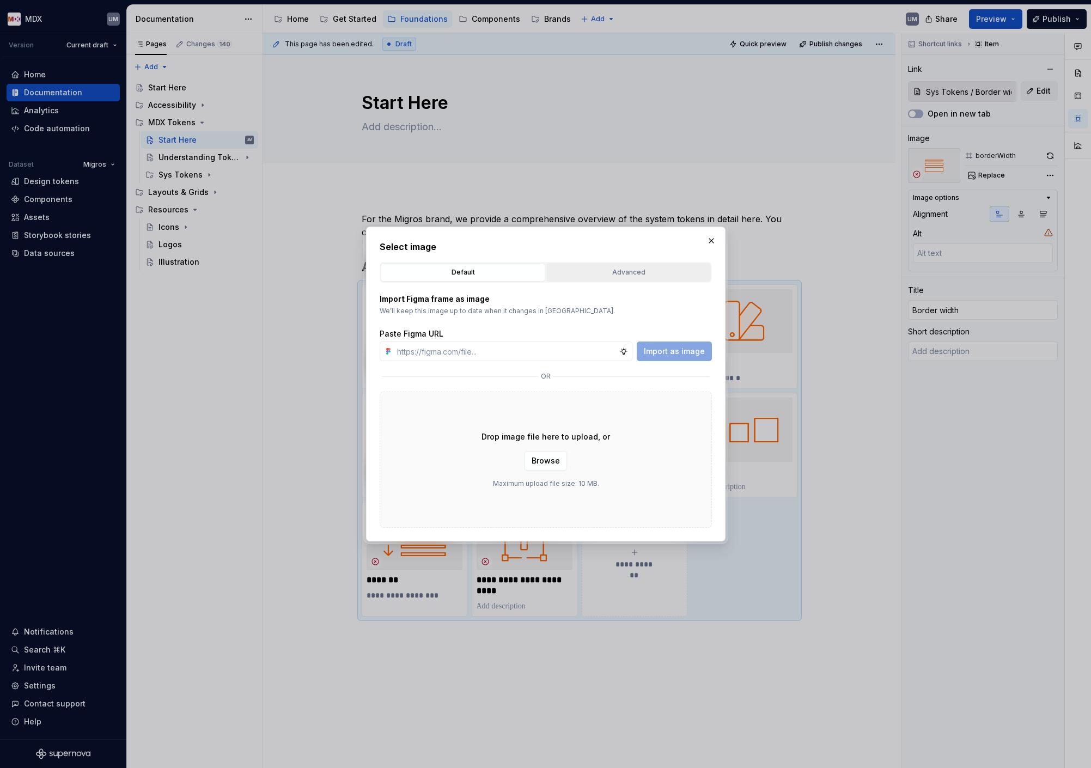
click at [644, 270] on div "Advanced" at bounding box center [628, 272] width 157 height 11
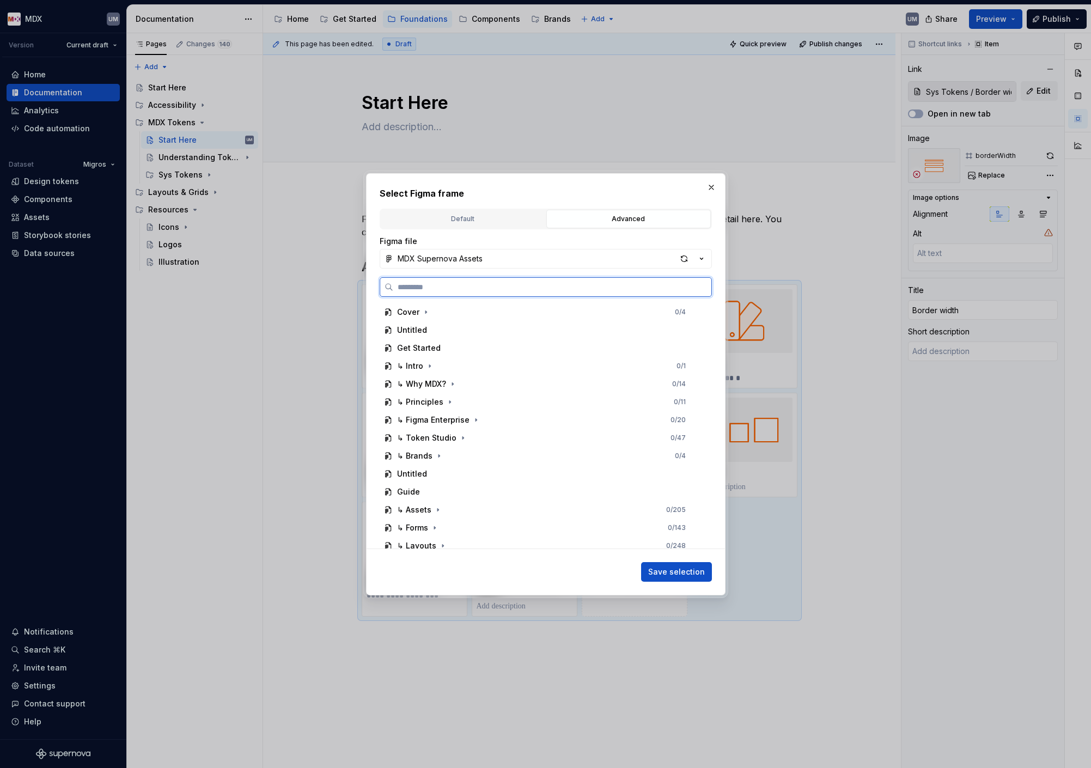
click at [544, 288] on input "search" at bounding box center [552, 287] width 318 height 11
type input "********"
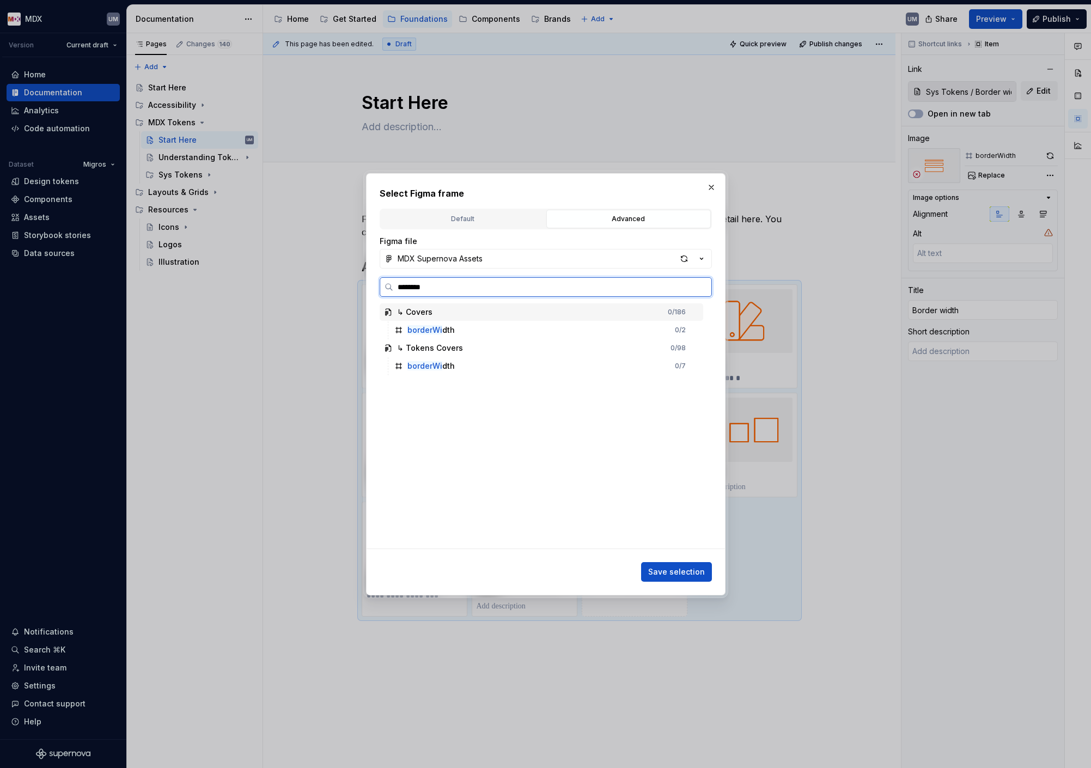
click at [455, 328] on div "borderWi dth 0 / 2" at bounding box center [546, 329] width 313 height 17
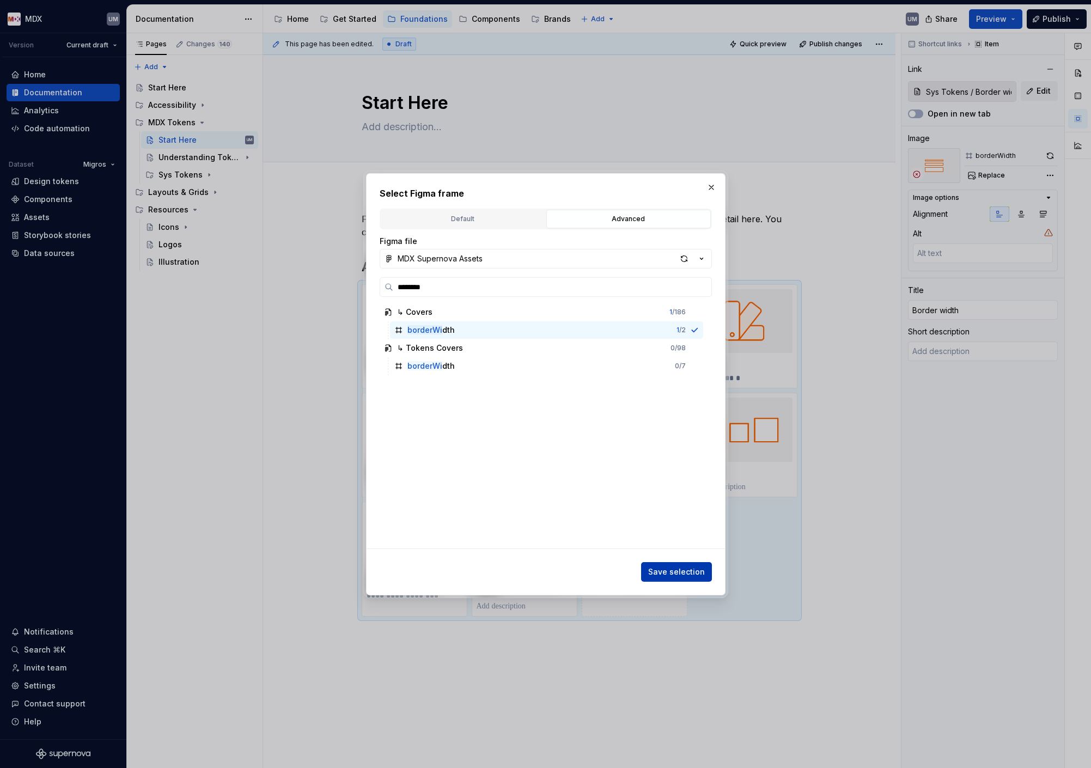
click at [669, 569] on span "Save selection" at bounding box center [676, 571] width 57 height 11
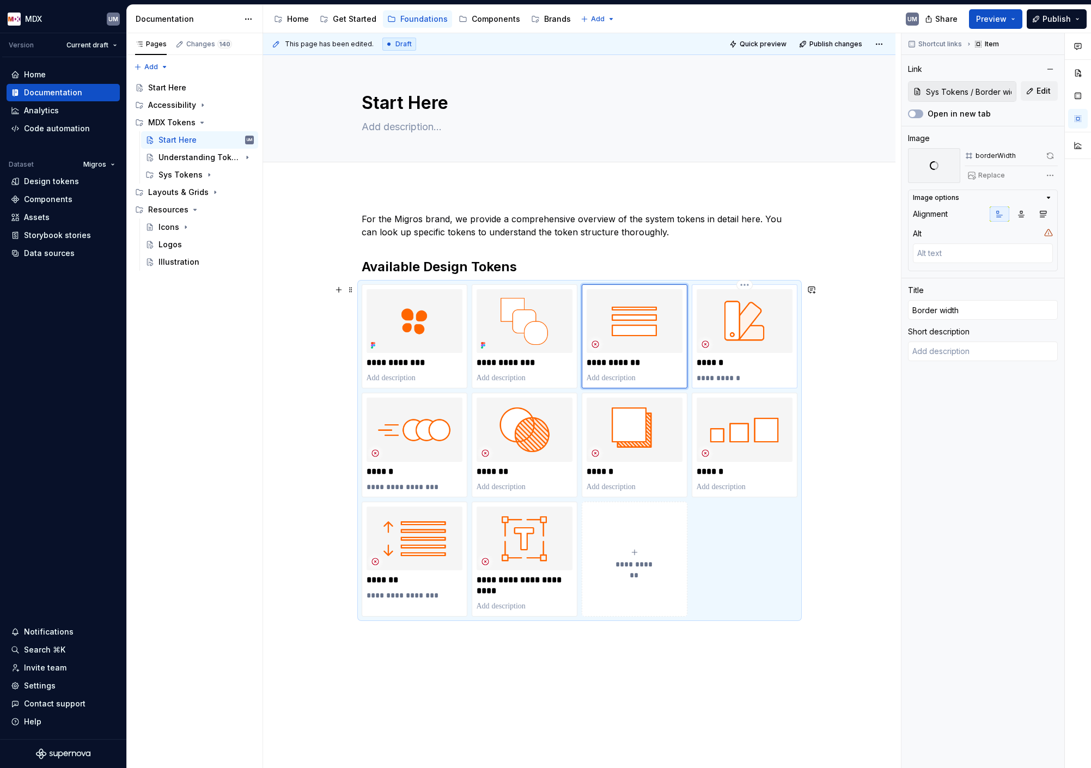
type textarea "*"
type input "Sys Tokens / Colour"
type input "Colour"
type textarea "MDX Colours"
click at [740, 341] on img at bounding box center [745, 321] width 96 height 64
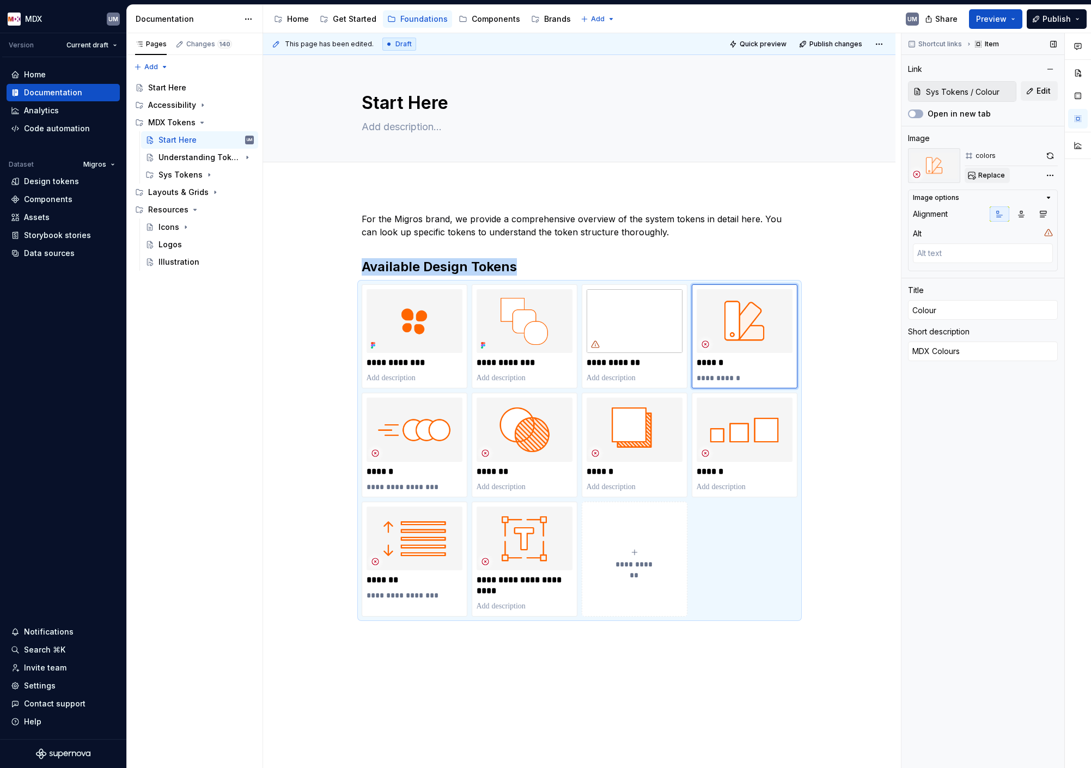
click at [988, 174] on span "Replace" at bounding box center [991, 175] width 27 height 9
type textarea "*"
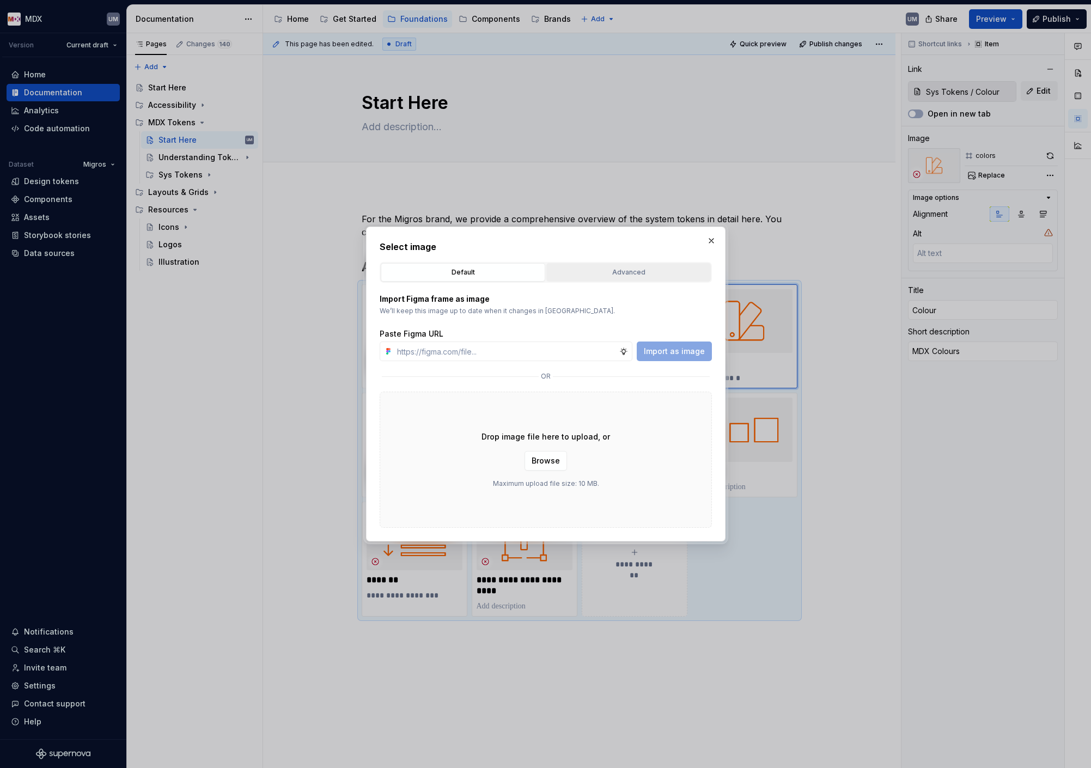
click at [594, 271] on div "Advanced" at bounding box center [628, 272] width 157 height 11
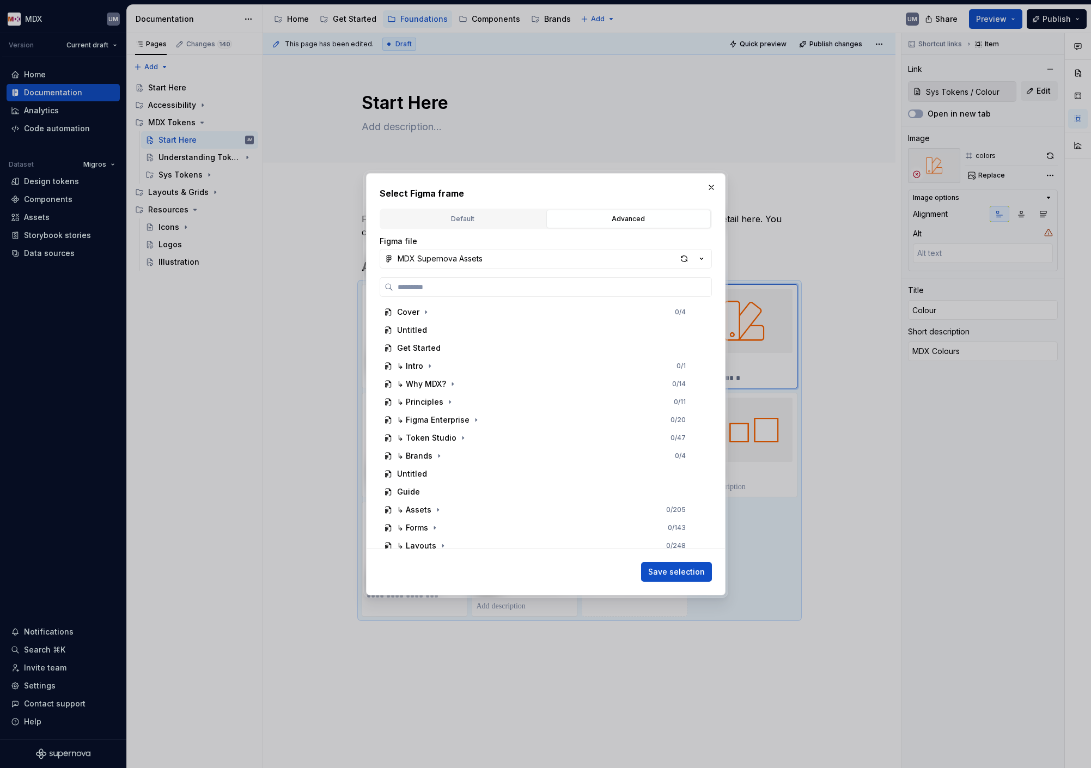
click at [558, 300] on div "Cover 0 / 4 Untitled Get Started ↳ Intro 0 / 1 ↳ Why MDX? 0 / 14 ↳ Principles 0…" at bounding box center [546, 412] width 332 height 271
click at [558, 293] on label at bounding box center [546, 287] width 332 height 20
click at [558, 292] on input "search" at bounding box center [552, 287] width 318 height 11
type input "****"
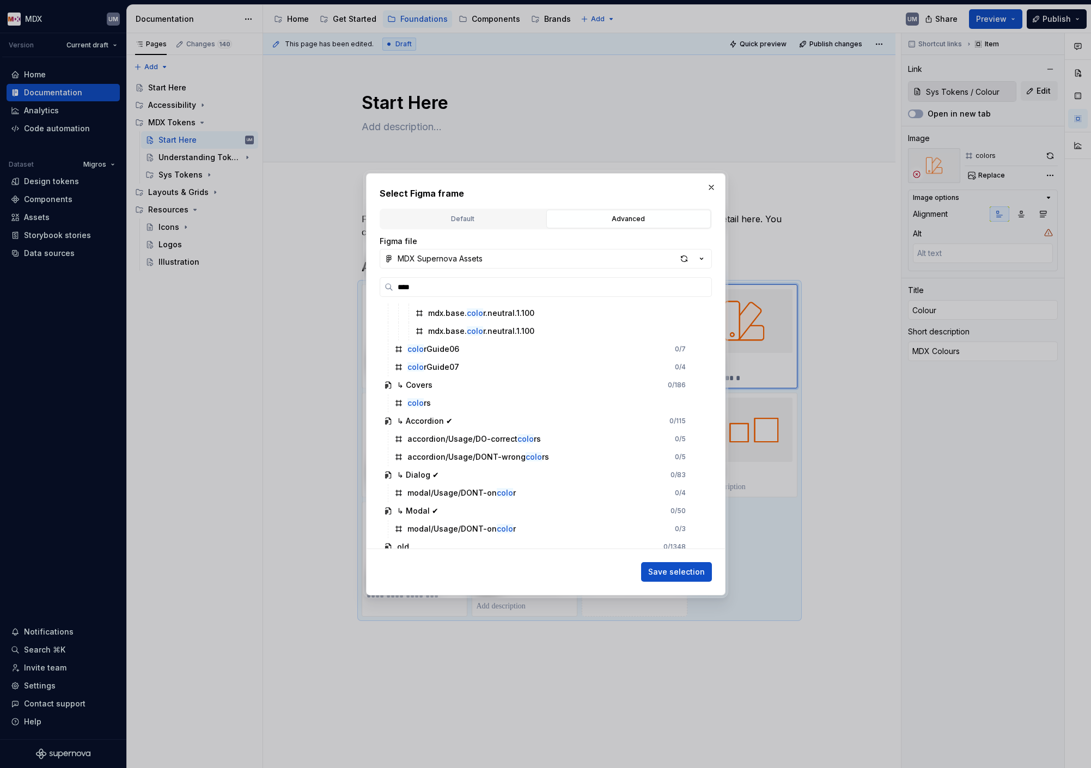
scroll to position [312, 0]
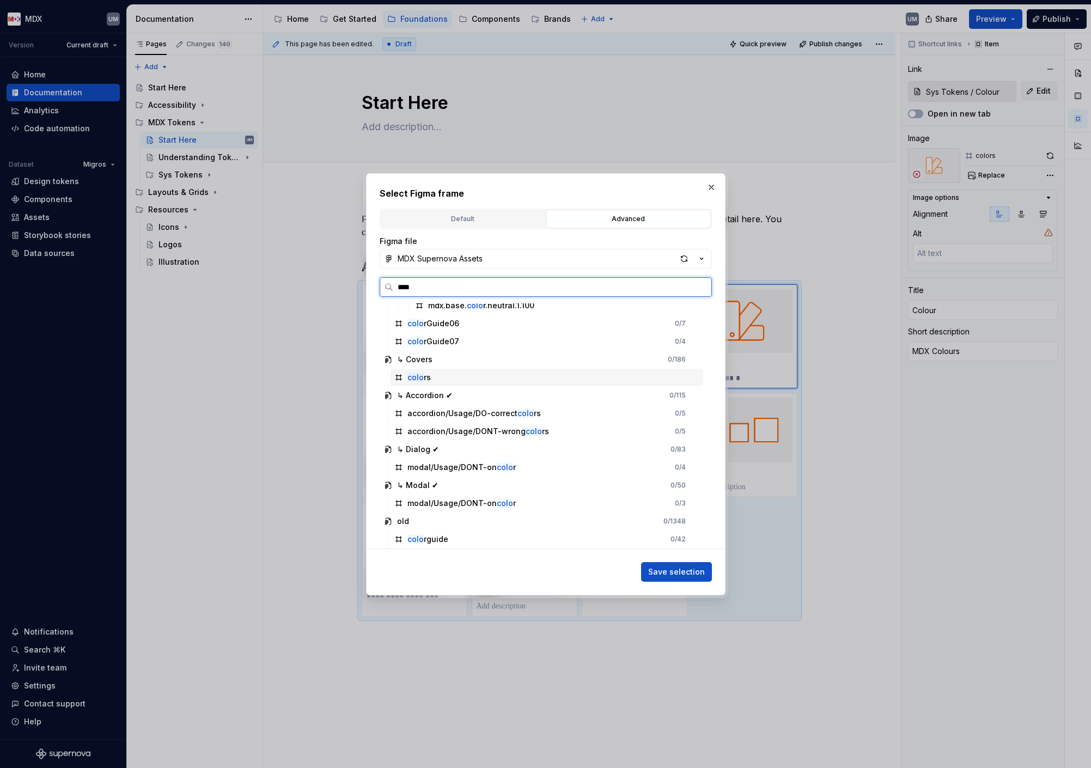
click at [480, 379] on div "colo rs" at bounding box center [546, 377] width 313 height 17
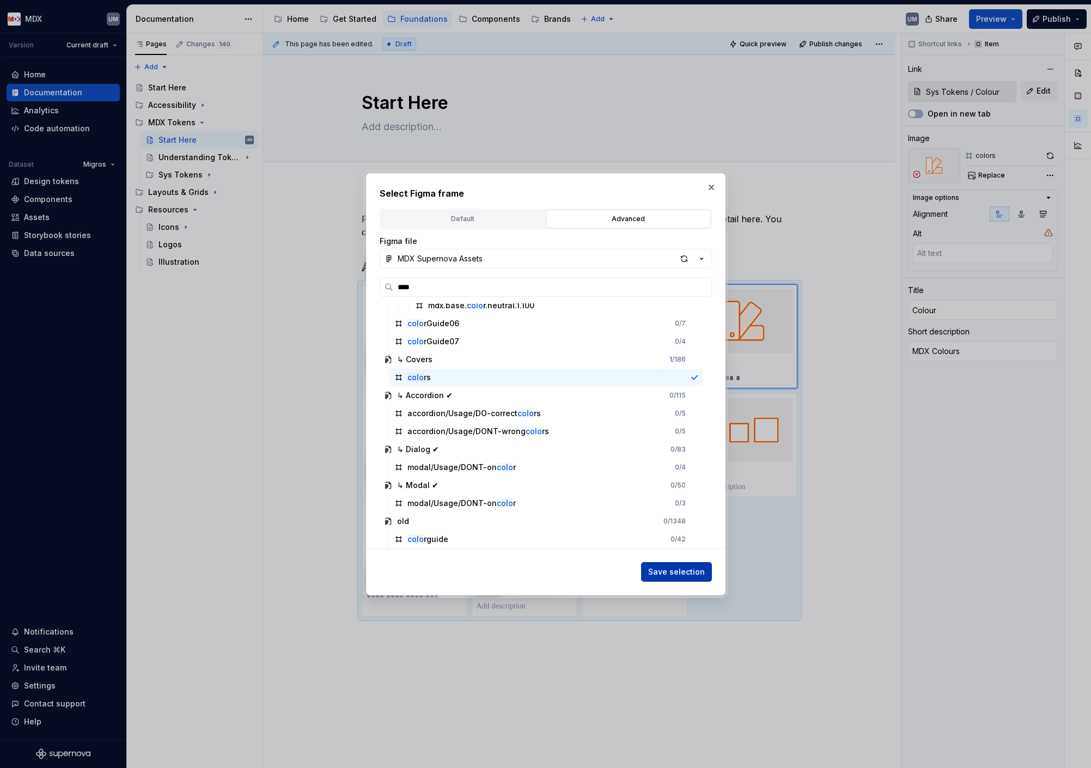
click at [670, 570] on span "Save selection" at bounding box center [676, 571] width 57 height 11
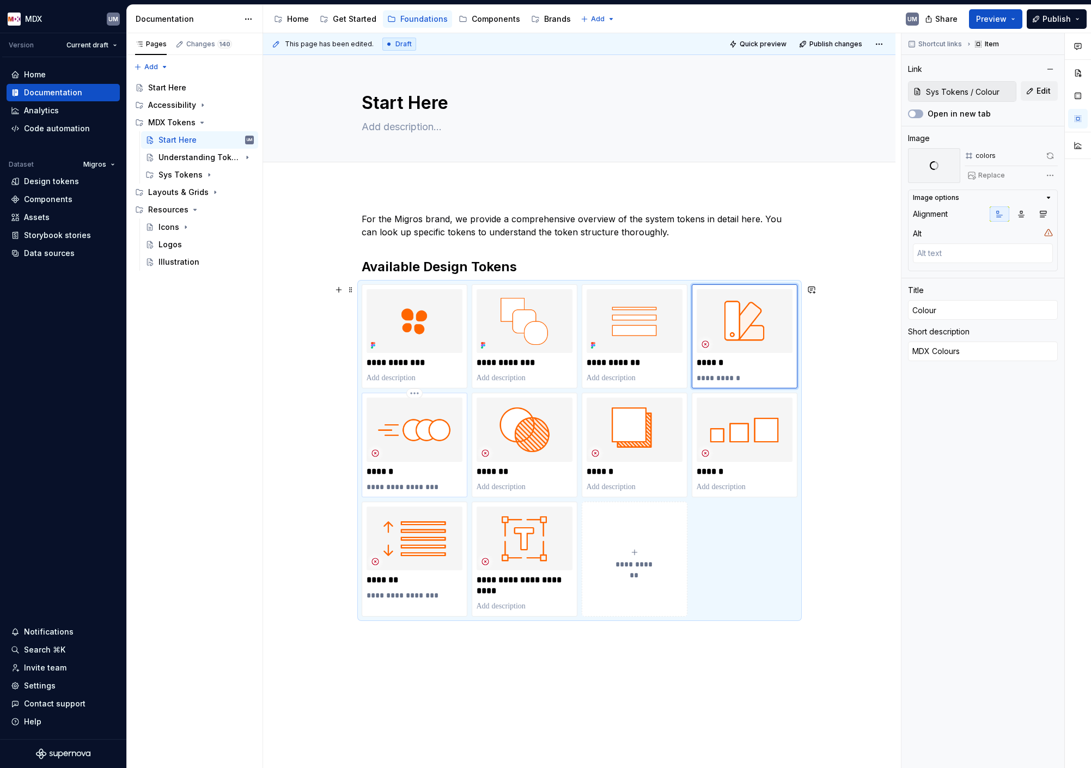
type textarea "*"
type input "Sys Tokens / Motion"
type input "Motion"
type textarea "under construction"
click at [433, 440] on img at bounding box center [415, 430] width 96 height 64
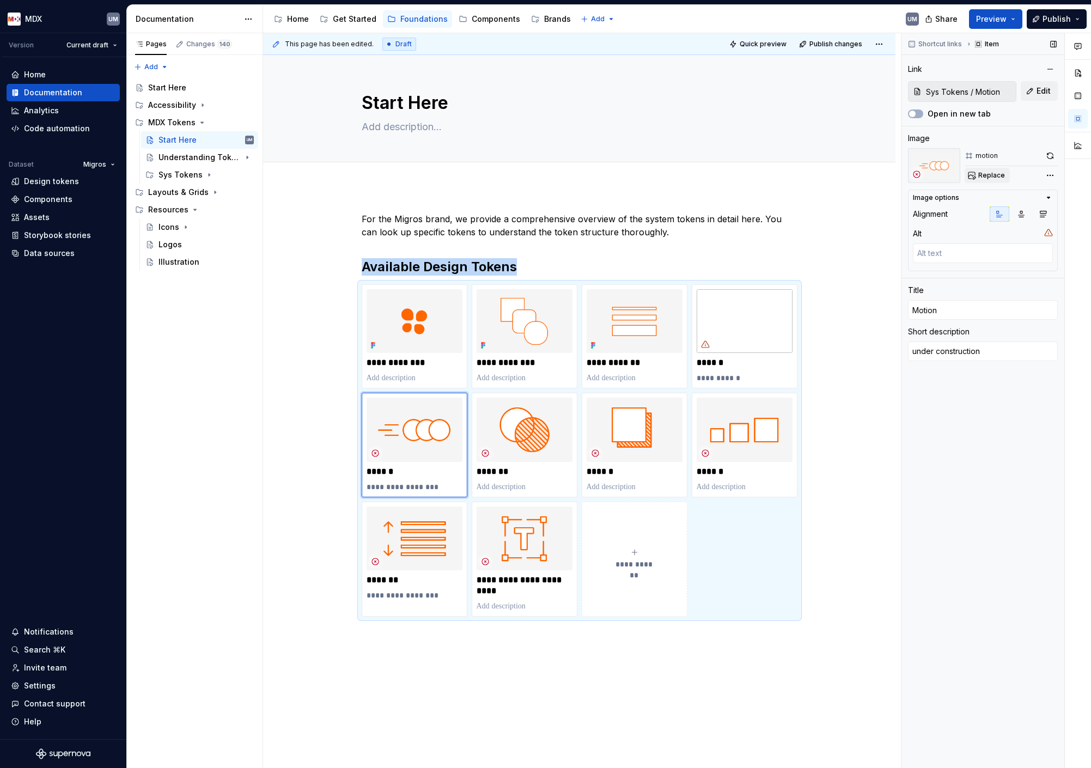
click at [993, 170] on button "Replace" at bounding box center [987, 175] width 45 height 15
type textarea "*"
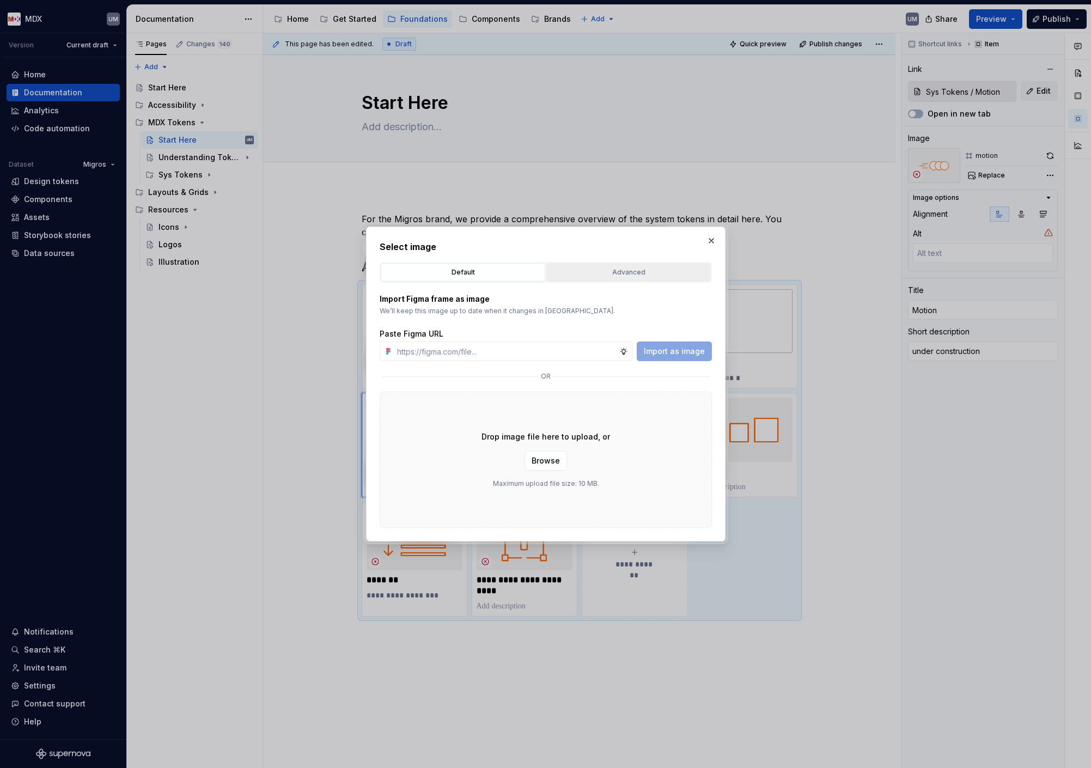
click at [599, 277] on div "Advanced" at bounding box center [628, 272] width 157 height 11
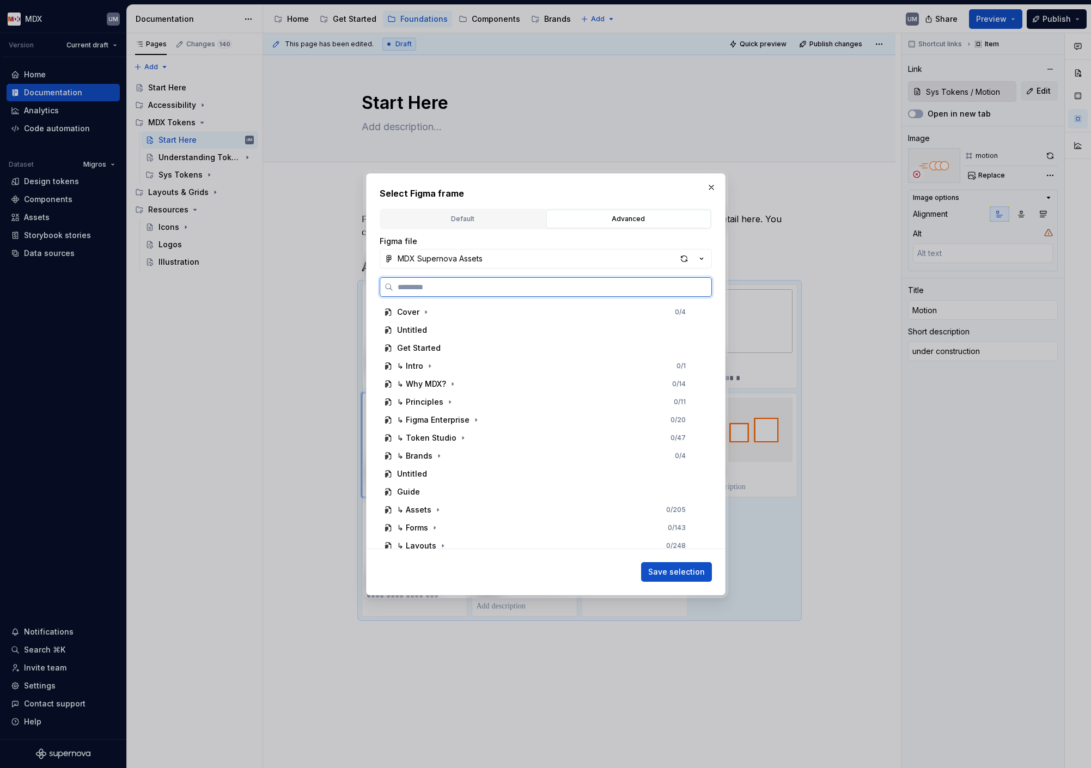
click at [563, 290] on input "search" at bounding box center [552, 287] width 318 height 11
type input "******"
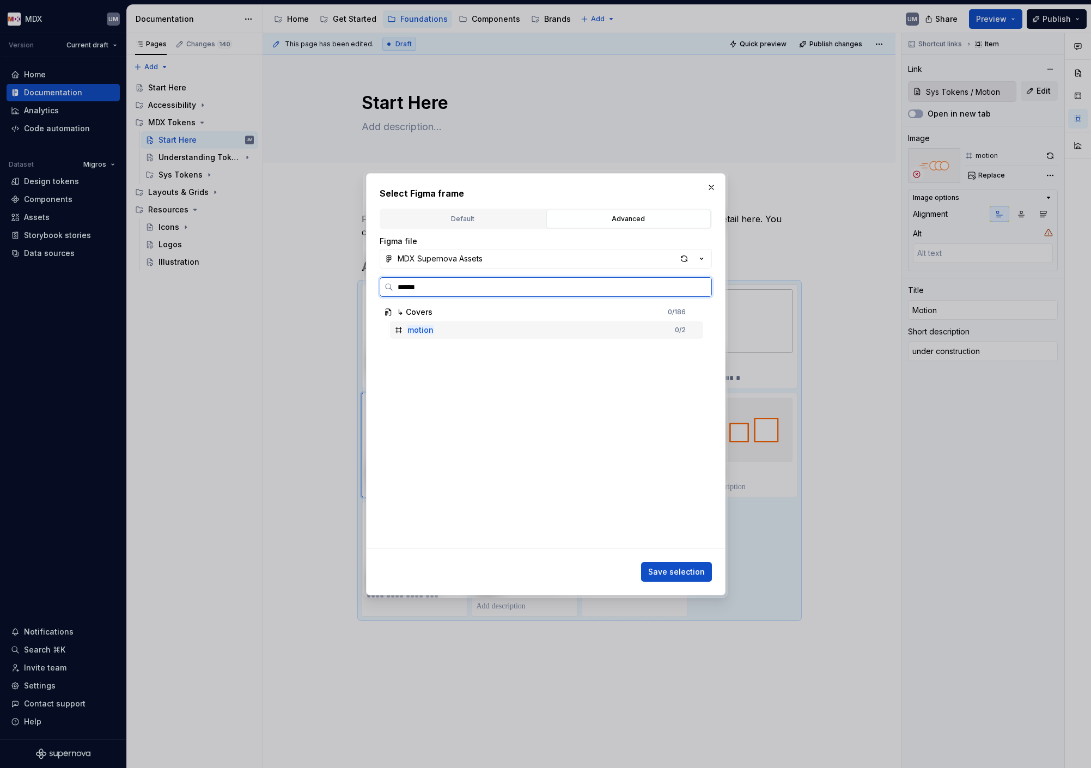
click at [473, 324] on div "motion 0 / 2" at bounding box center [546, 329] width 313 height 17
click at [671, 574] on span "Save selection" at bounding box center [676, 571] width 57 height 11
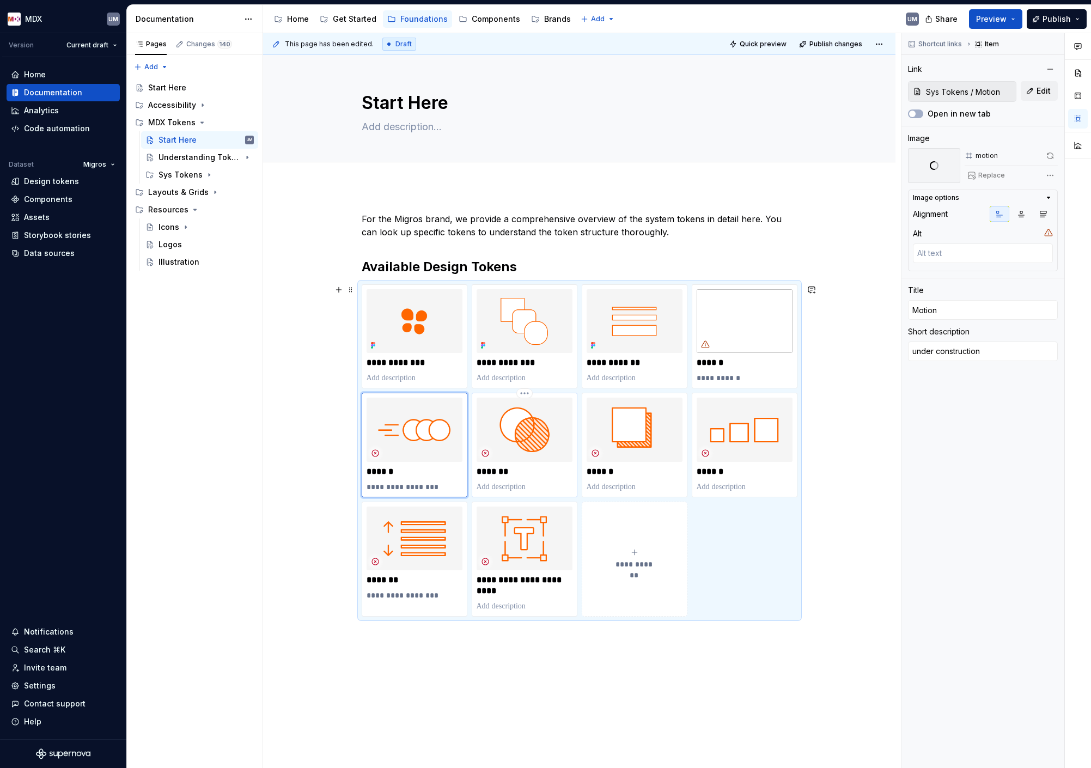
type textarea "*"
type input "Sys Tokens / Opacity"
type input "Opacity"
click at [532, 437] on img at bounding box center [525, 430] width 96 height 64
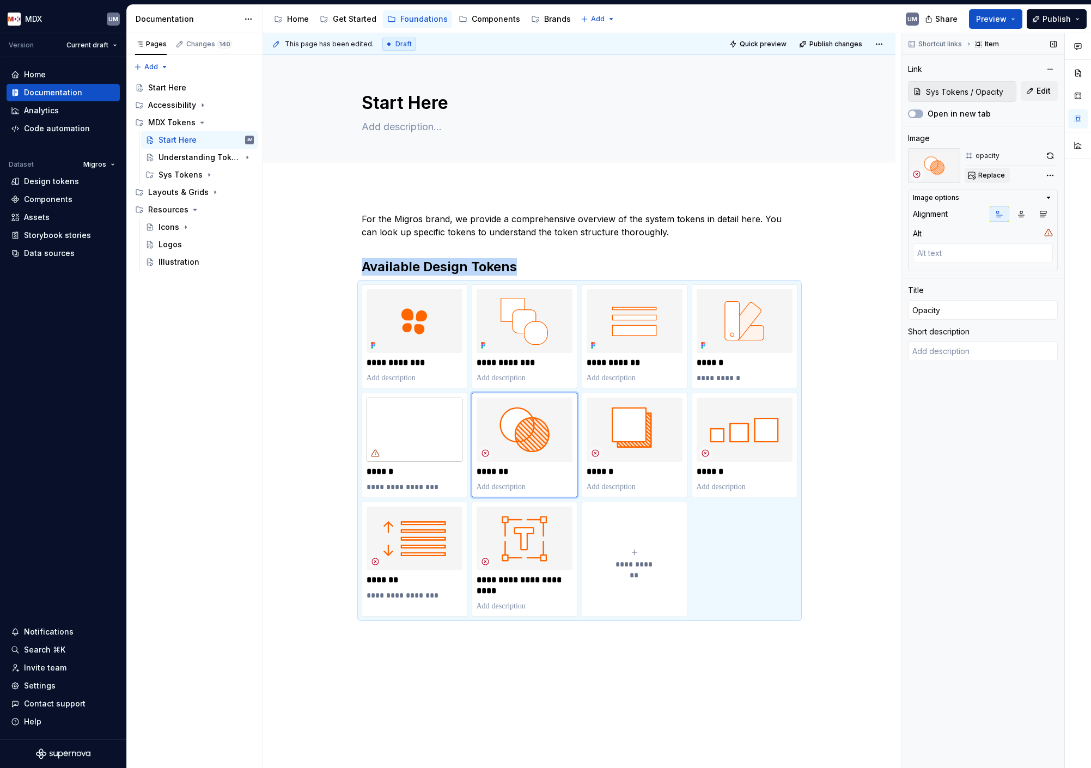
click at [987, 178] on span "Replace" at bounding box center [991, 175] width 27 height 9
type textarea "*"
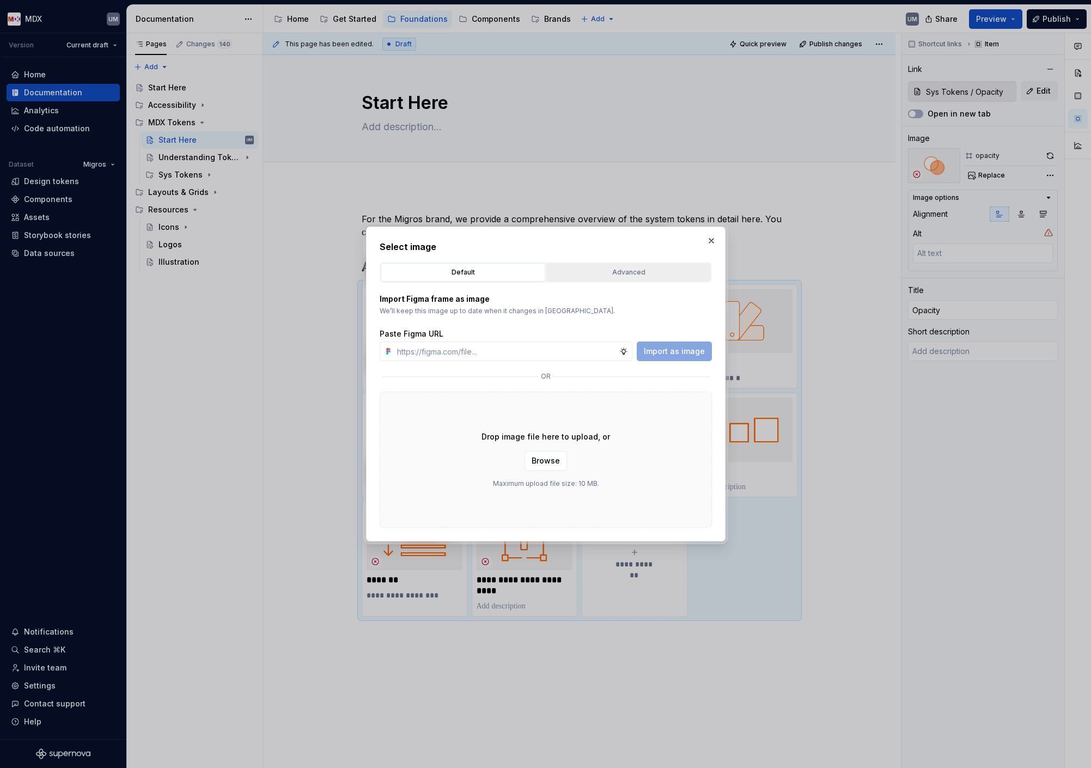
click at [678, 267] on div "Advanced" at bounding box center [628, 272] width 157 height 11
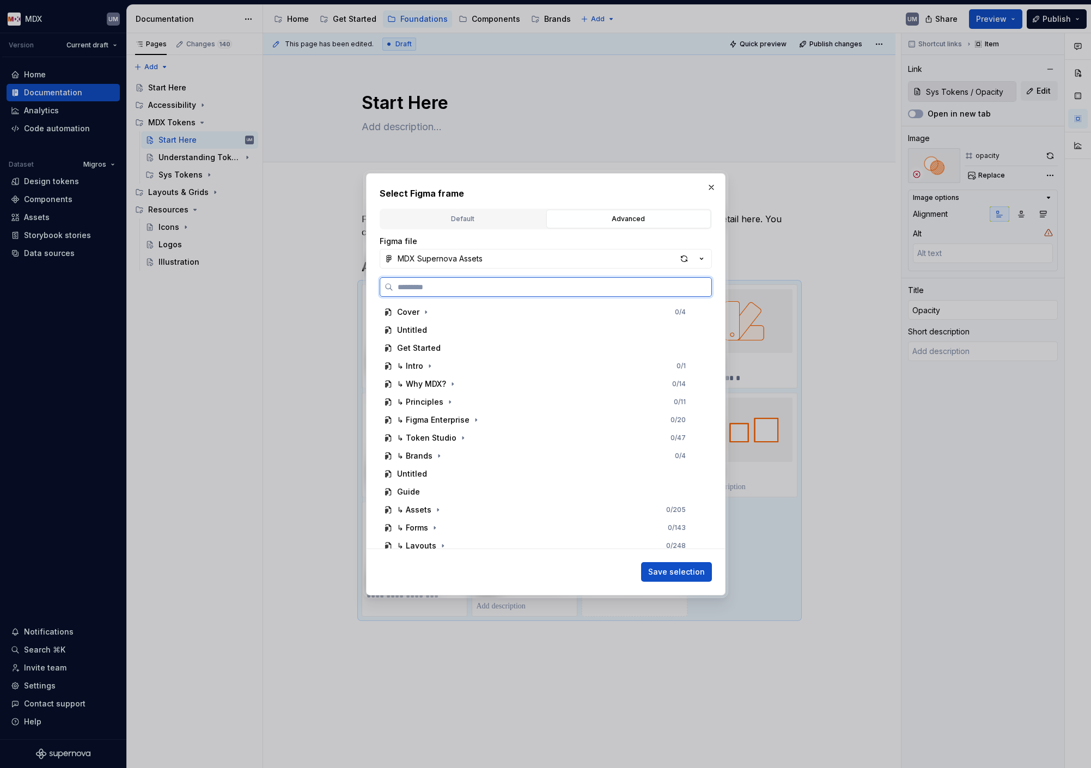
click at [507, 286] on input "search" at bounding box center [552, 287] width 318 height 11
type input "*****"
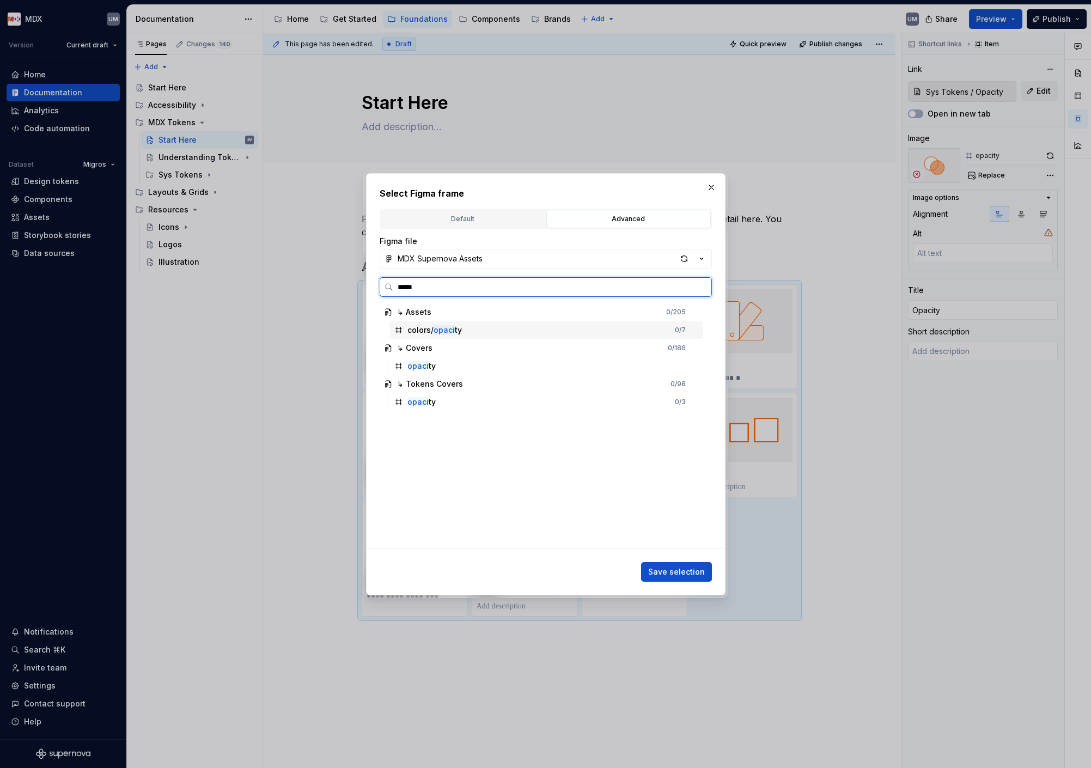
click at [444, 327] on mark "opaci" at bounding box center [444, 329] width 21 height 9
click at [437, 367] on div "opaci ty" at bounding box center [546, 365] width 313 height 17
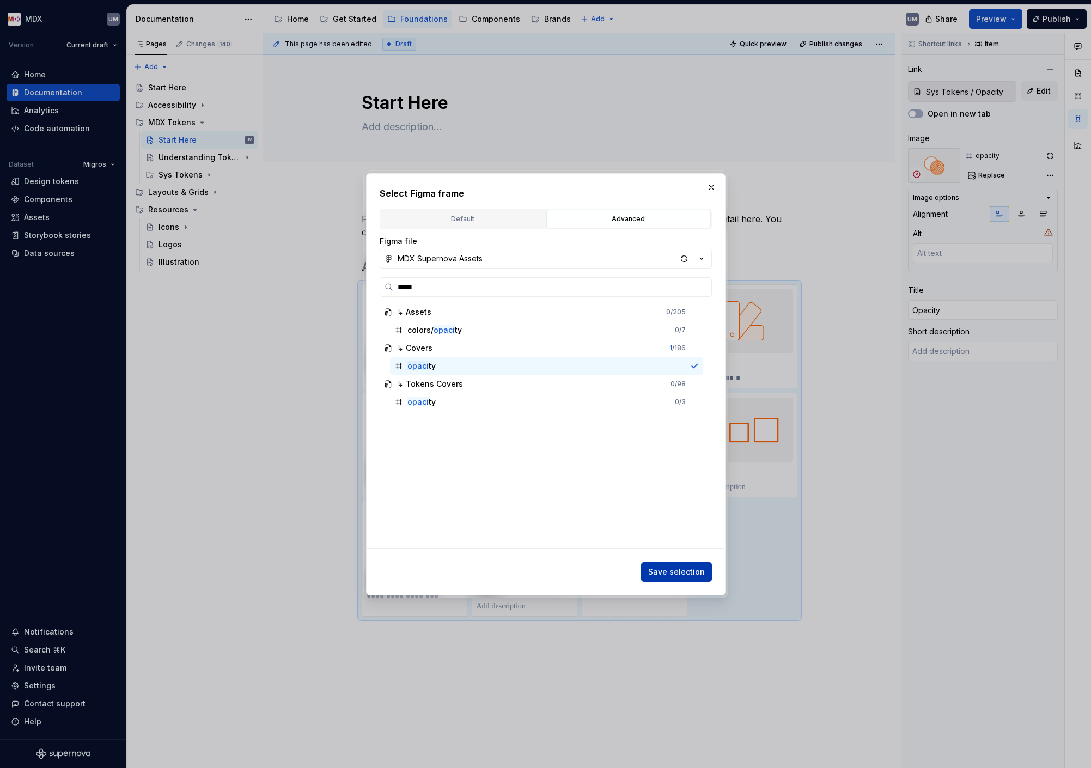
click at [699, 571] on span "Save selection" at bounding box center [676, 571] width 57 height 11
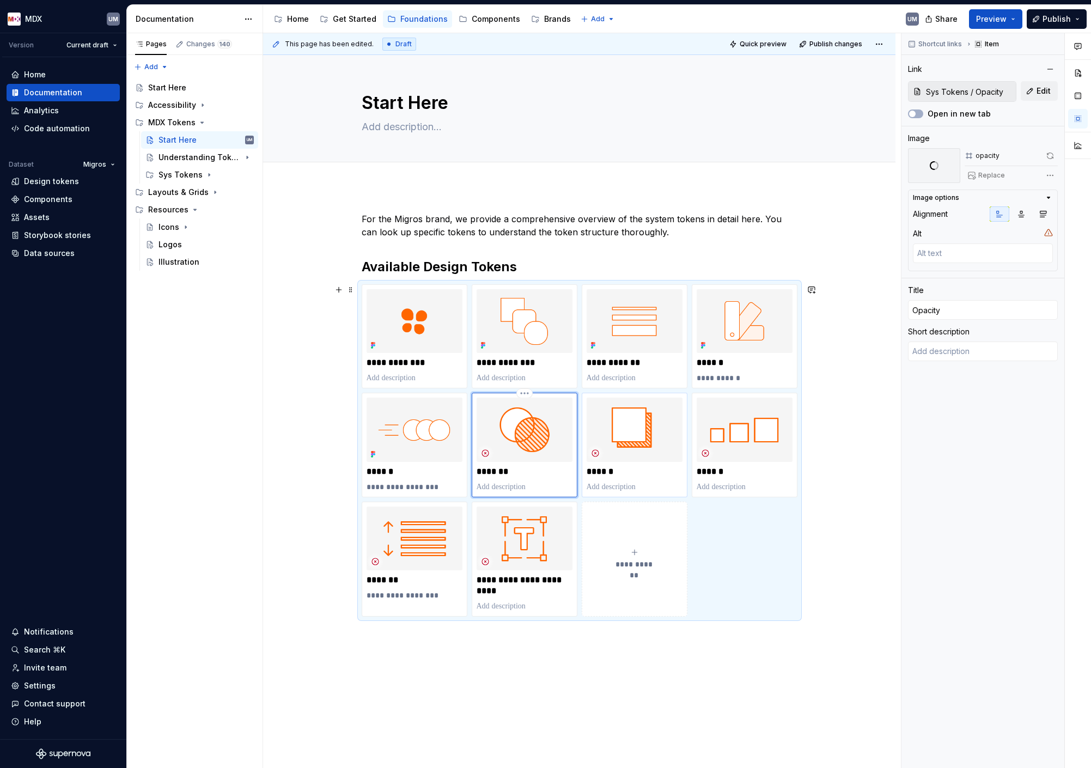
type textarea "*"
type input "Shadow / Tokens"
type input "Shadow"
click at [631, 427] on img at bounding box center [635, 430] width 96 height 64
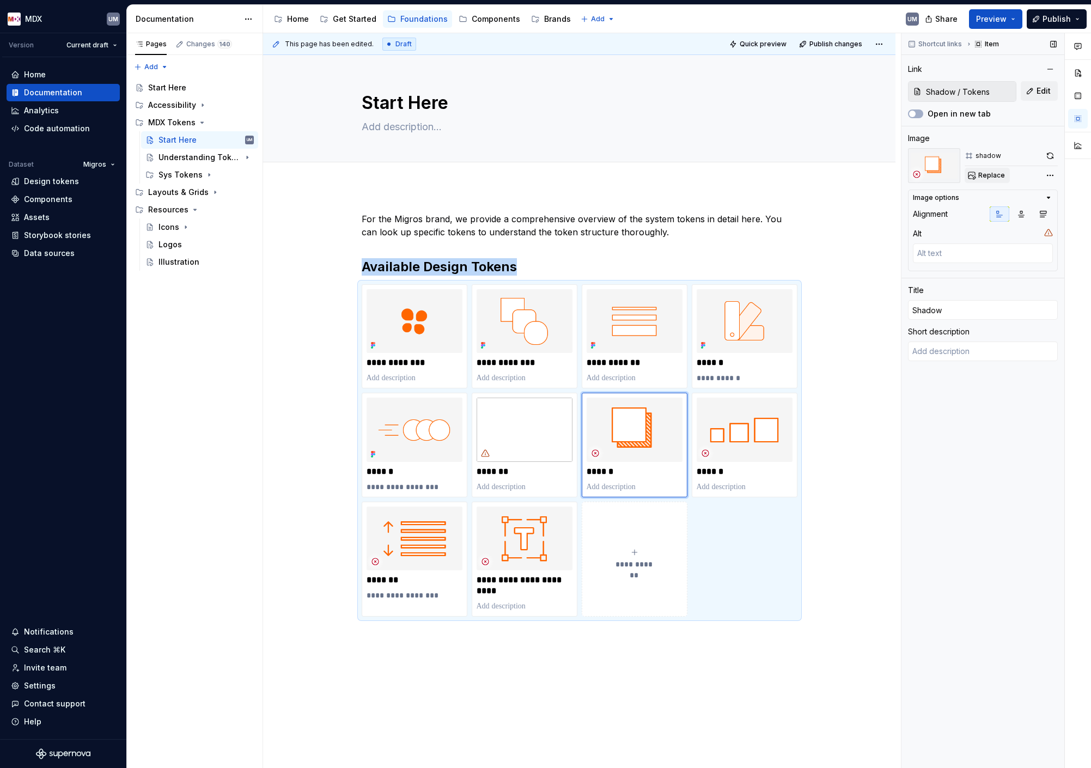
click at [989, 173] on span "Replace" at bounding box center [991, 175] width 27 height 9
type textarea "*"
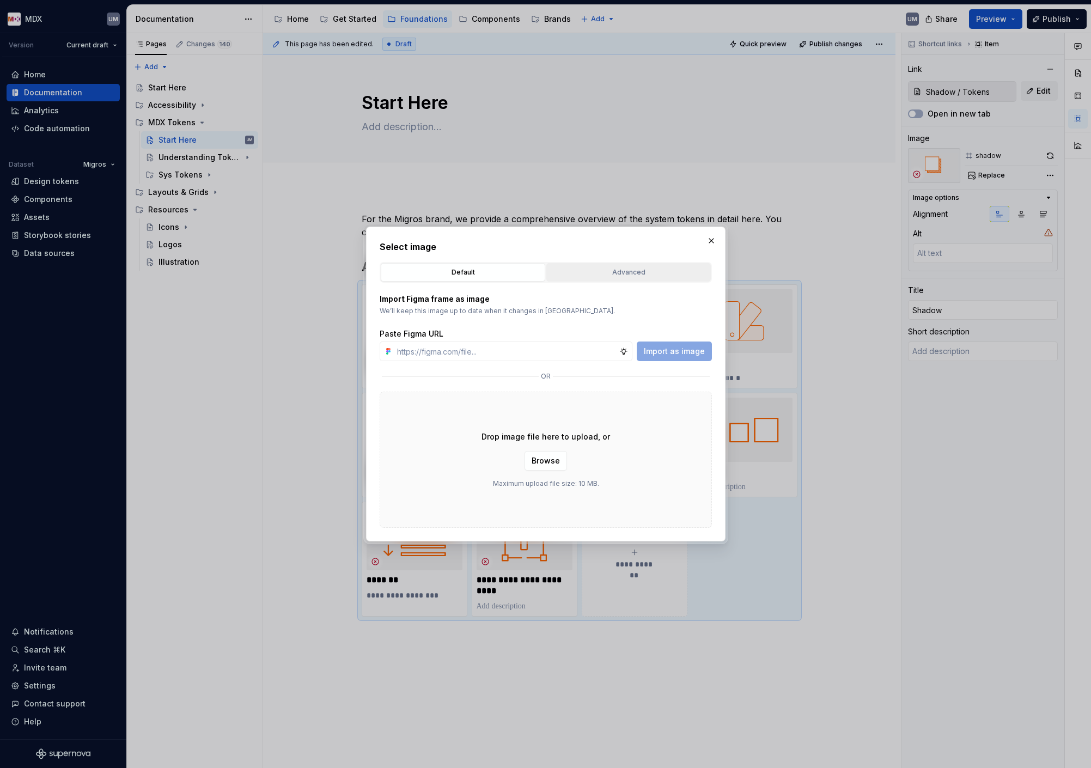
click at [626, 267] on div "Advanced" at bounding box center [628, 272] width 157 height 11
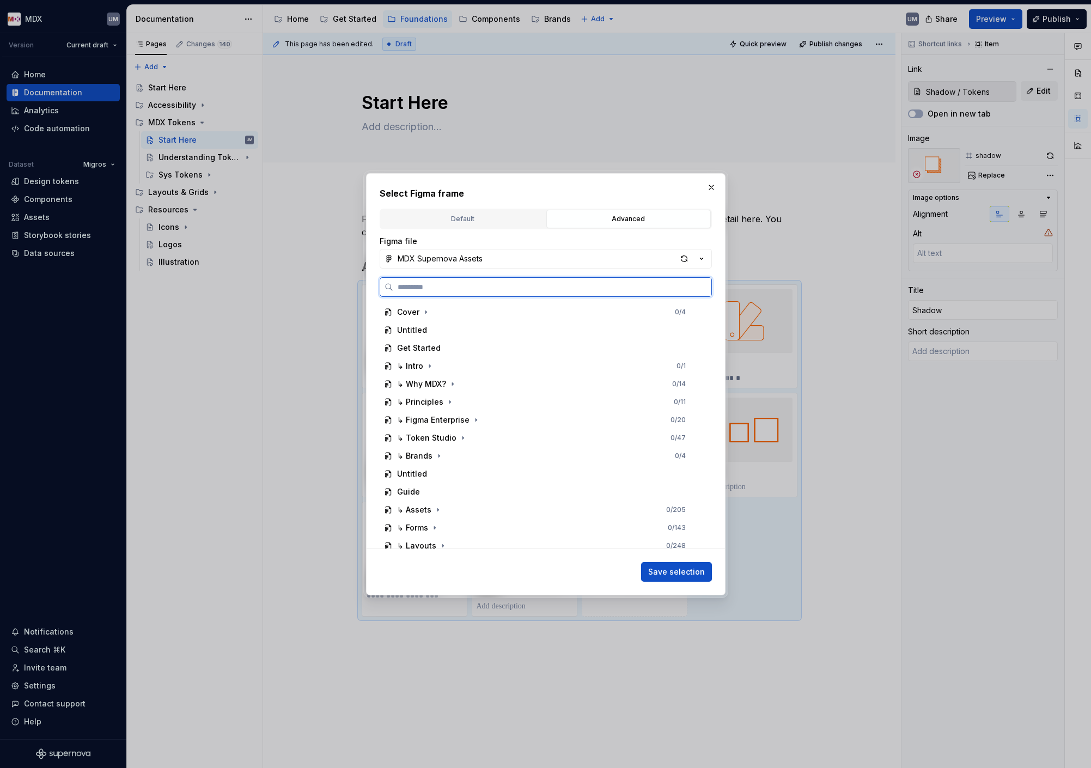
click at [503, 288] on input "search" at bounding box center [552, 287] width 318 height 11
type input "******"
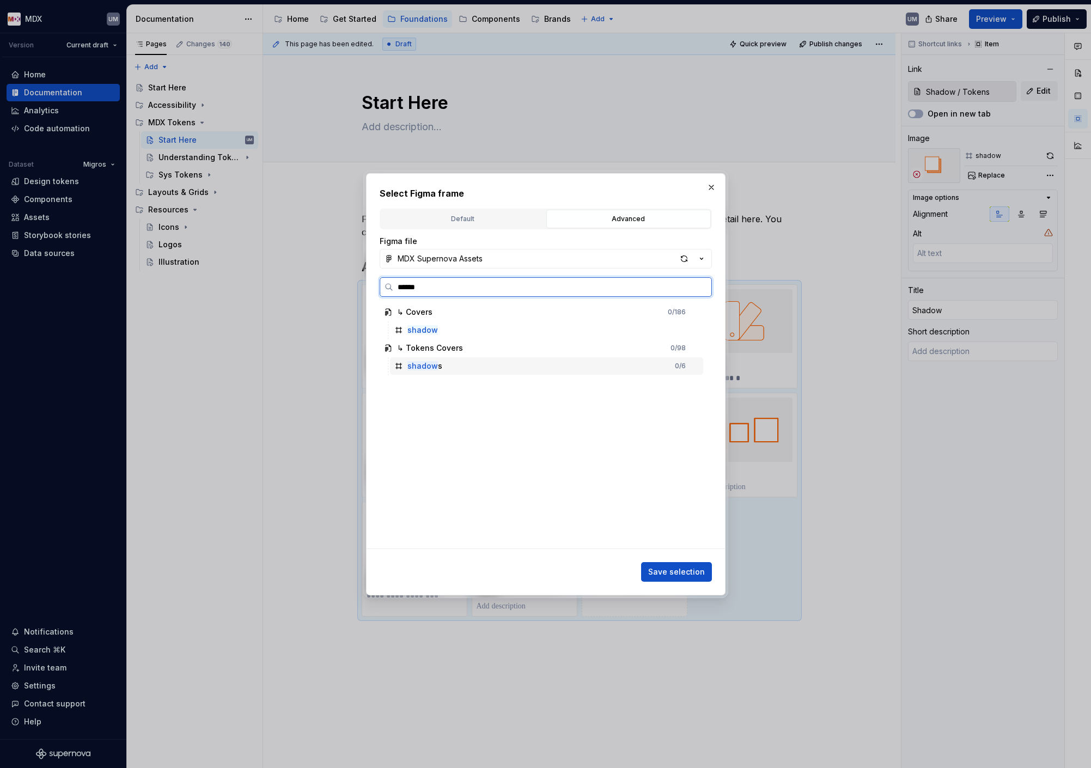
click at [453, 360] on div "shadow s 0 / 6" at bounding box center [546, 365] width 313 height 17
click at [449, 327] on div "shadow" at bounding box center [546, 329] width 313 height 17
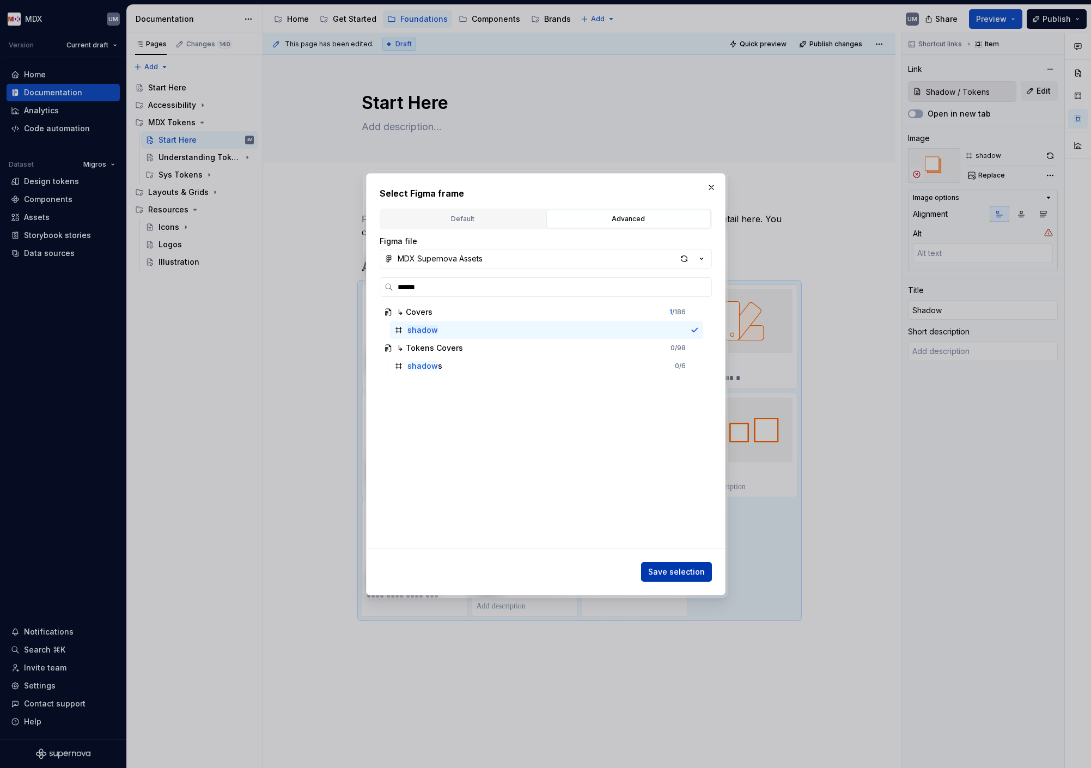
click at [690, 578] on button "Save selection" at bounding box center [676, 572] width 71 height 20
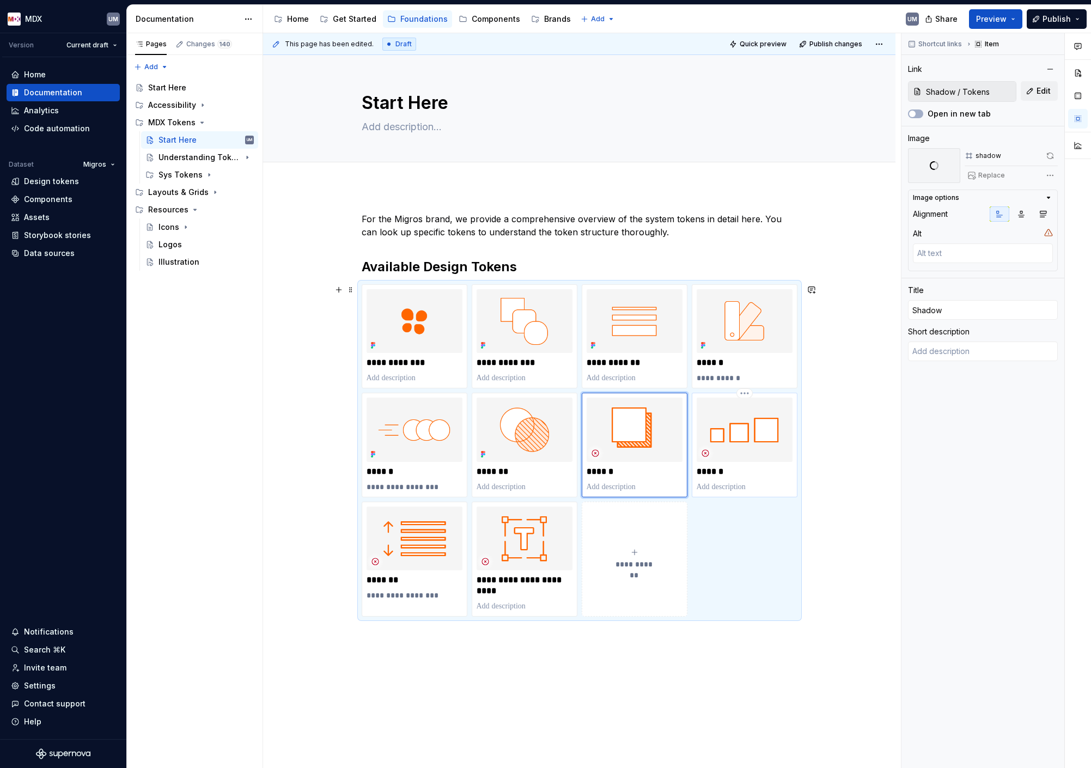
type textarea "*"
type input "Sys Tokens / Sizing"
type input "Sizing"
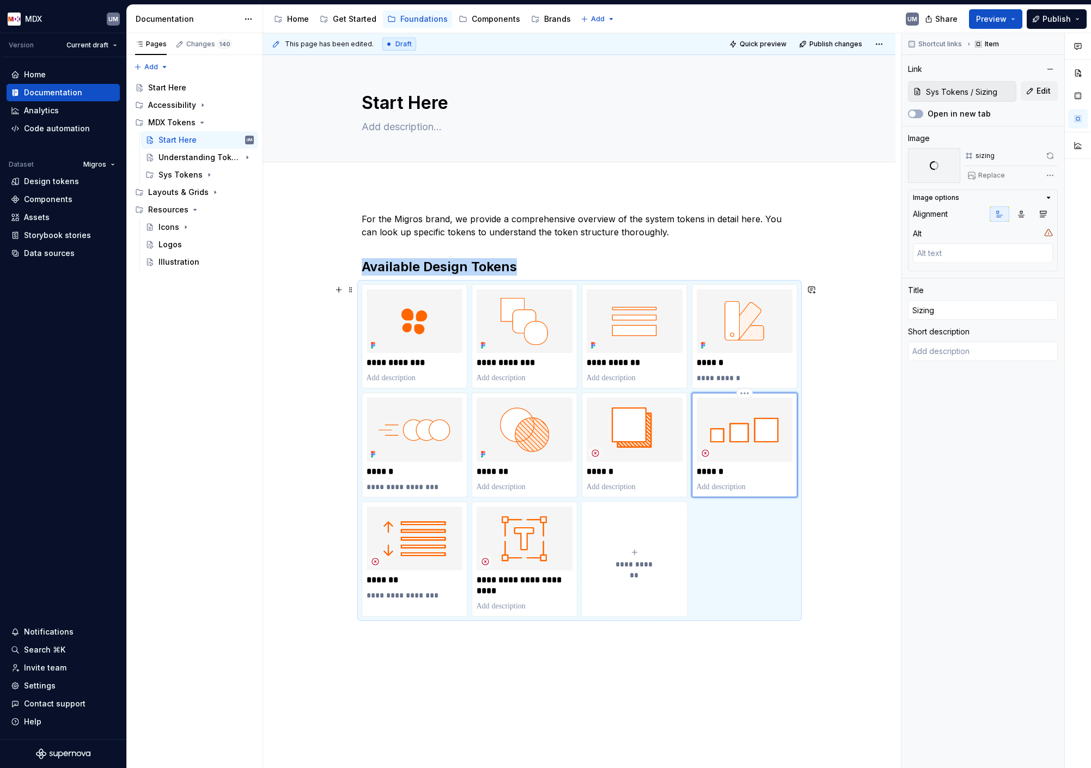
click at [745, 444] on img at bounding box center [745, 430] width 96 height 64
click at [995, 175] on span "Replace" at bounding box center [991, 175] width 27 height 9
type textarea "*"
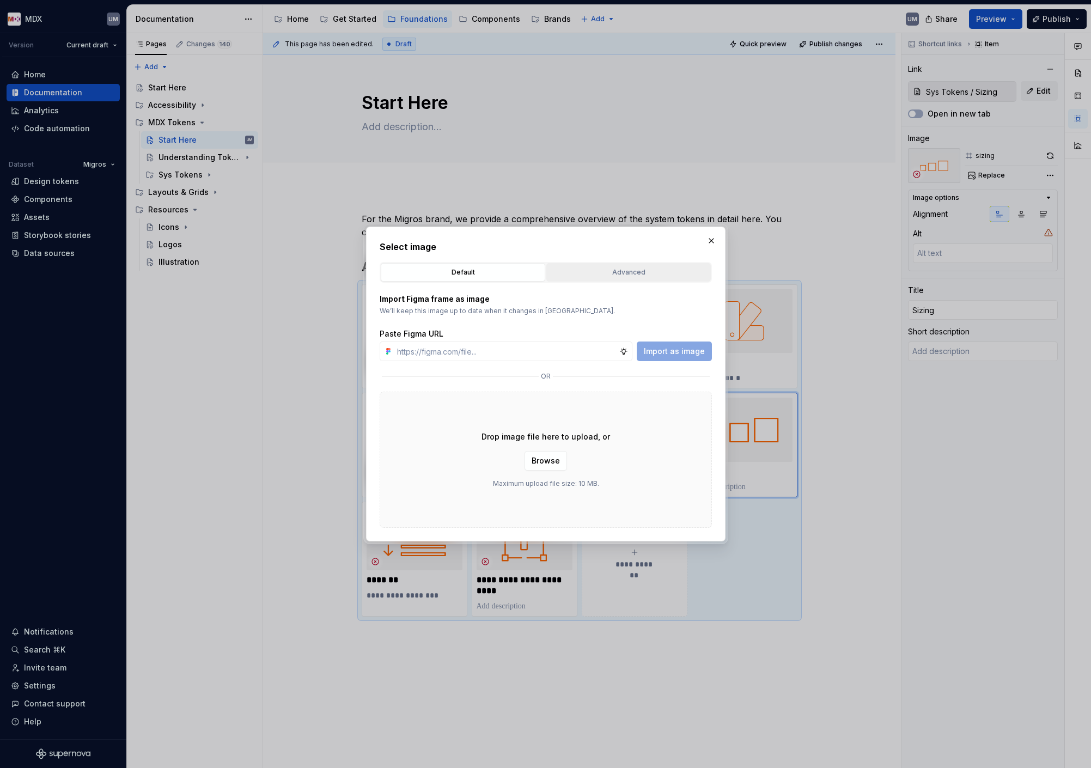
click at [656, 269] on div "Advanced" at bounding box center [628, 272] width 157 height 11
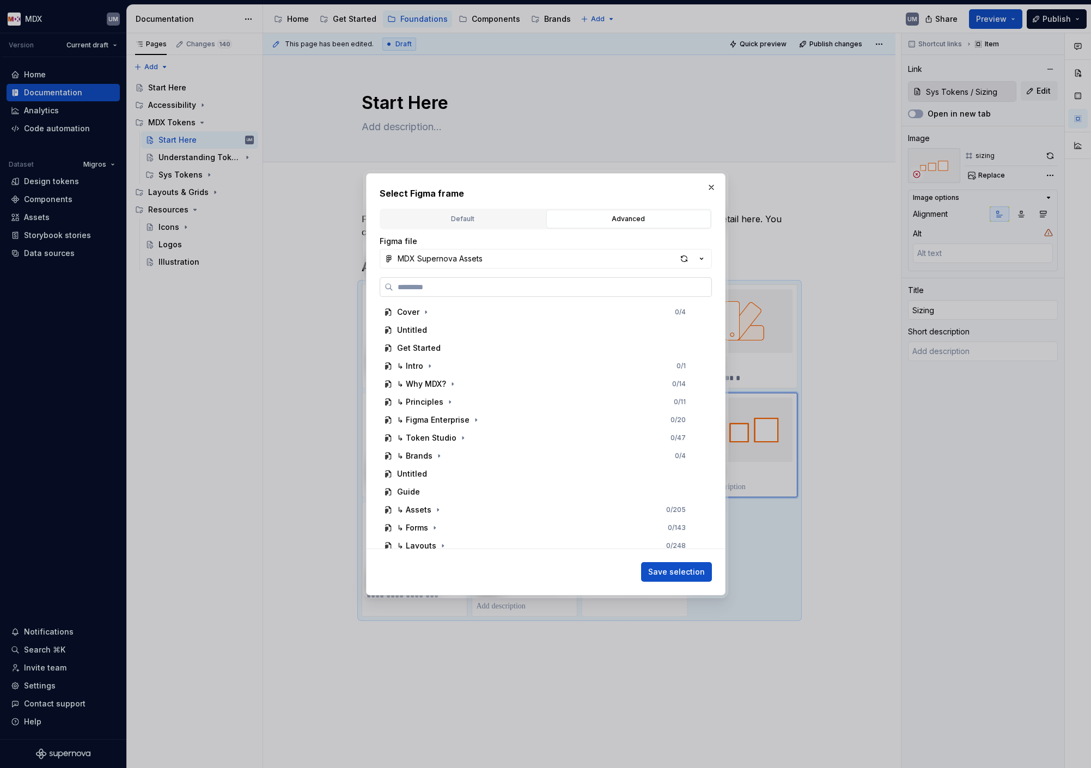
click at [535, 295] on label at bounding box center [546, 287] width 332 height 20
click at [535, 292] on input "search" at bounding box center [552, 287] width 318 height 11
type input "******"
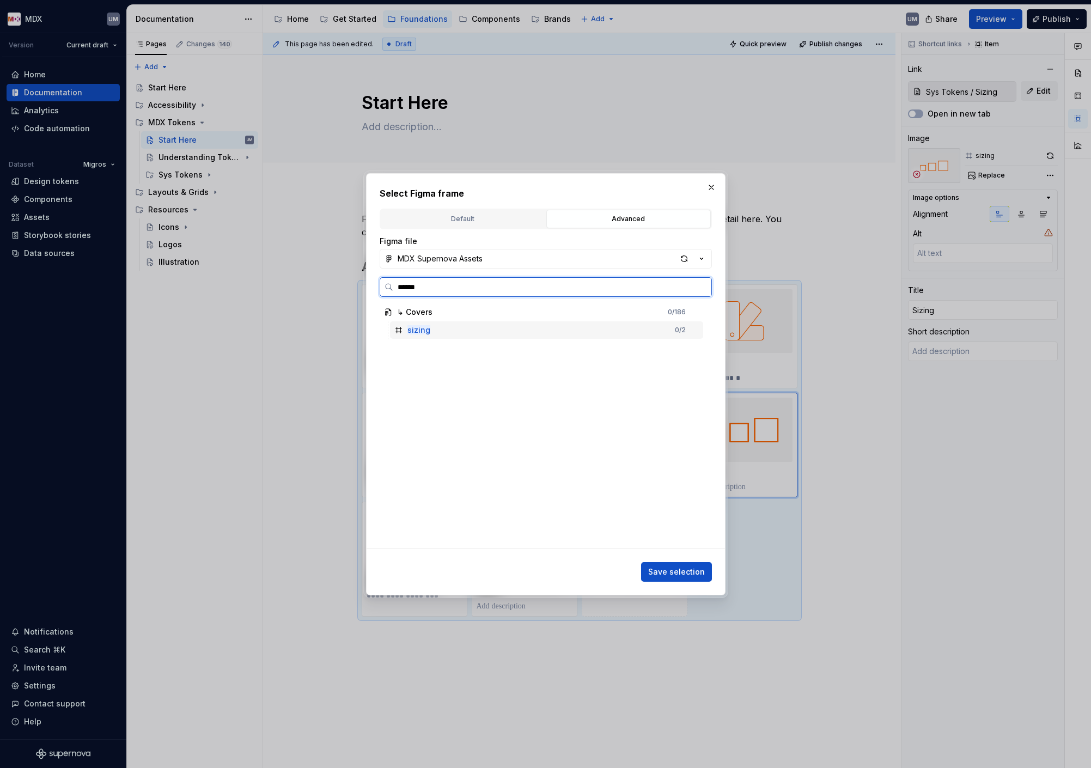
click at [462, 326] on div "sizing 0 / 2" at bounding box center [546, 329] width 313 height 17
click at [690, 568] on span "Save selection" at bounding box center [676, 571] width 57 height 11
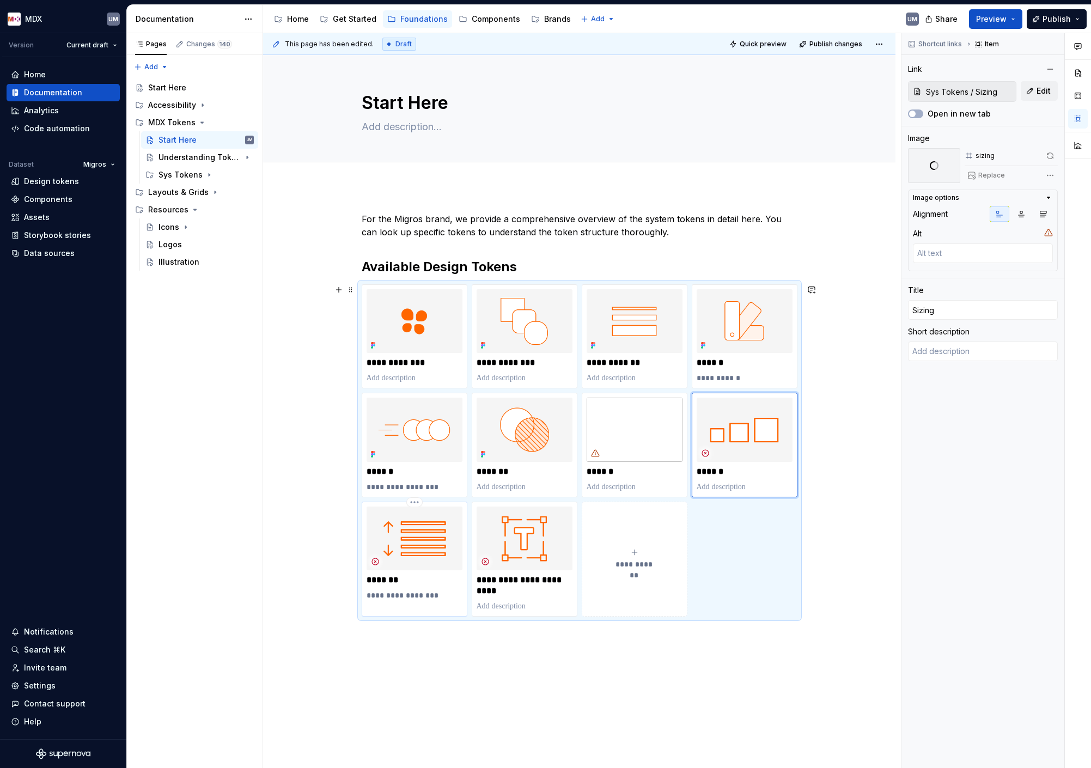
type textarea "*"
type input "Sys Tokens / Spacing"
type input "Spacing"
type textarea "under construction"
click at [432, 563] on img at bounding box center [415, 539] width 96 height 64
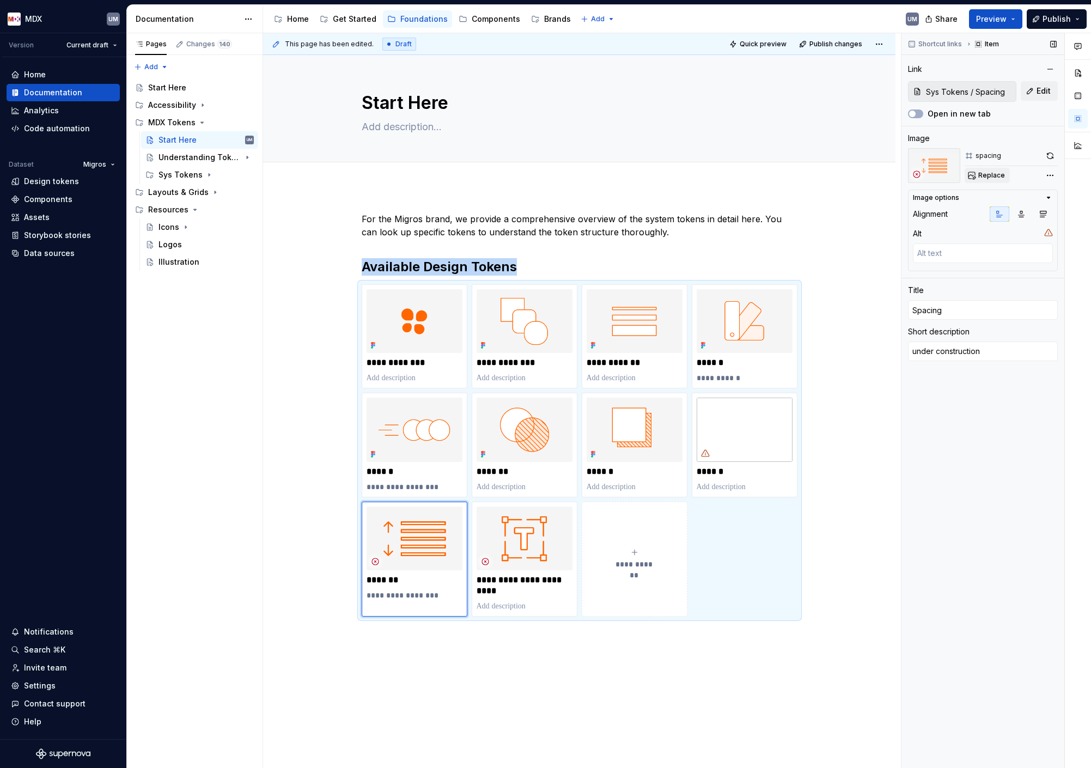
click at [997, 175] on span "Replace" at bounding box center [991, 175] width 27 height 9
type textarea "*"
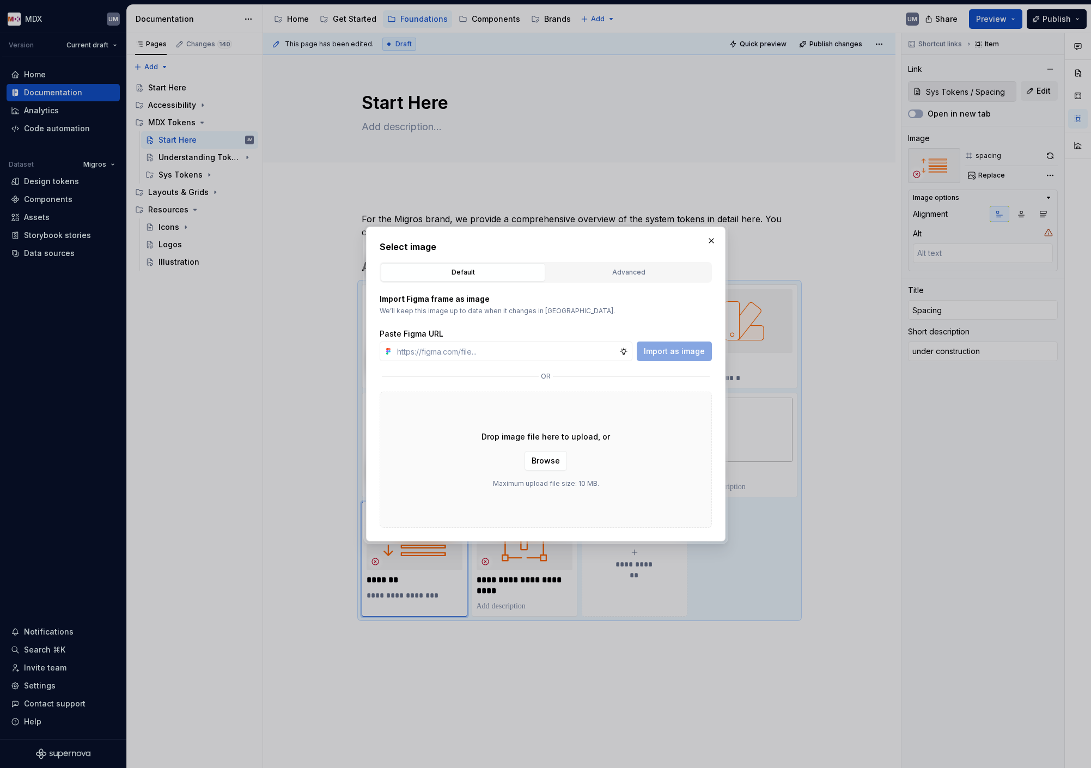
click at [653, 285] on div "Import Figma frame as image We’ll keep this image up to date when it changes in…" at bounding box center [546, 405] width 332 height 245
click at [650, 273] on div "Advanced" at bounding box center [628, 272] width 157 height 11
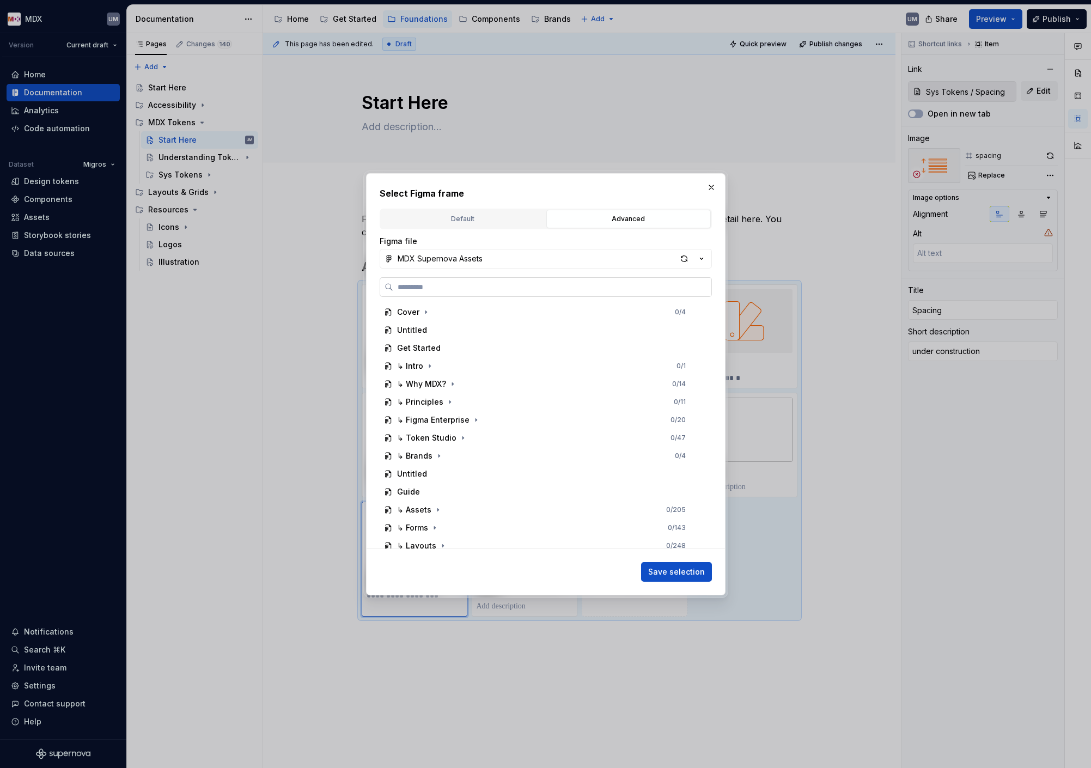
click at [542, 282] on input "search" at bounding box center [552, 287] width 318 height 11
type input "*******"
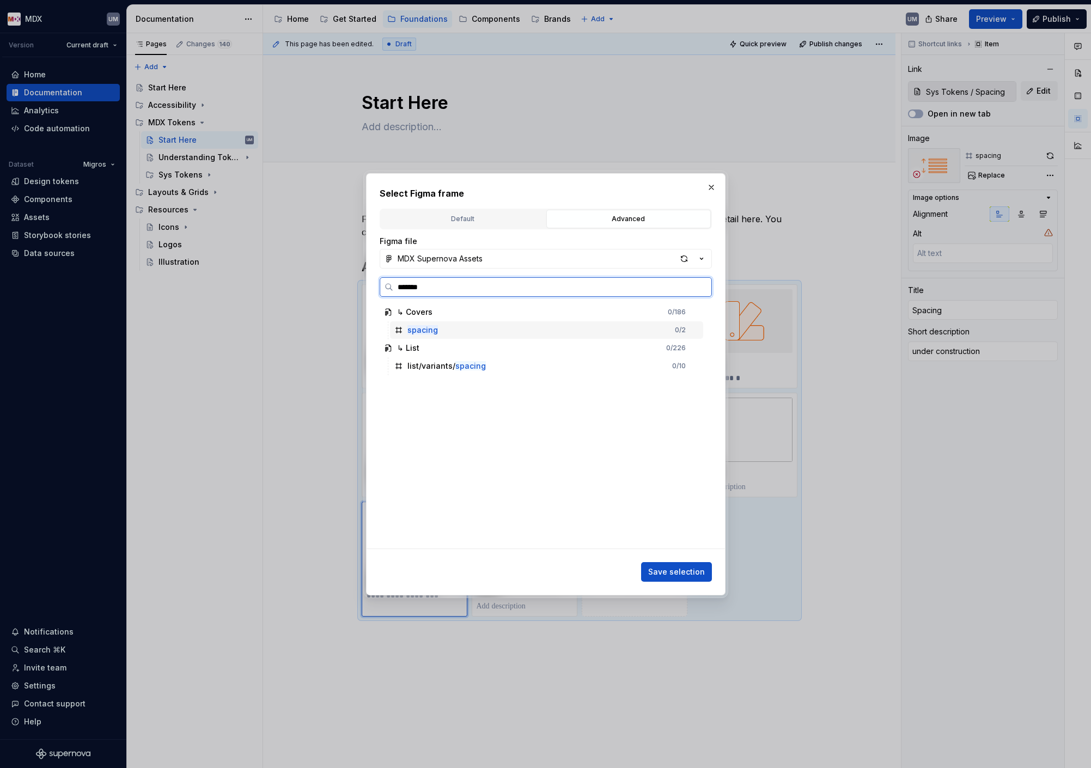
click at [427, 329] on mark "spacing" at bounding box center [422, 329] width 30 height 9
click at [682, 566] on button "Save selection" at bounding box center [676, 572] width 71 height 20
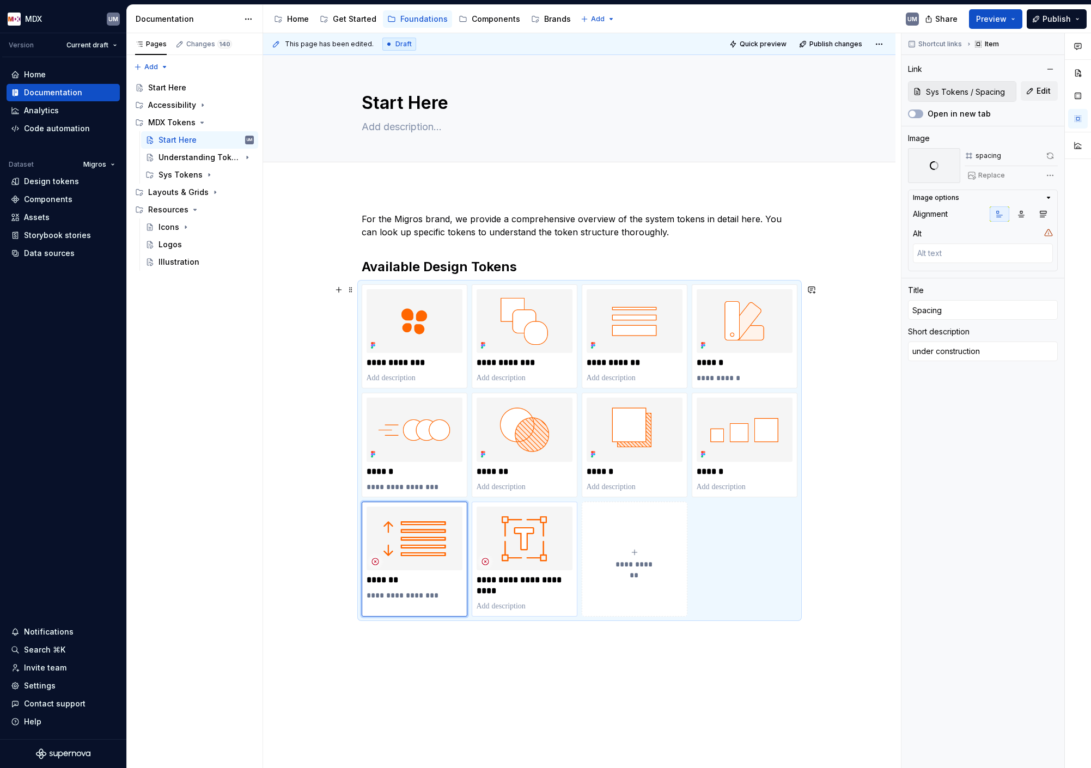
type textarea "*"
type input "Typography / Typography Design Tokens"
type input "Typography Design Tokens"
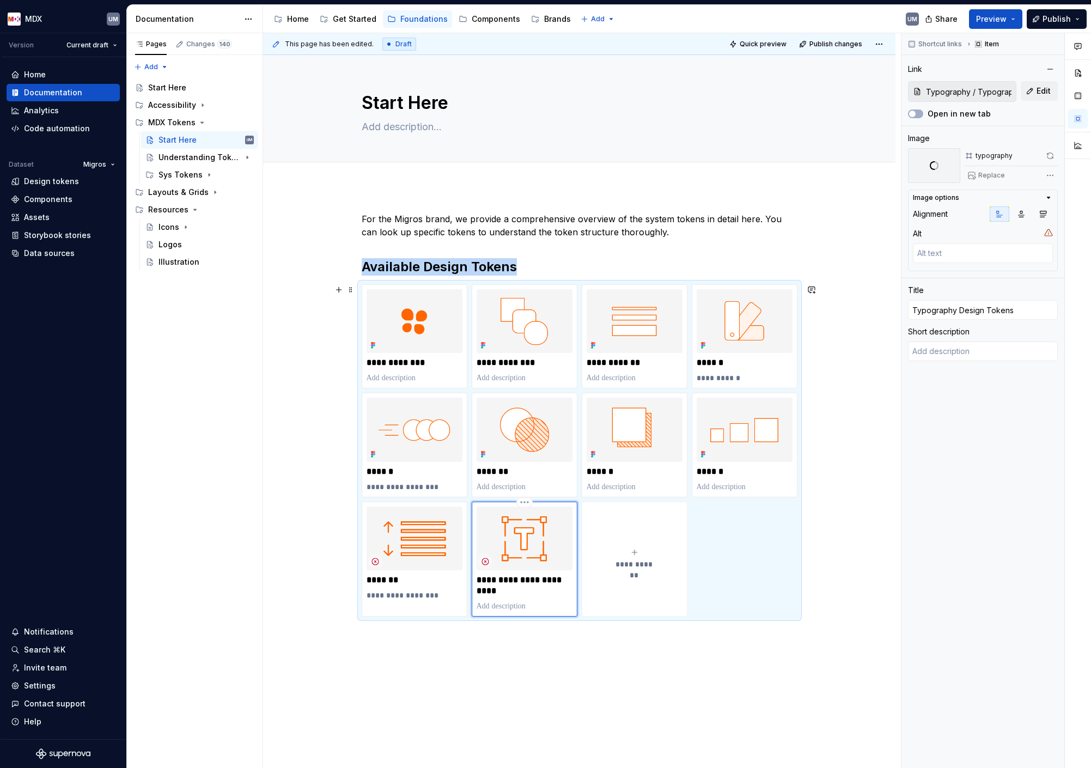
click at [509, 538] on img at bounding box center [525, 539] width 96 height 64
click at [996, 176] on span "Replace" at bounding box center [991, 175] width 27 height 9
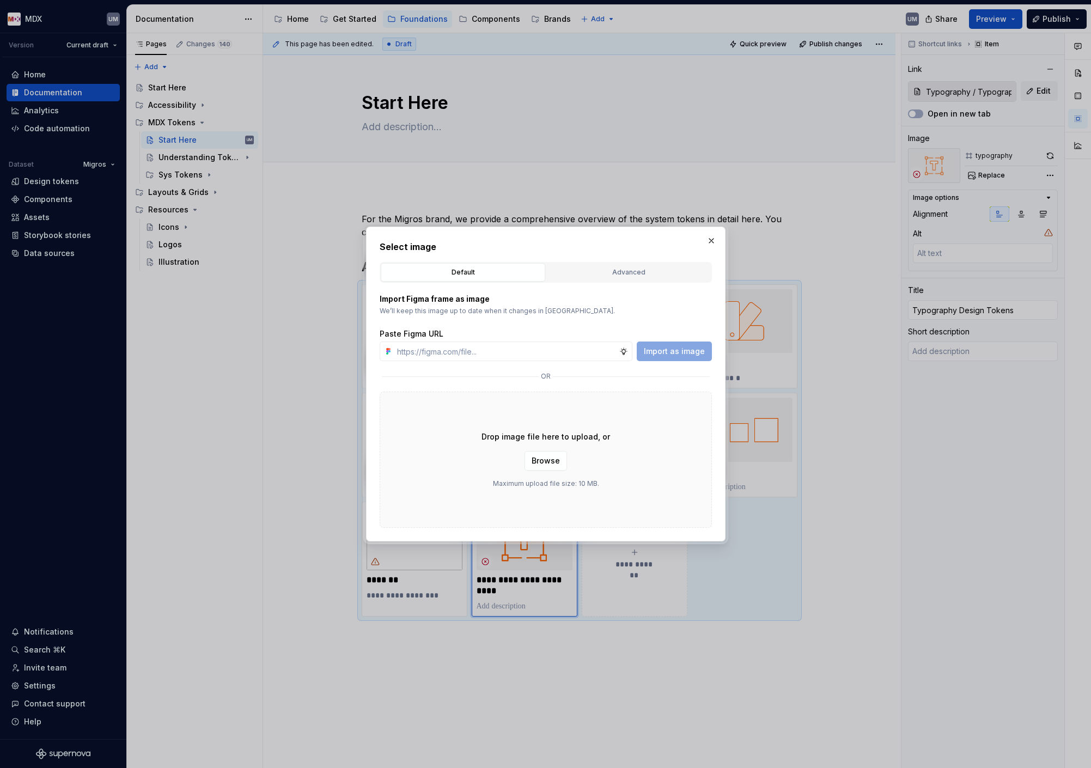
type textarea "*"
click at [608, 278] on button "Advanced" at bounding box center [628, 272] width 164 height 19
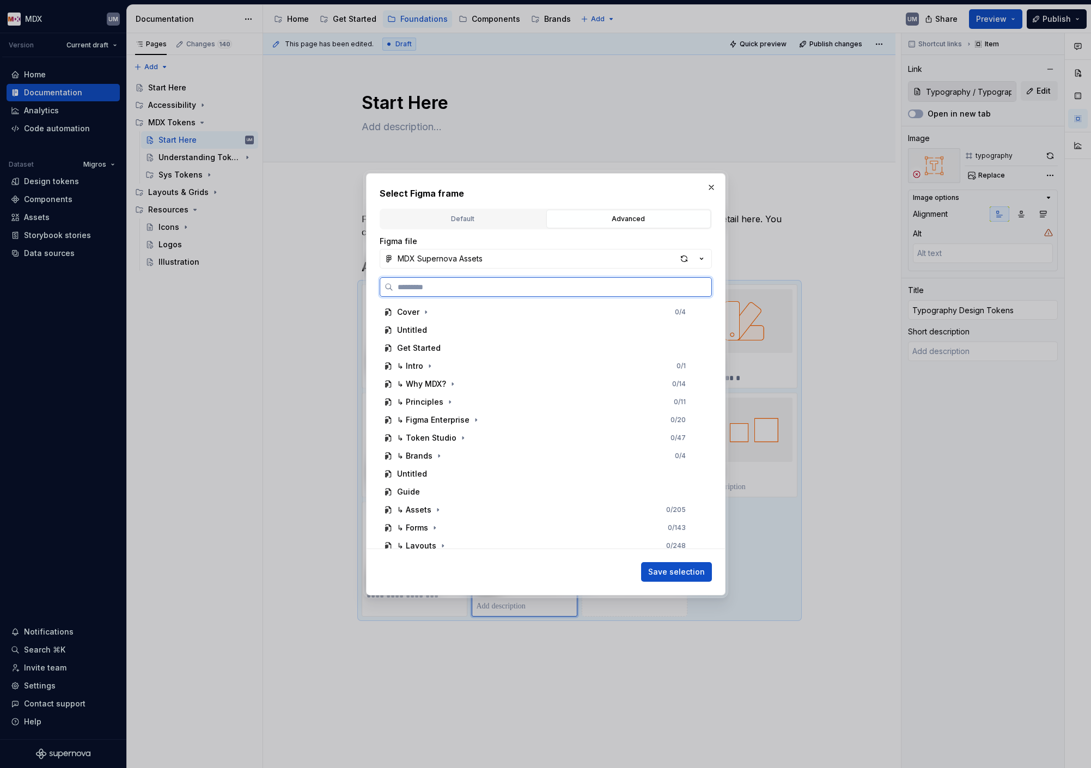
click at [540, 284] on input "search" at bounding box center [552, 287] width 318 height 11
type input "****"
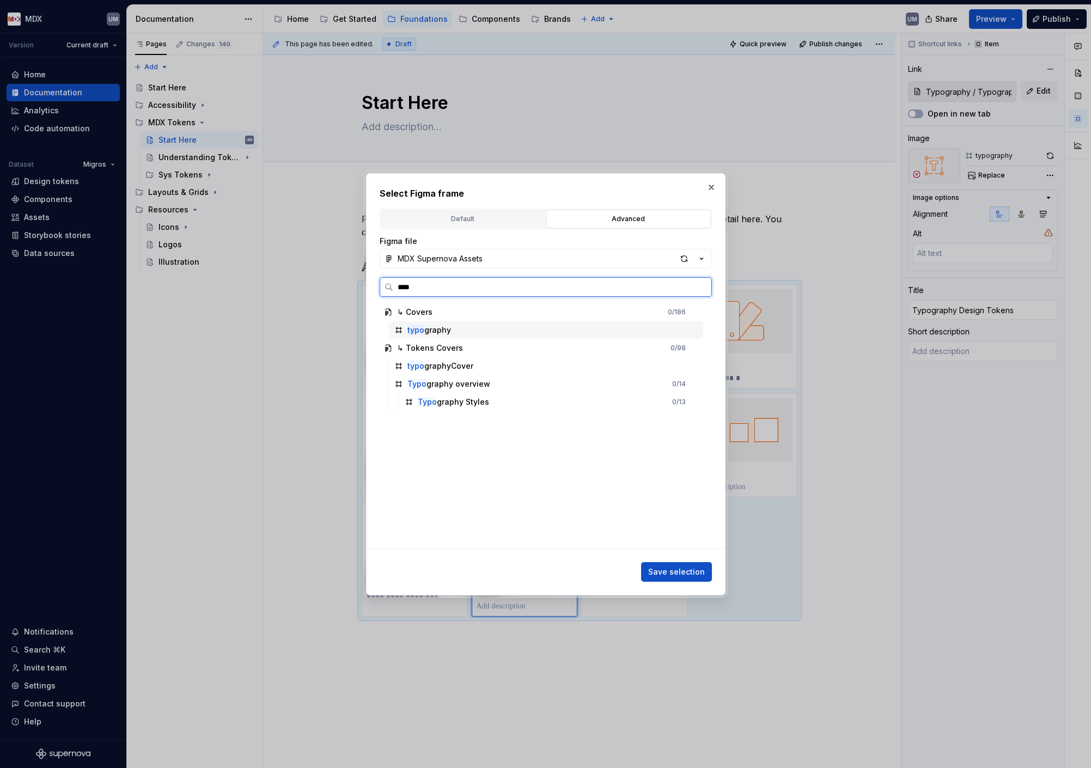
click at [496, 322] on div "typo graphy" at bounding box center [546, 329] width 313 height 17
click at [668, 570] on span "Save selection" at bounding box center [676, 571] width 57 height 11
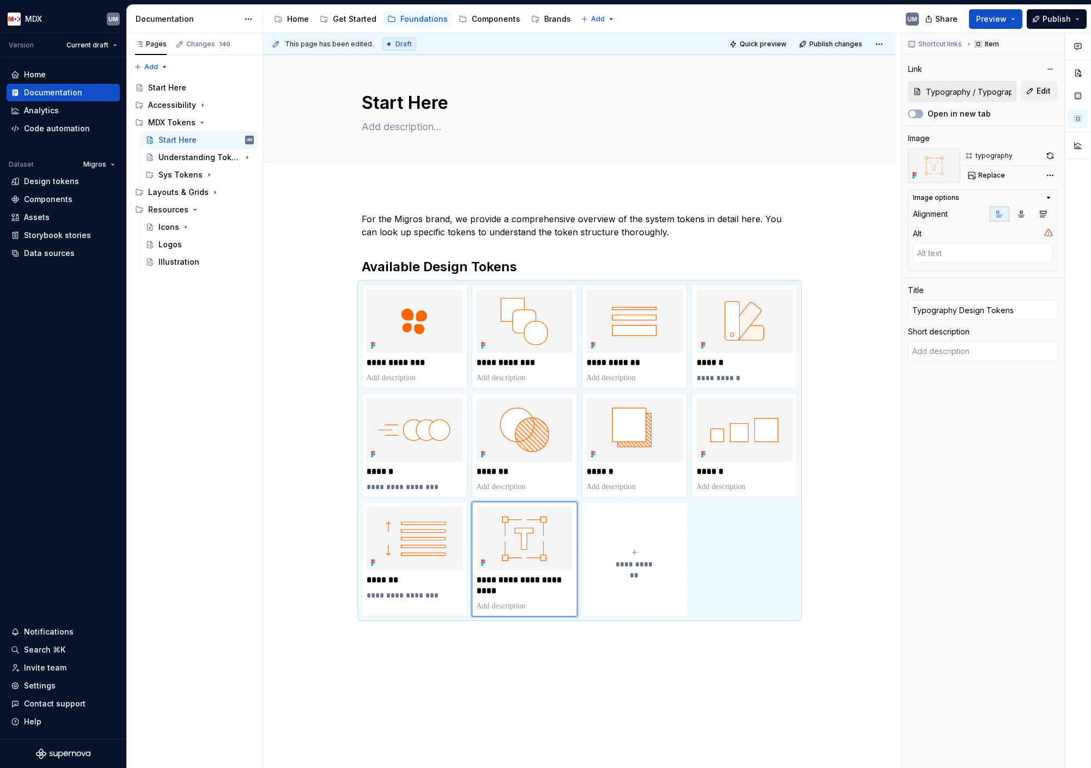
type textarea "*"
